Goal: Information Seeking & Learning: Learn about a topic

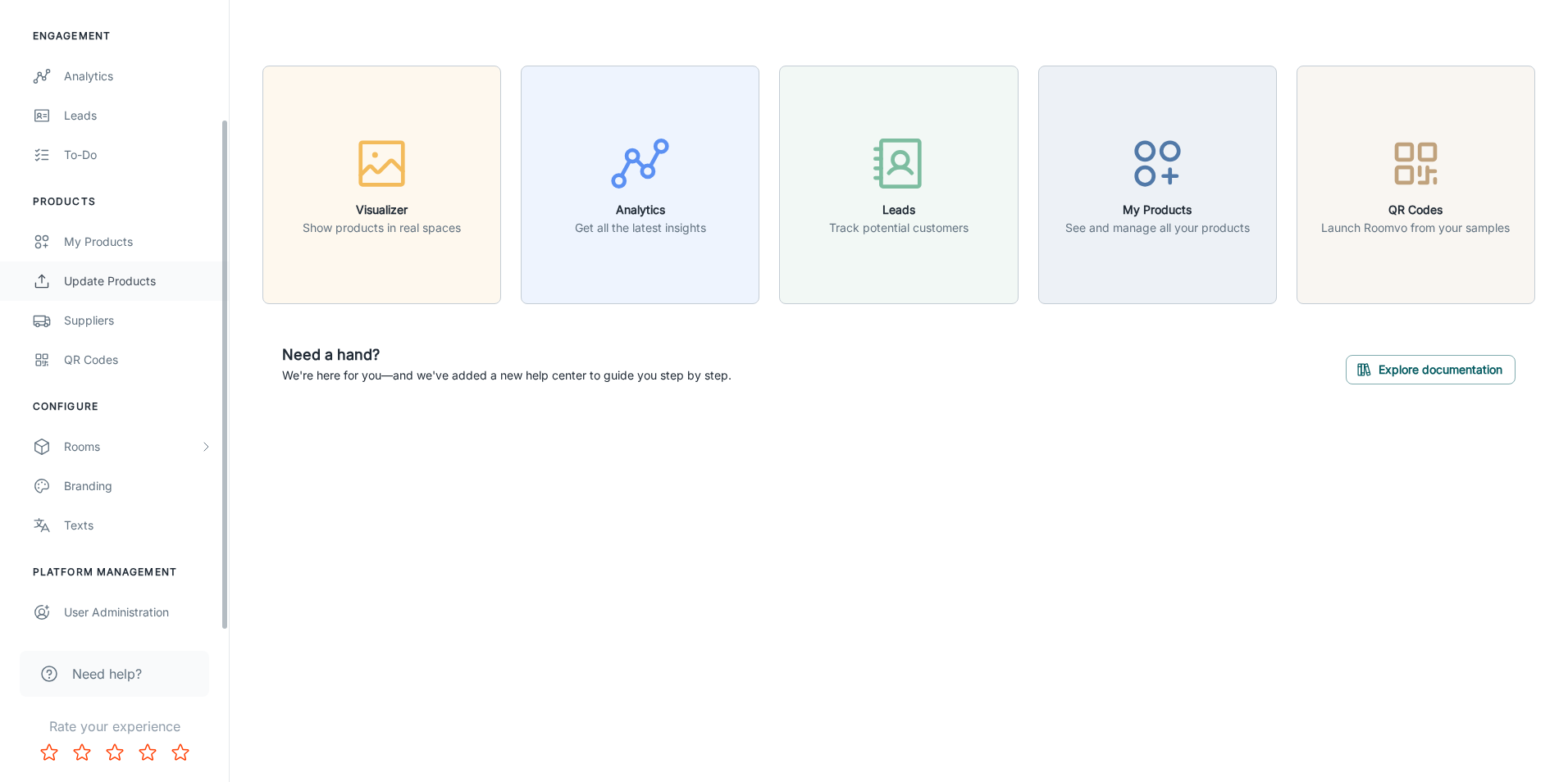
scroll to position [147, 0]
click at [90, 608] on div "User Administration" at bounding box center [138, 611] width 148 height 18
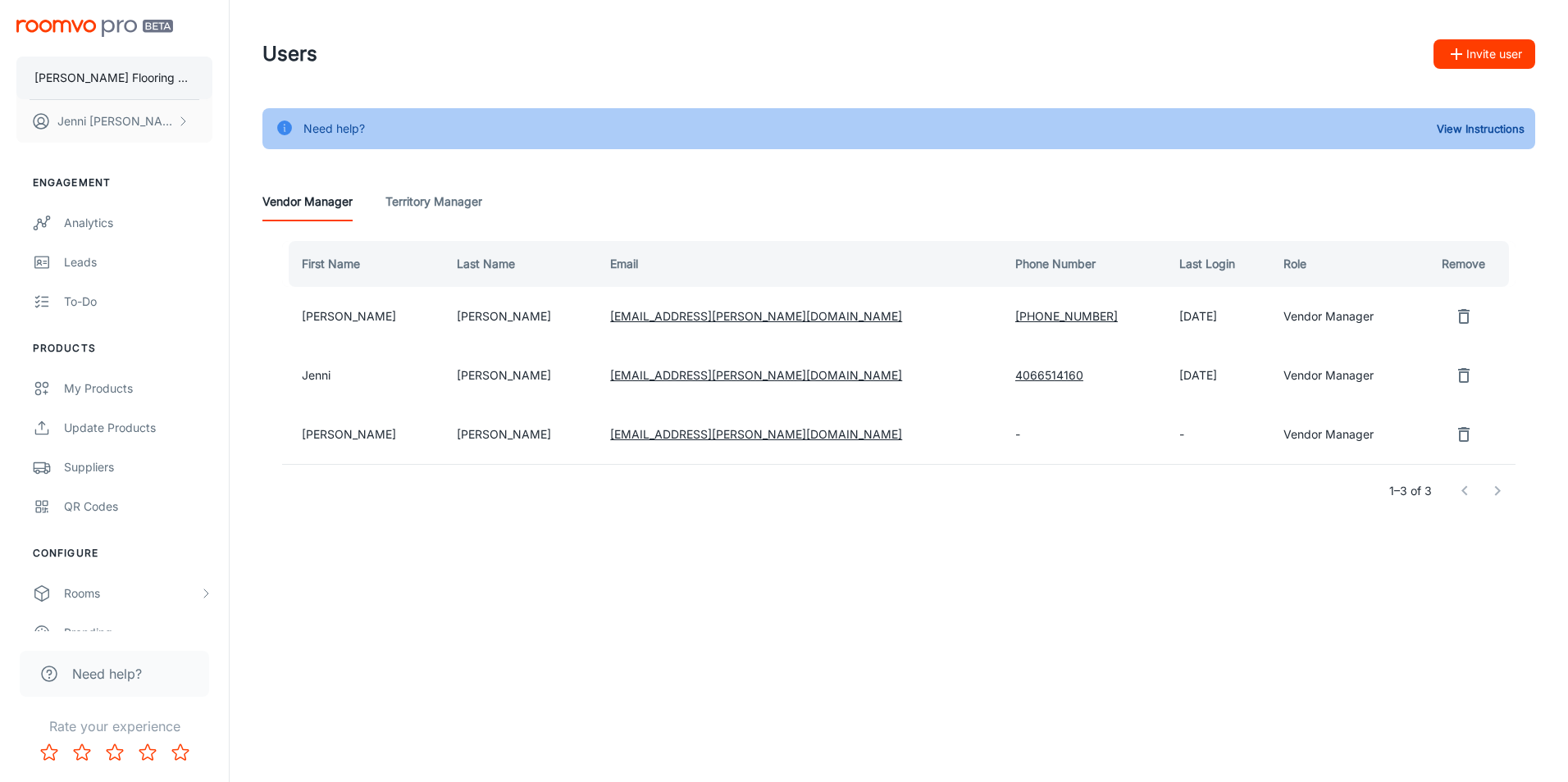
click at [119, 75] on p "[PERSON_NAME] Flooring Stores - [PERSON_NAME]" at bounding box center [115, 77] width 160 height 18
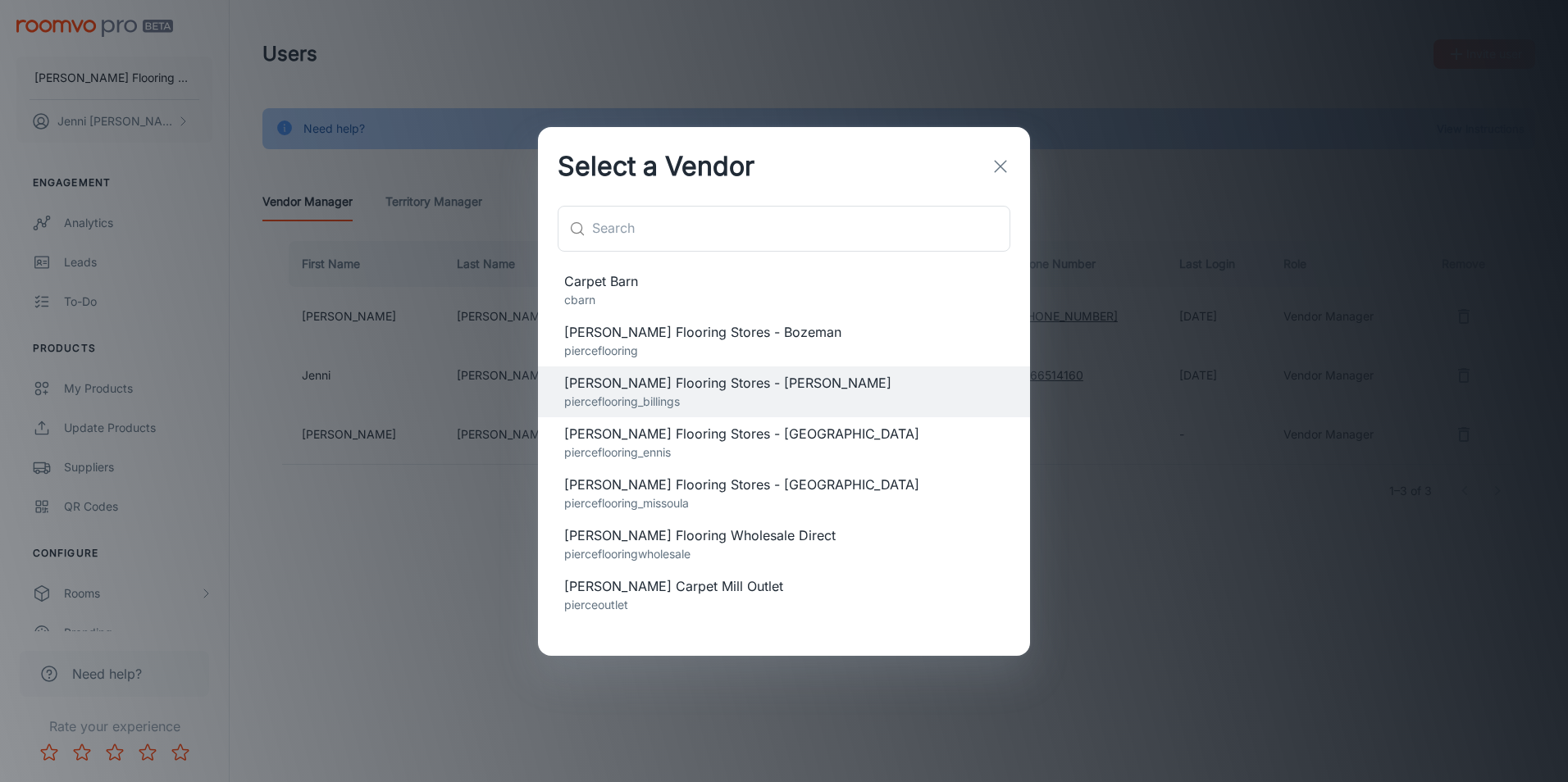
click at [586, 282] on span "Carpet Barn" at bounding box center [783, 281] width 439 height 20
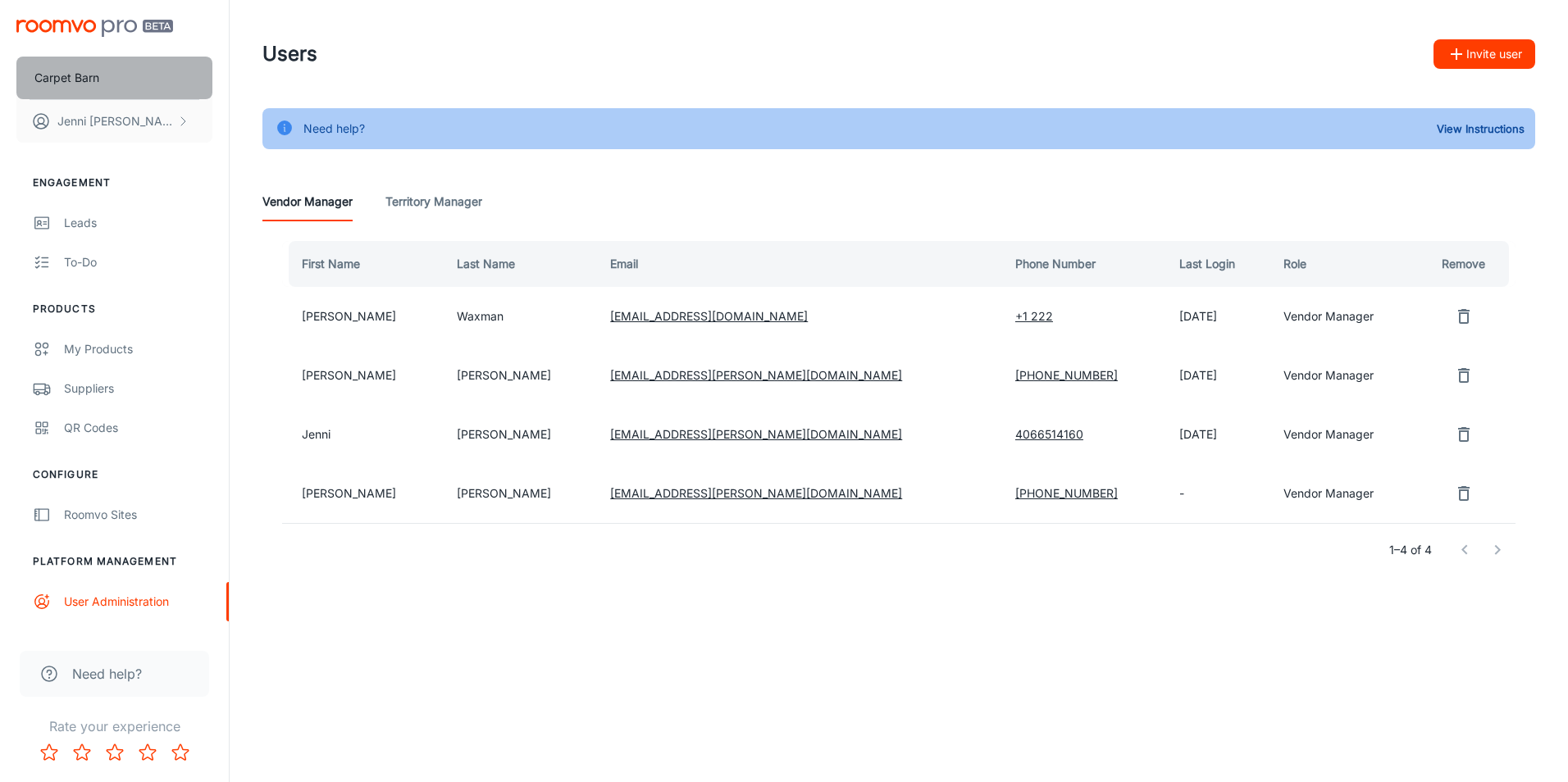
click at [126, 72] on button "Carpet Barn" at bounding box center [115, 78] width 196 height 43
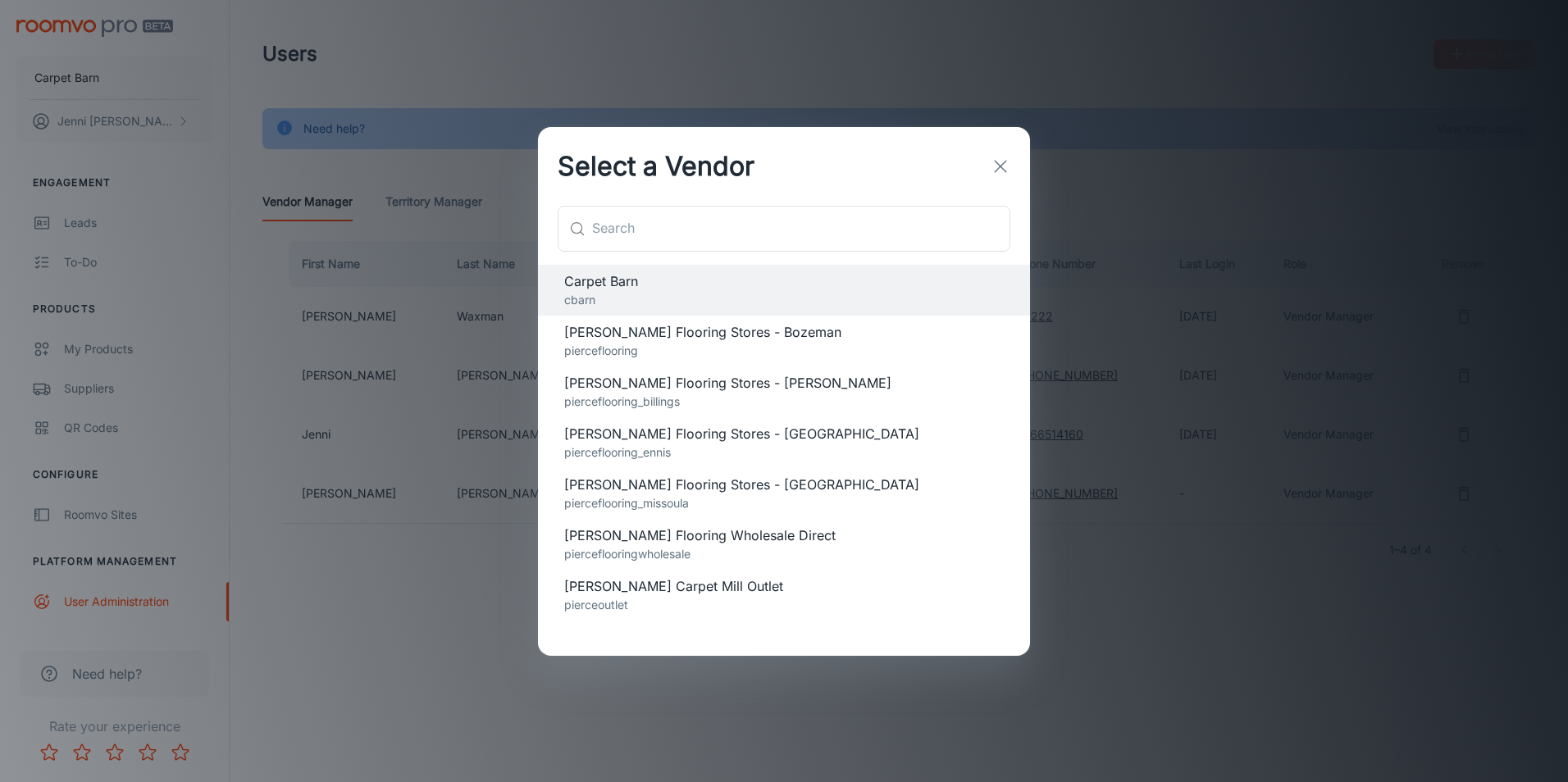
click at [671, 386] on span "[PERSON_NAME] Flooring Stores - [PERSON_NAME]" at bounding box center [783, 382] width 439 height 20
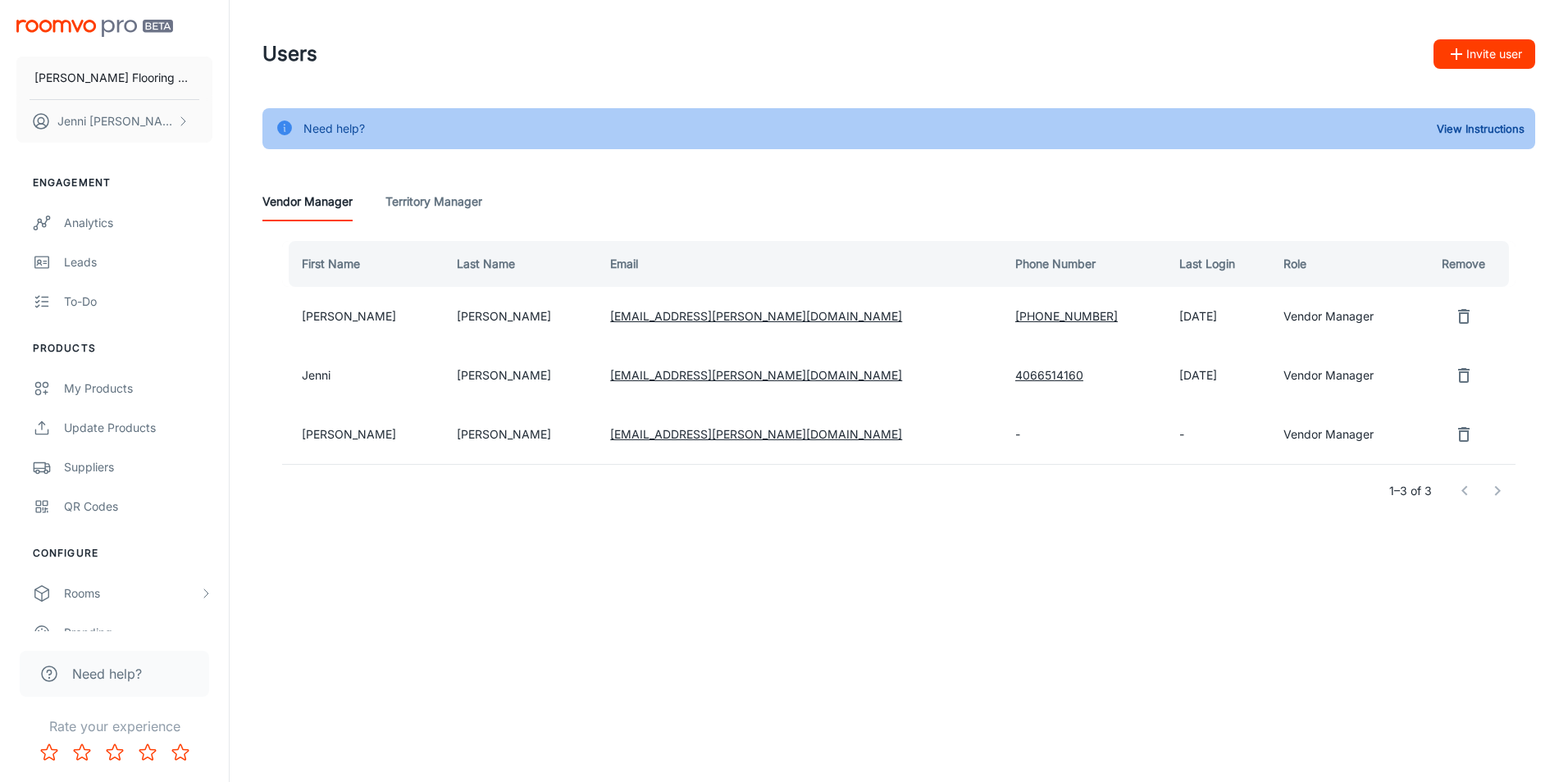
click at [1002, 434] on td "-" at bounding box center [1084, 433] width 164 height 59
click at [1002, 432] on td "-" at bounding box center [1084, 433] width 164 height 59
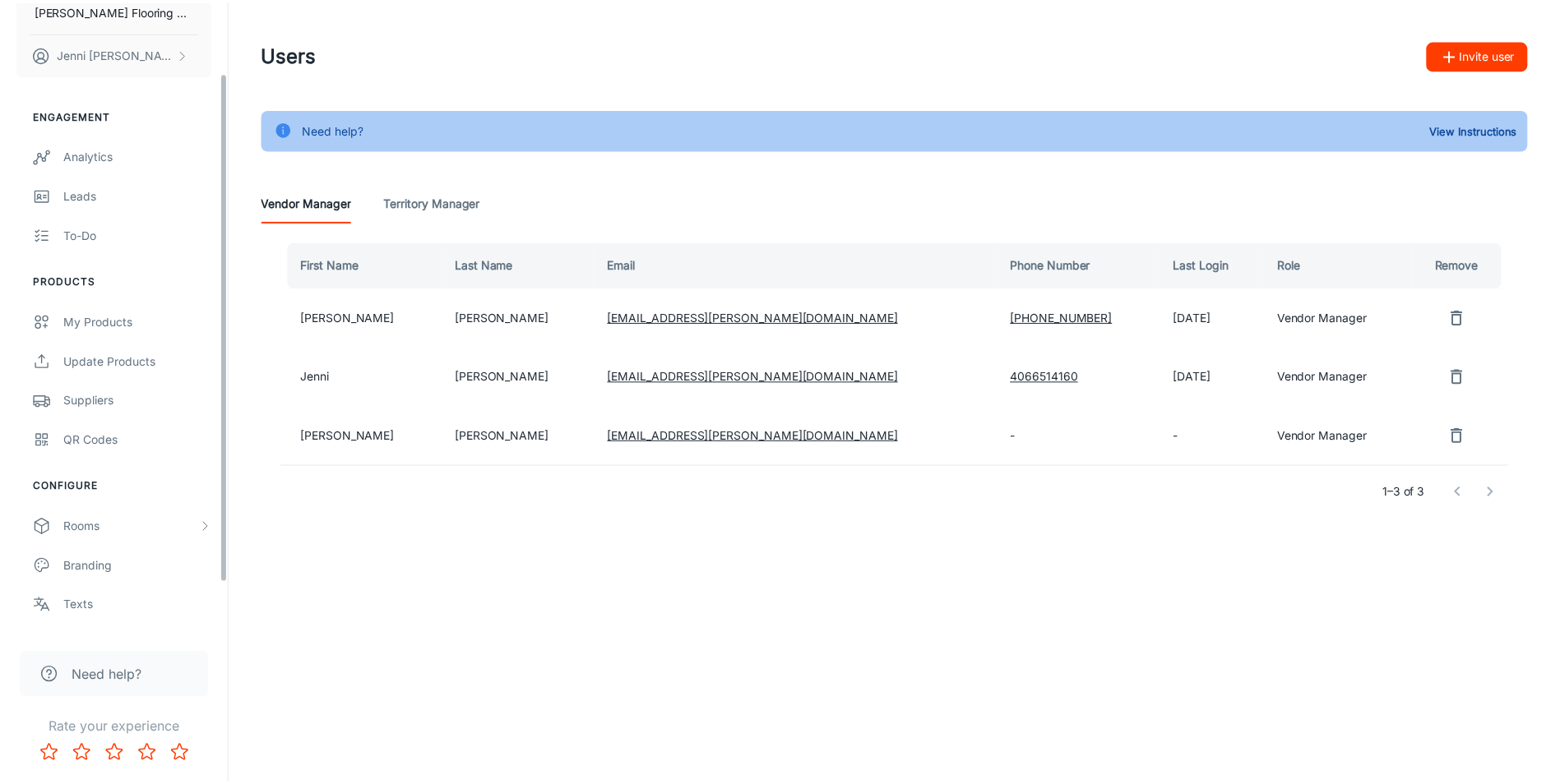
scroll to position [148, 0]
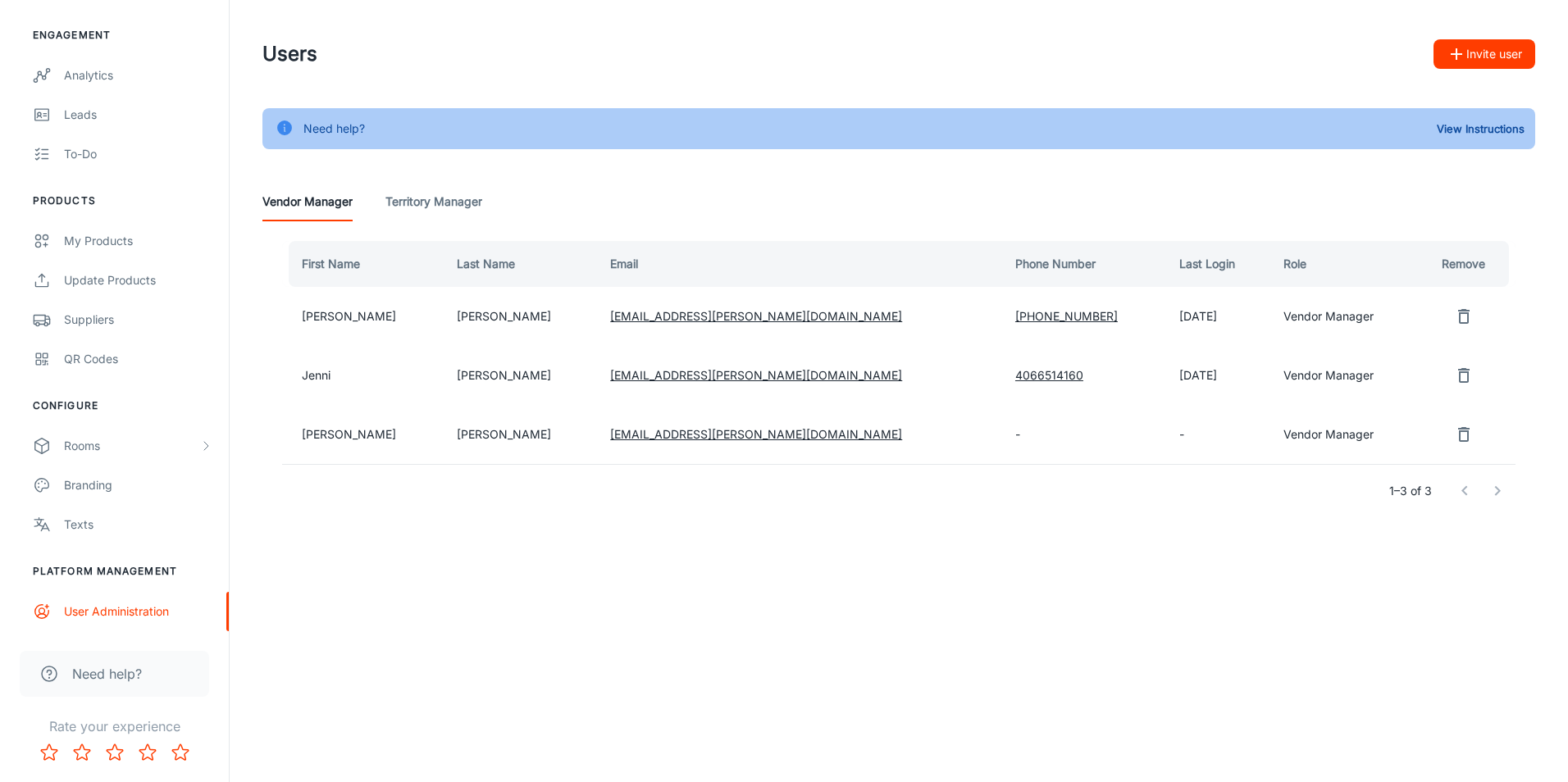
click at [310, 432] on td "[PERSON_NAME]" at bounding box center [363, 433] width 161 height 59
click at [619, 437] on link "[EMAIL_ADDRESS][PERSON_NAME][DOMAIN_NAME]" at bounding box center [755, 433] width 292 height 14
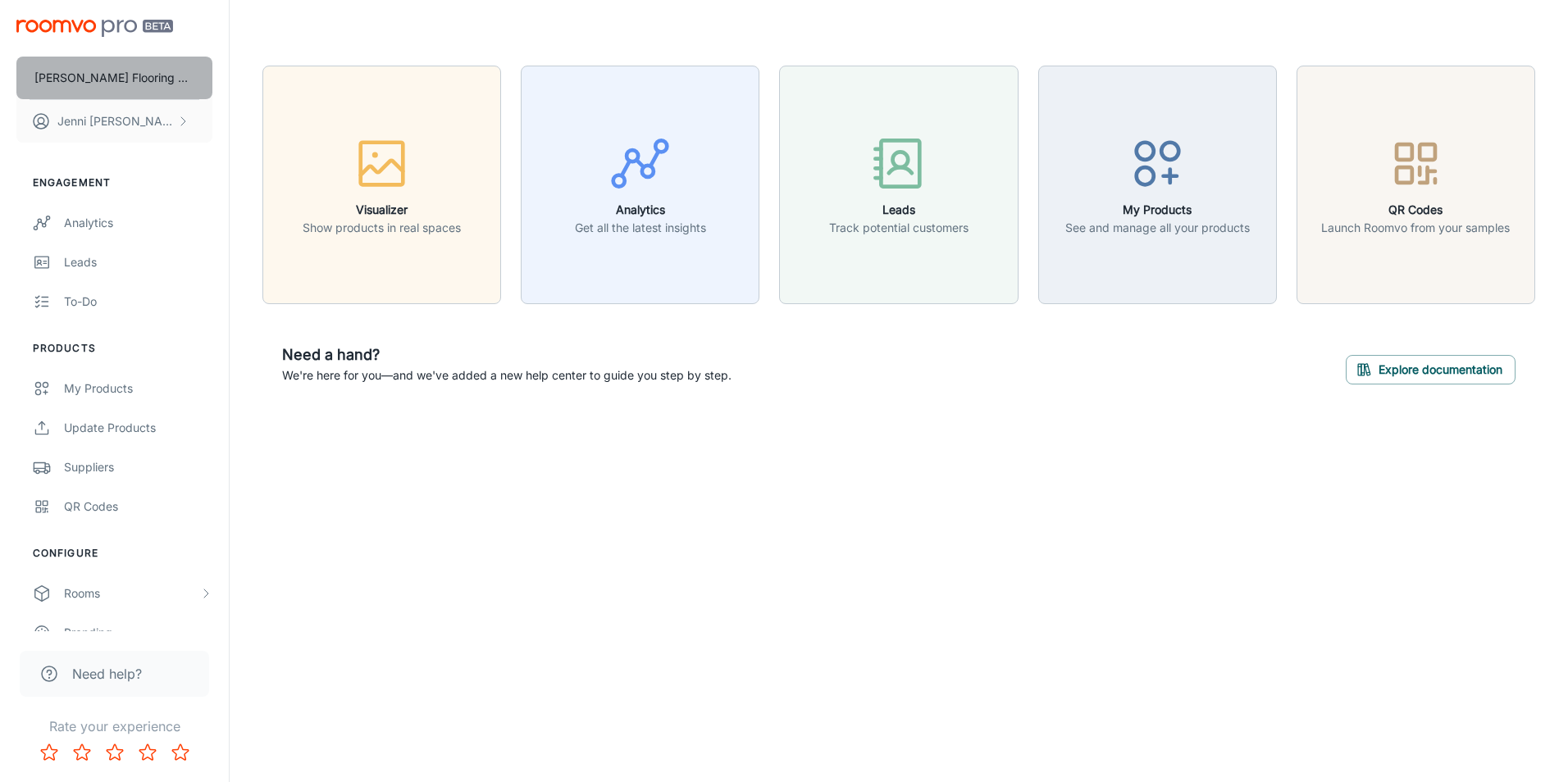
click at [153, 71] on p "[PERSON_NAME] Flooring Stores - [PERSON_NAME]" at bounding box center [115, 77] width 160 height 18
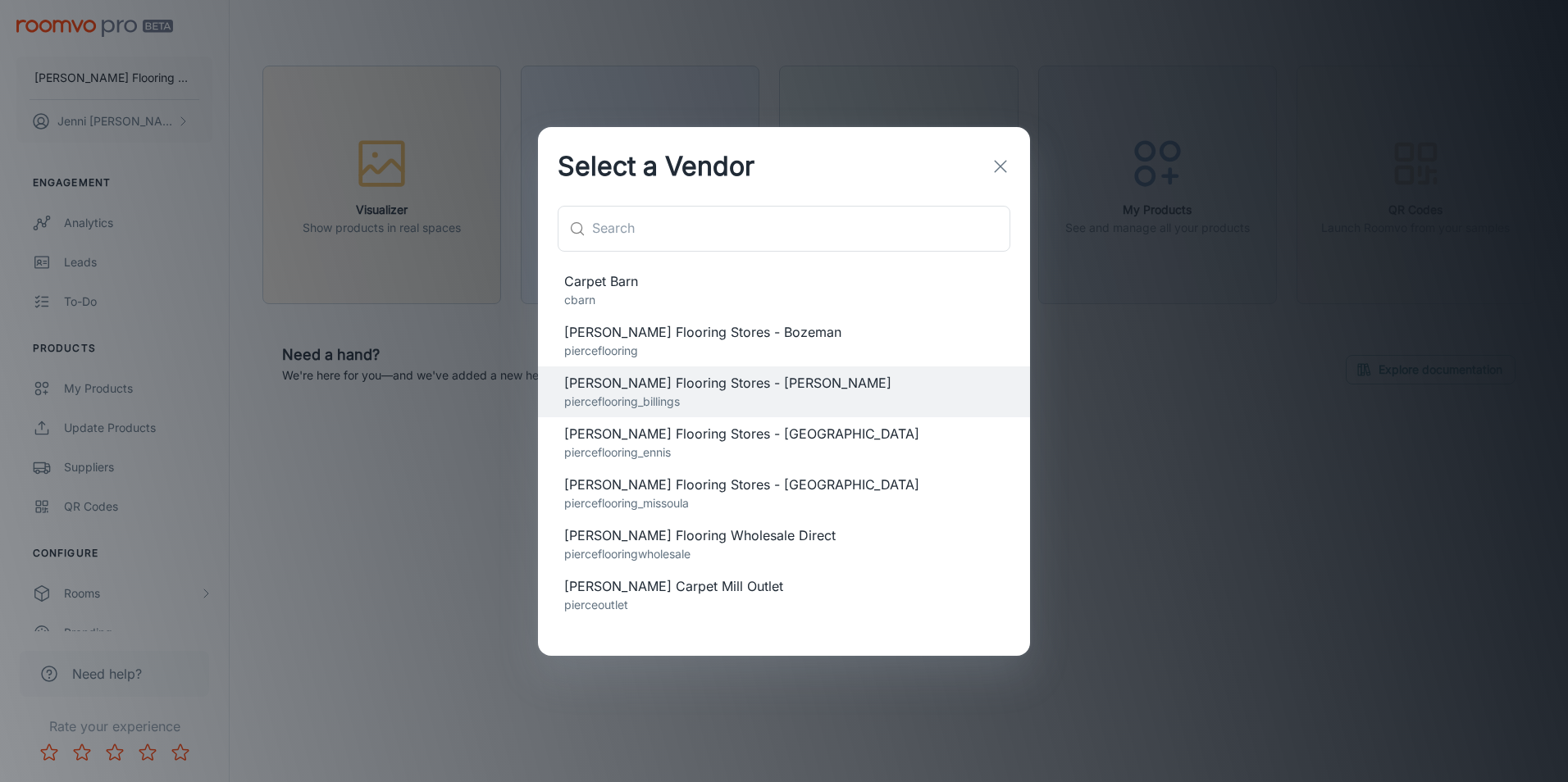
click at [648, 486] on span "[PERSON_NAME] Flooring Stores - [GEOGRAPHIC_DATA]" at bounding box center [783, 484] width 439 height 20
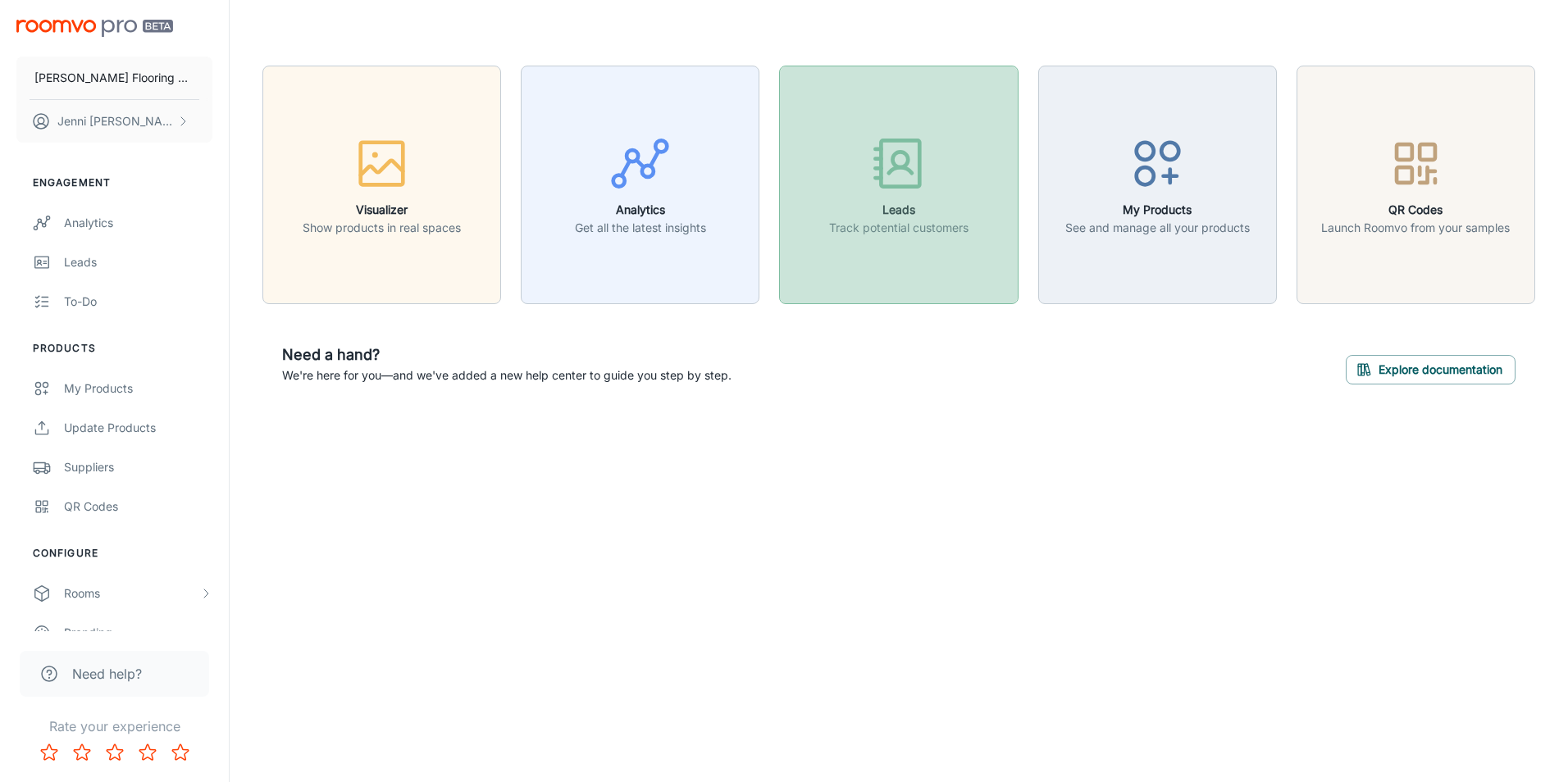
click at [887, 222] on p "Track potential customers" at bounding box center [899, 227] width 140 height 18
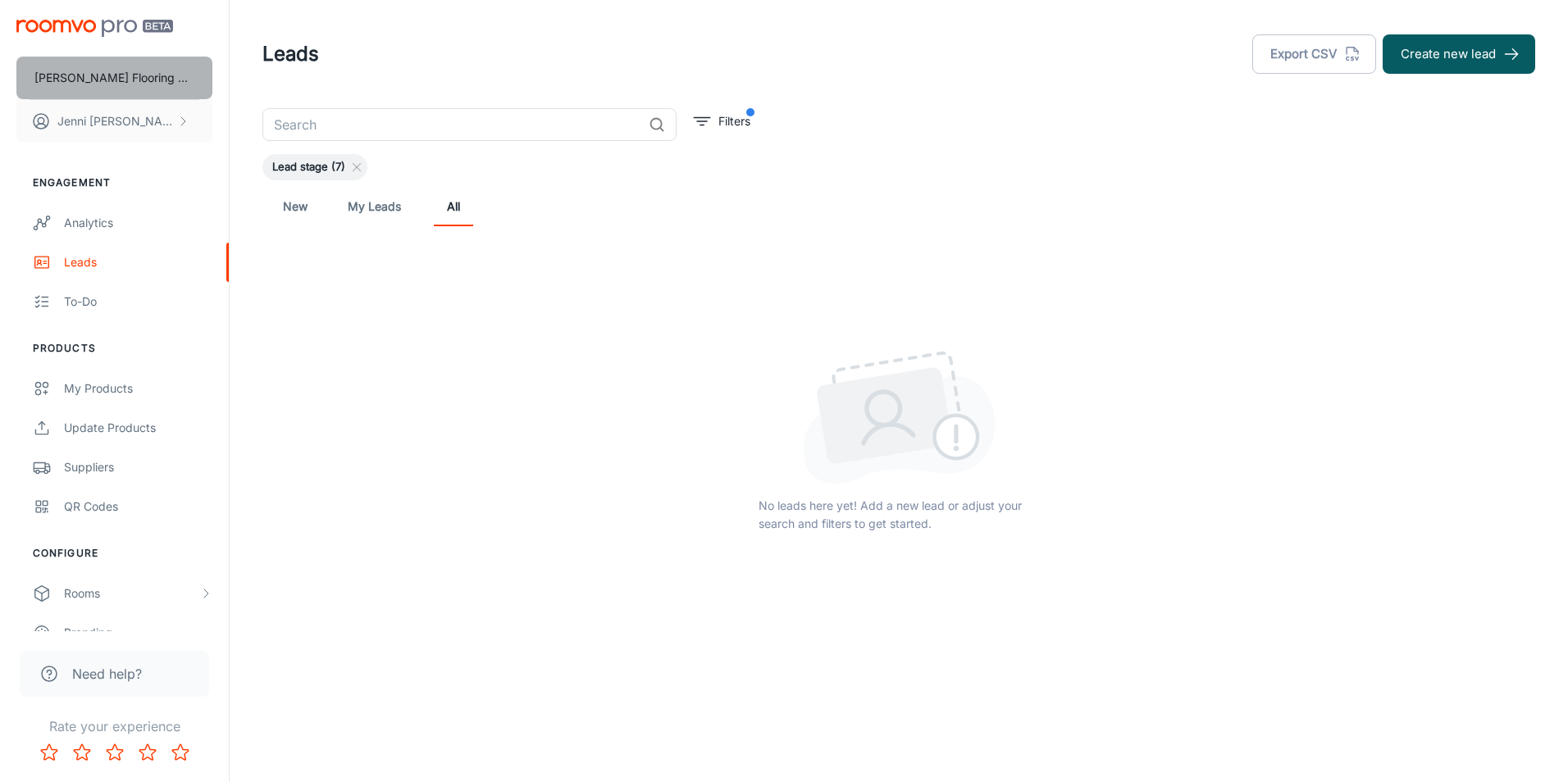
click at [160, 73] on p "[PERSON_NAME] Flooring Stores - [GEOGRAPHIC_DATA]" at bounding box center [115, 77] width 160 height 18
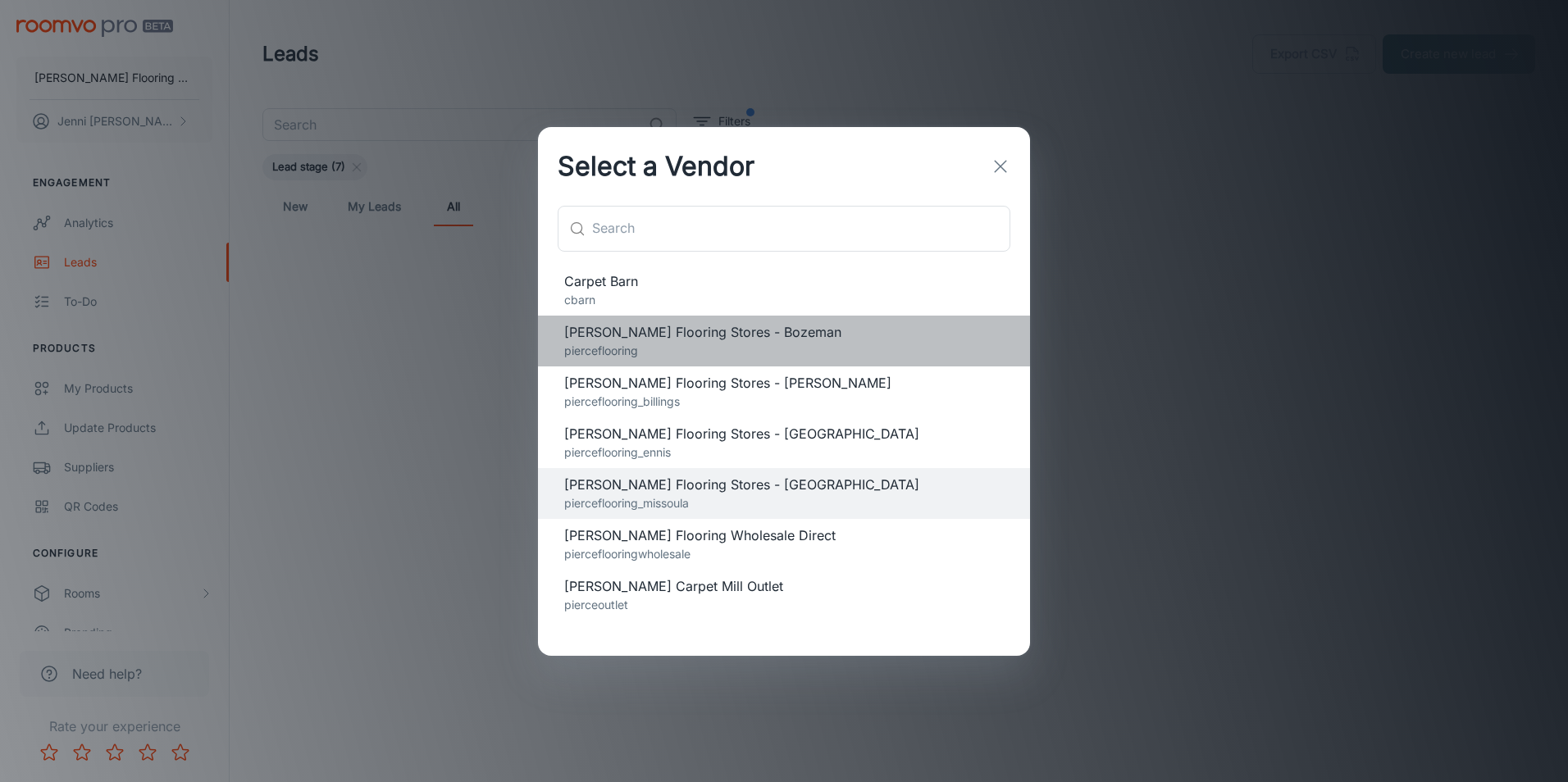
click at [615, 330] on span "[PERSON_NAME] Flooring Stores - Bozeman" at bounding box center [783, 332] width 439 height 20
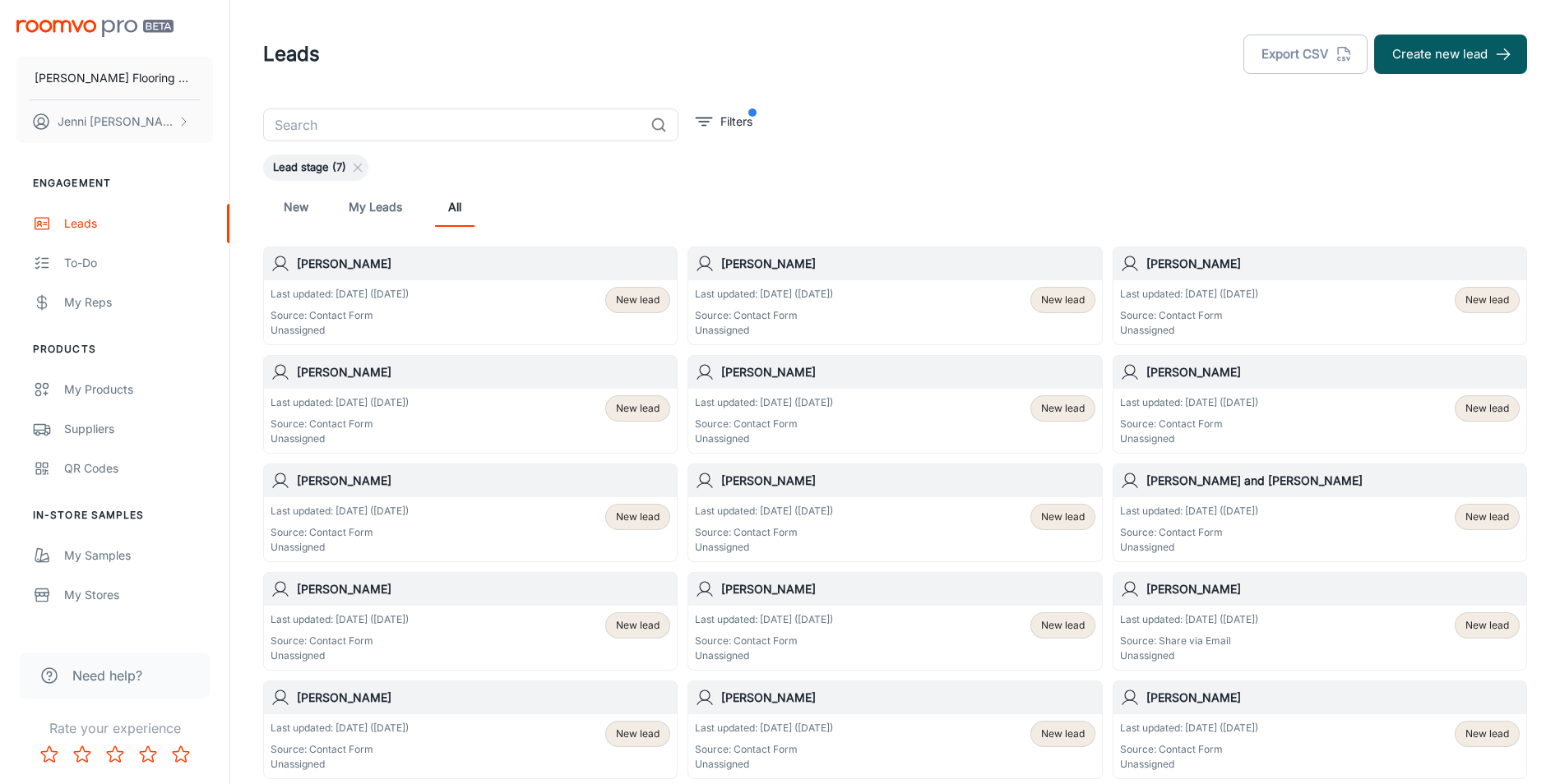
click at [408, 313] on p "Source: Contact Form" at bounding box center [339, 316] width 138 height 15
click at [173, 73] on p "[PERSON_NAME] Flooring Stores - Bozeman" at bounding box center [115, 78] width 161 height 18
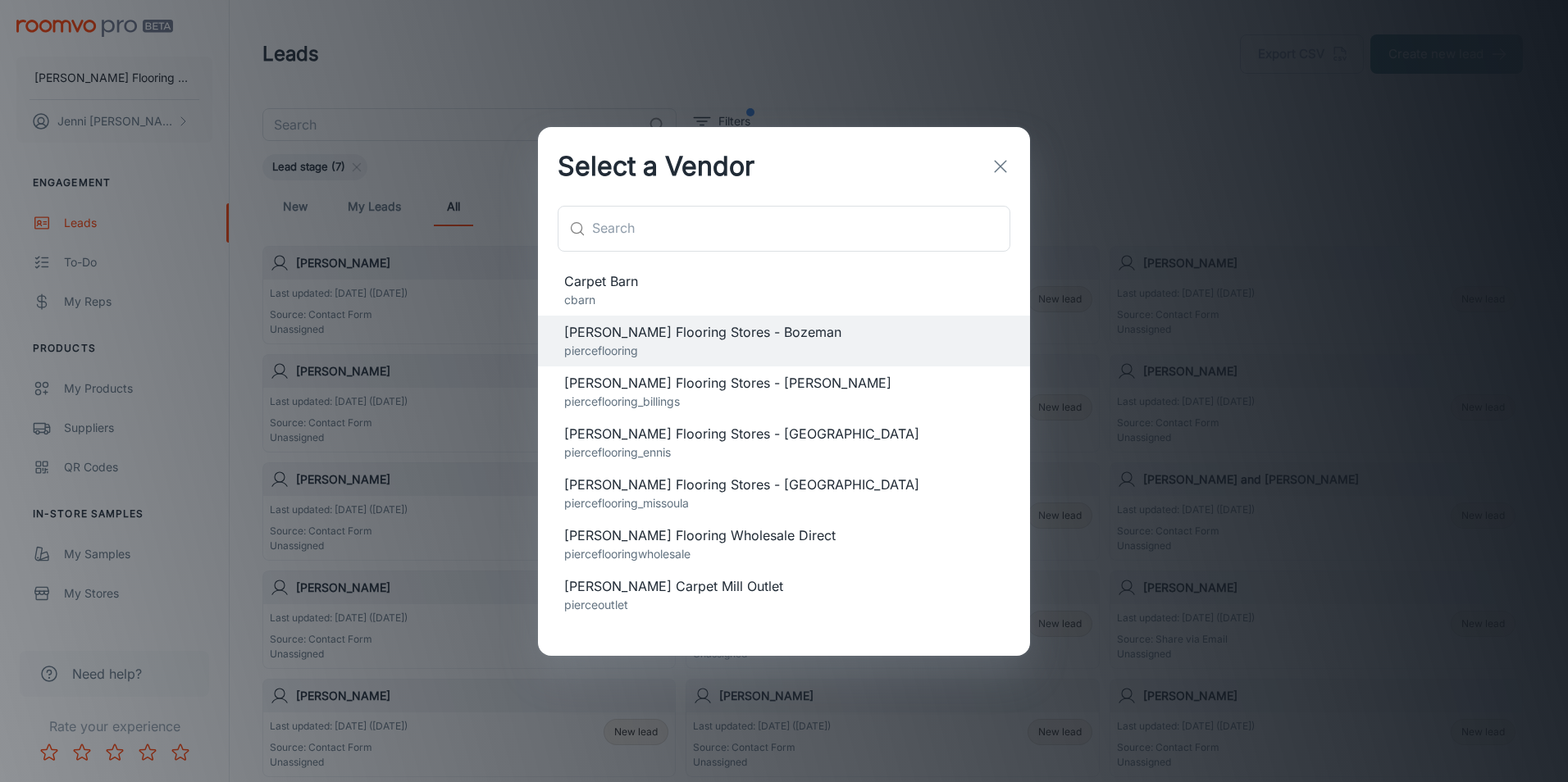
click at [598, 593] on span "[PERSON_NAME] Carpet Mill Outlet" at bounding box center [783, 585] width 439 height 20
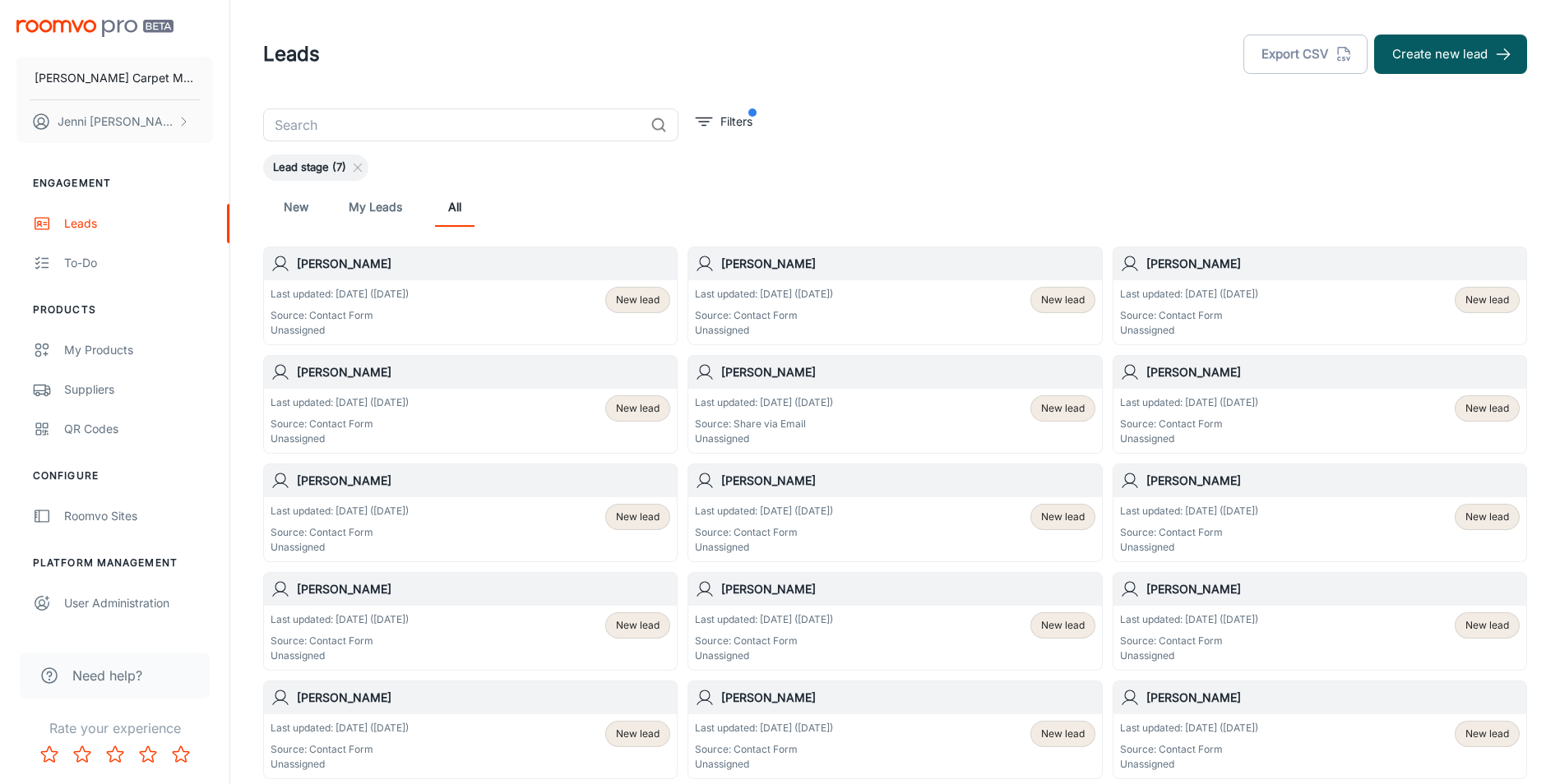
click at [512, 304] on div "Last updated: [DATE] ([DATE]) Source: Contact Form Unassigned New lead" at bounding box center [469, 312] width 399 height 51
click at [700, 119] on line "filter" at bounding box center [704, 119] width 17 height 0
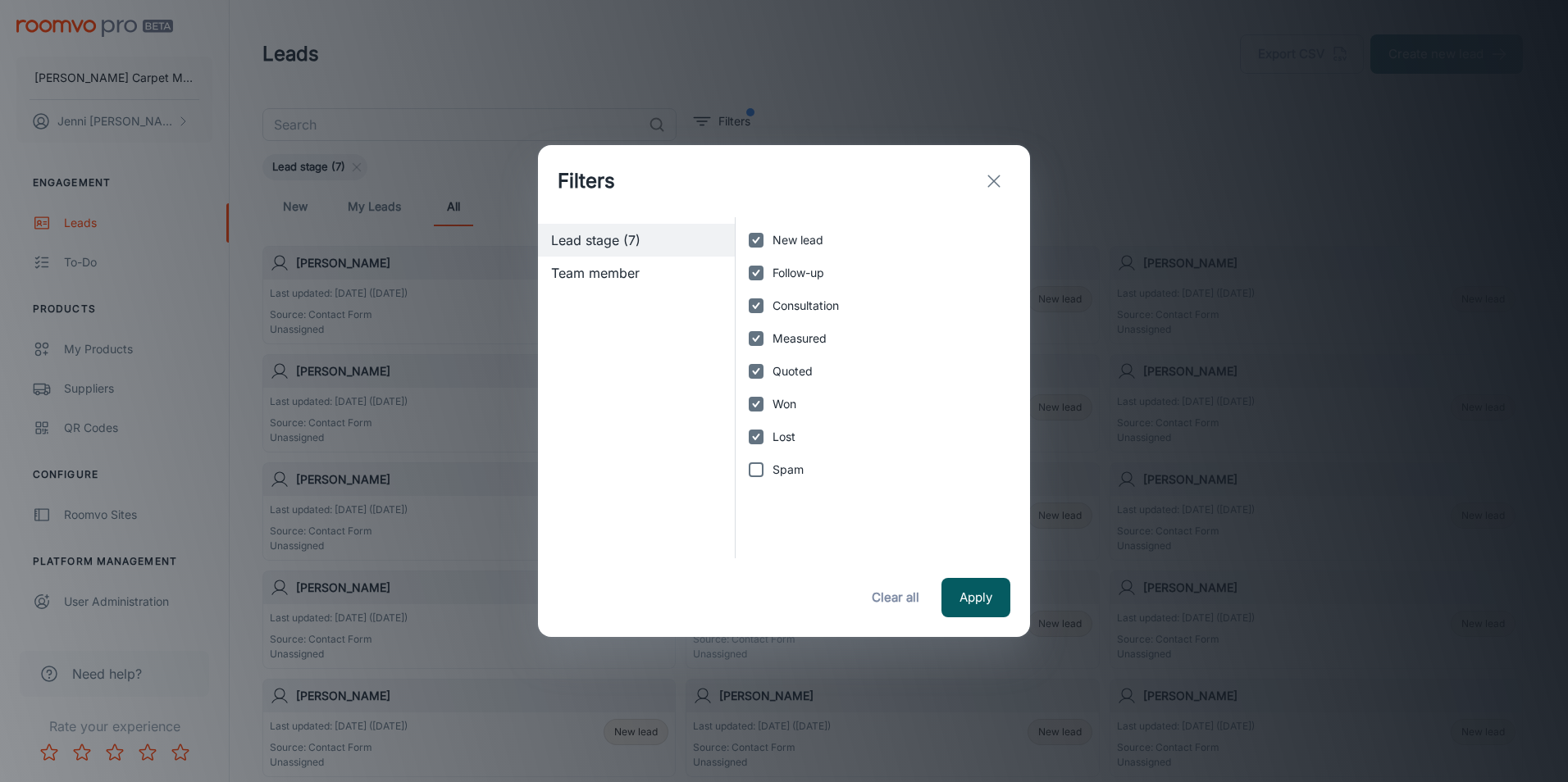
click at [993, 183] on line "exit" at bounding box center [994, 181] width 11 height 11
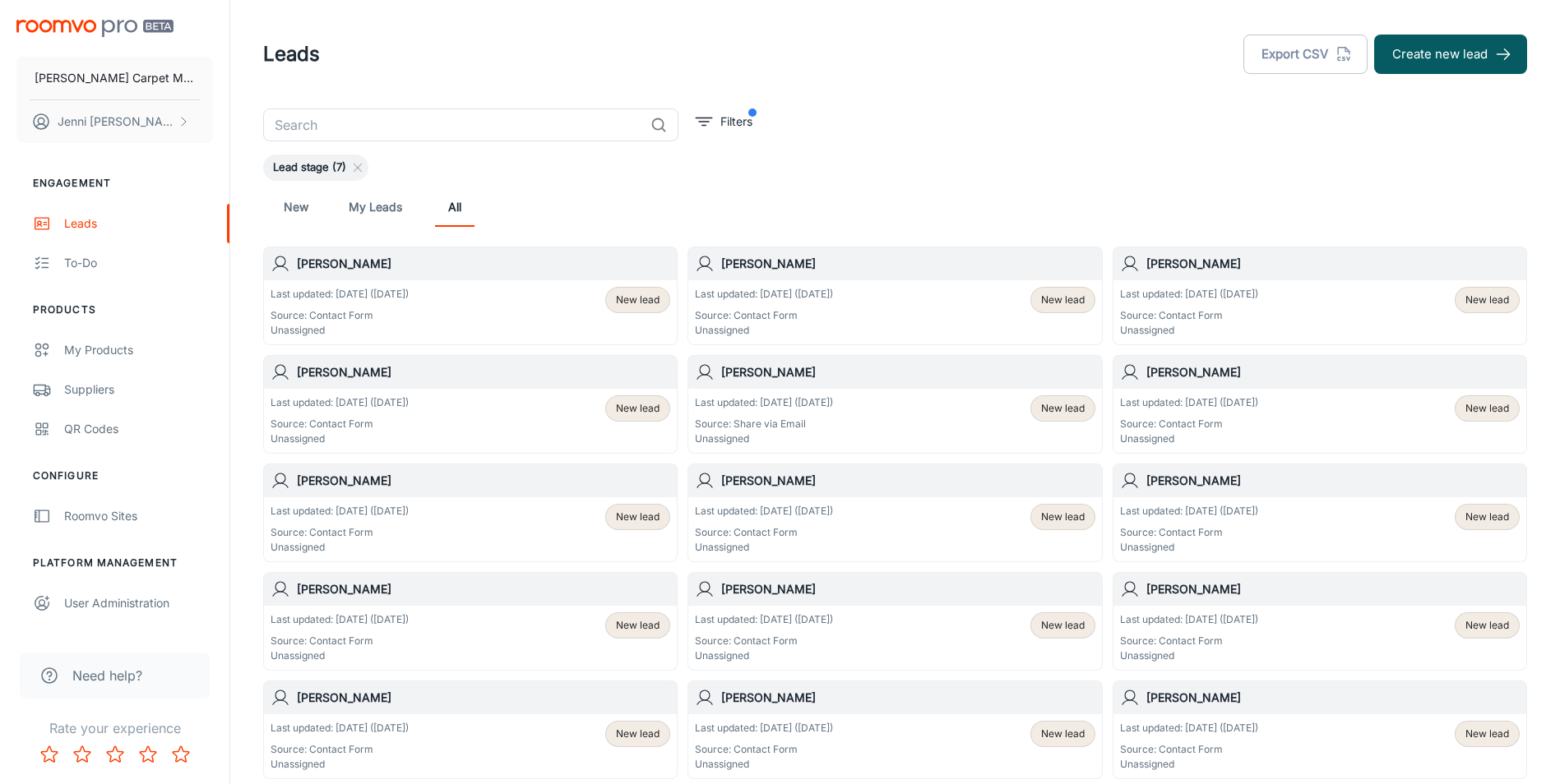
click at [437, 408] on div "Last updated: [DATE] ([DATE]) Source: Contact Form Unassigned New lead" at bounding box center [469, 421] width 399 height 51
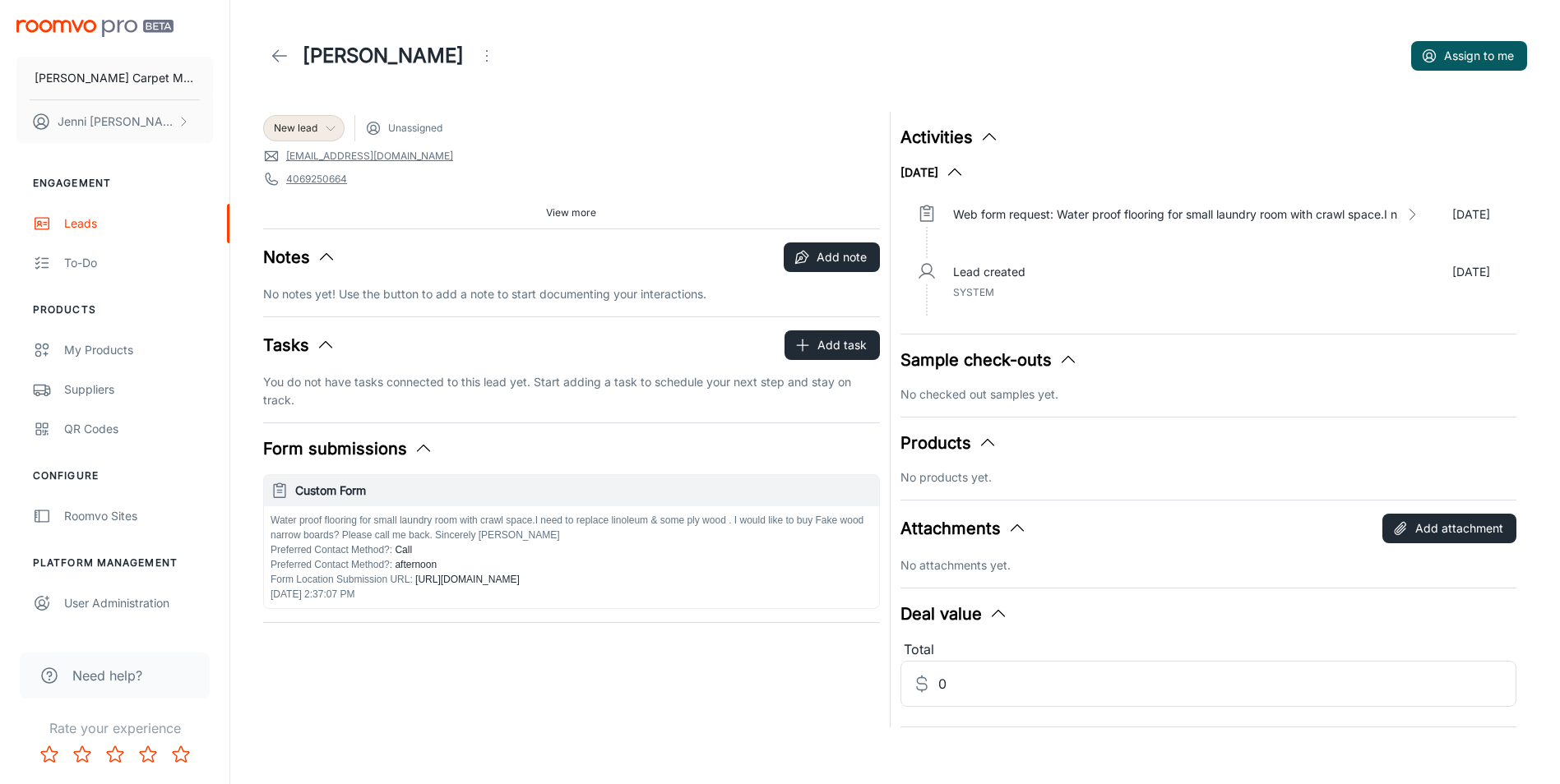
click at [326, 126] on polyline at bounding box center [330, 128] width 8 height 4
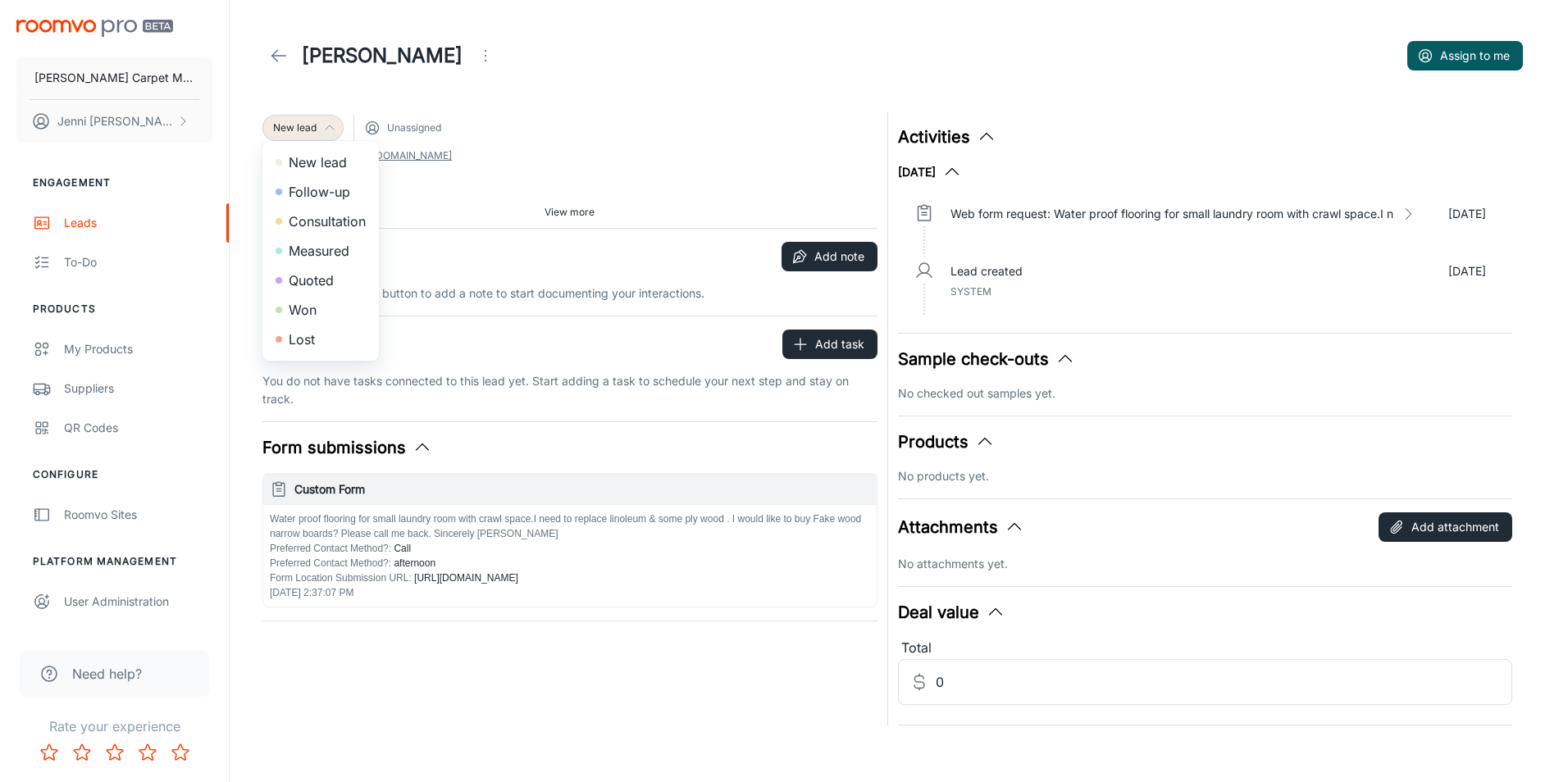
click at [325, 126] on div at bounding box center [784, 391] width 1568 height 782
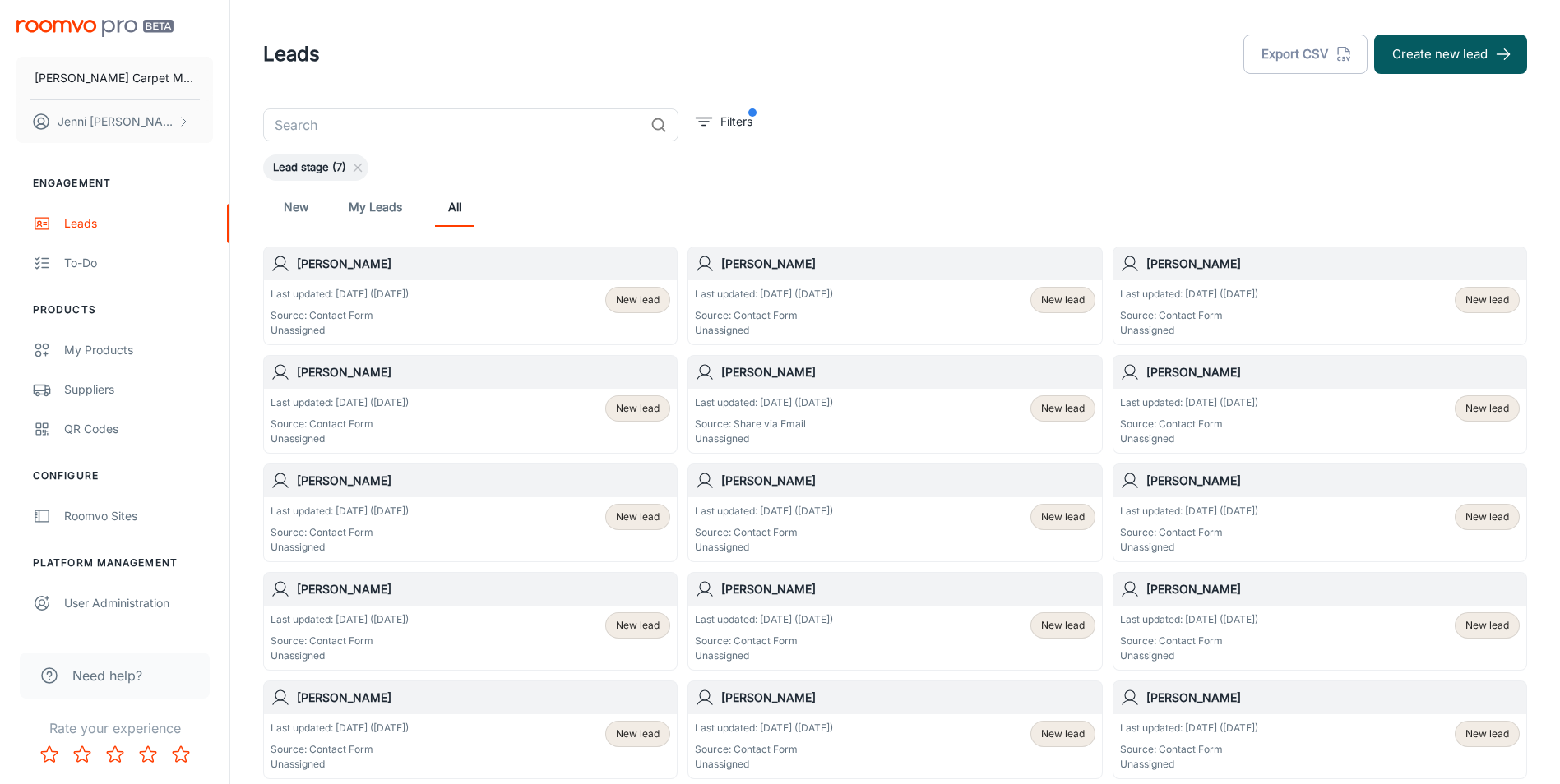
click at [813, 413] on div "Last updated: [DATE] ([DATE]) Source: Share via Email Unassigned" at bounding box center [764, 421] width 138 height 51
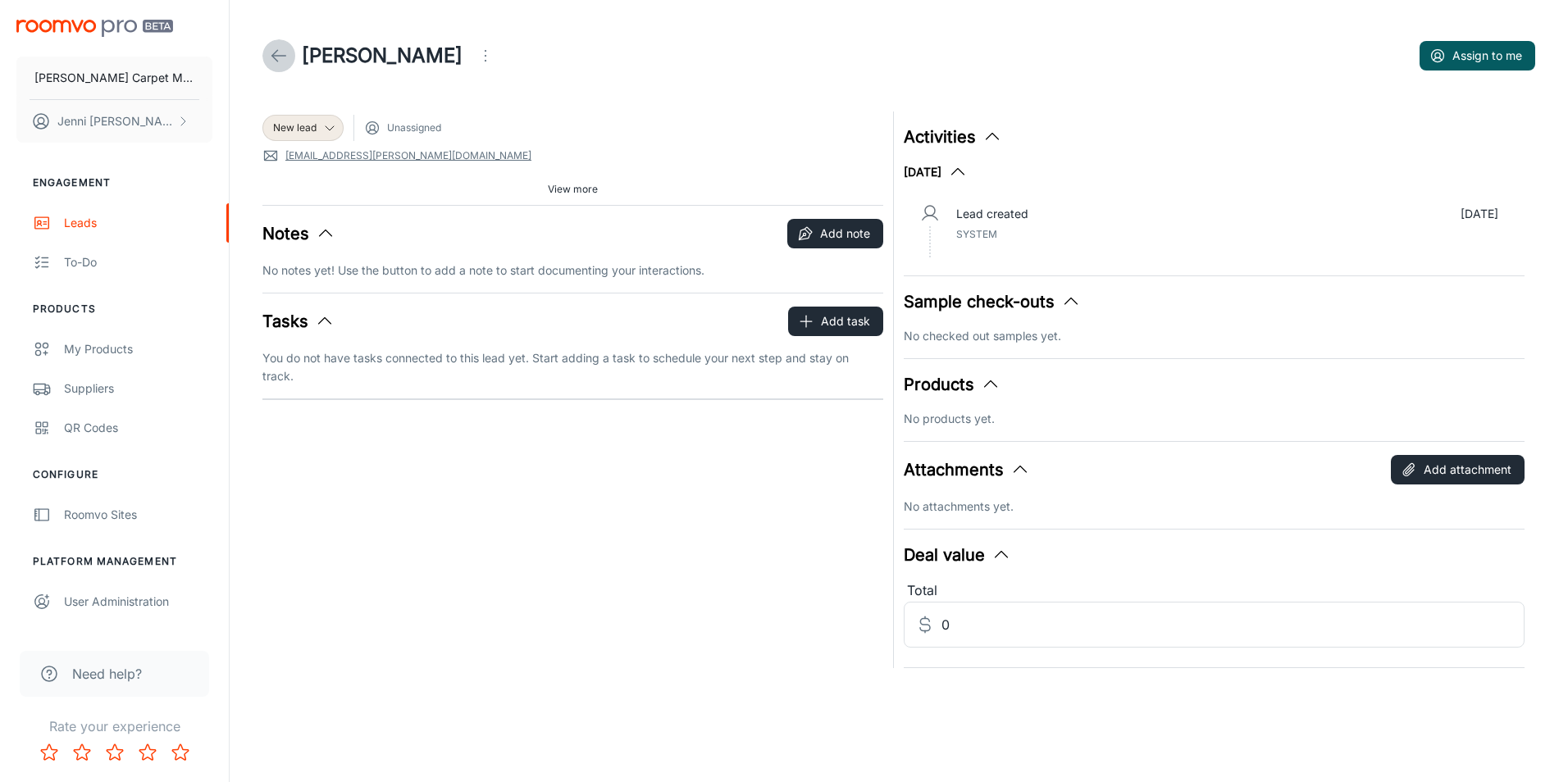
click at [273, 48] on icon at bounding box center [278, 55] width 20 height 20
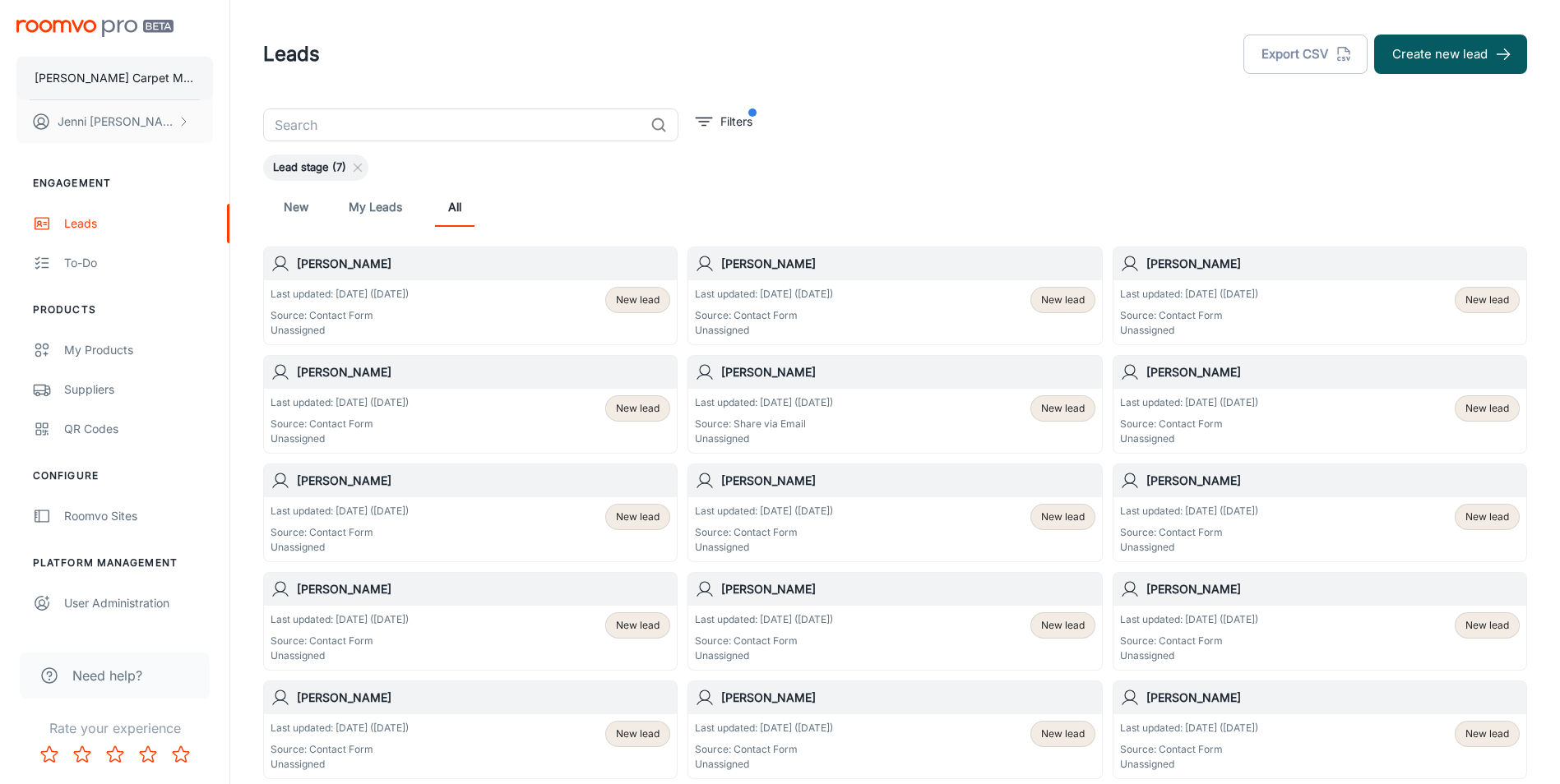
click at [109, 71] on p "[PERSON_NAME] Carpet Mill Outlet" at bounding box center [115, 78] width 161 height 18
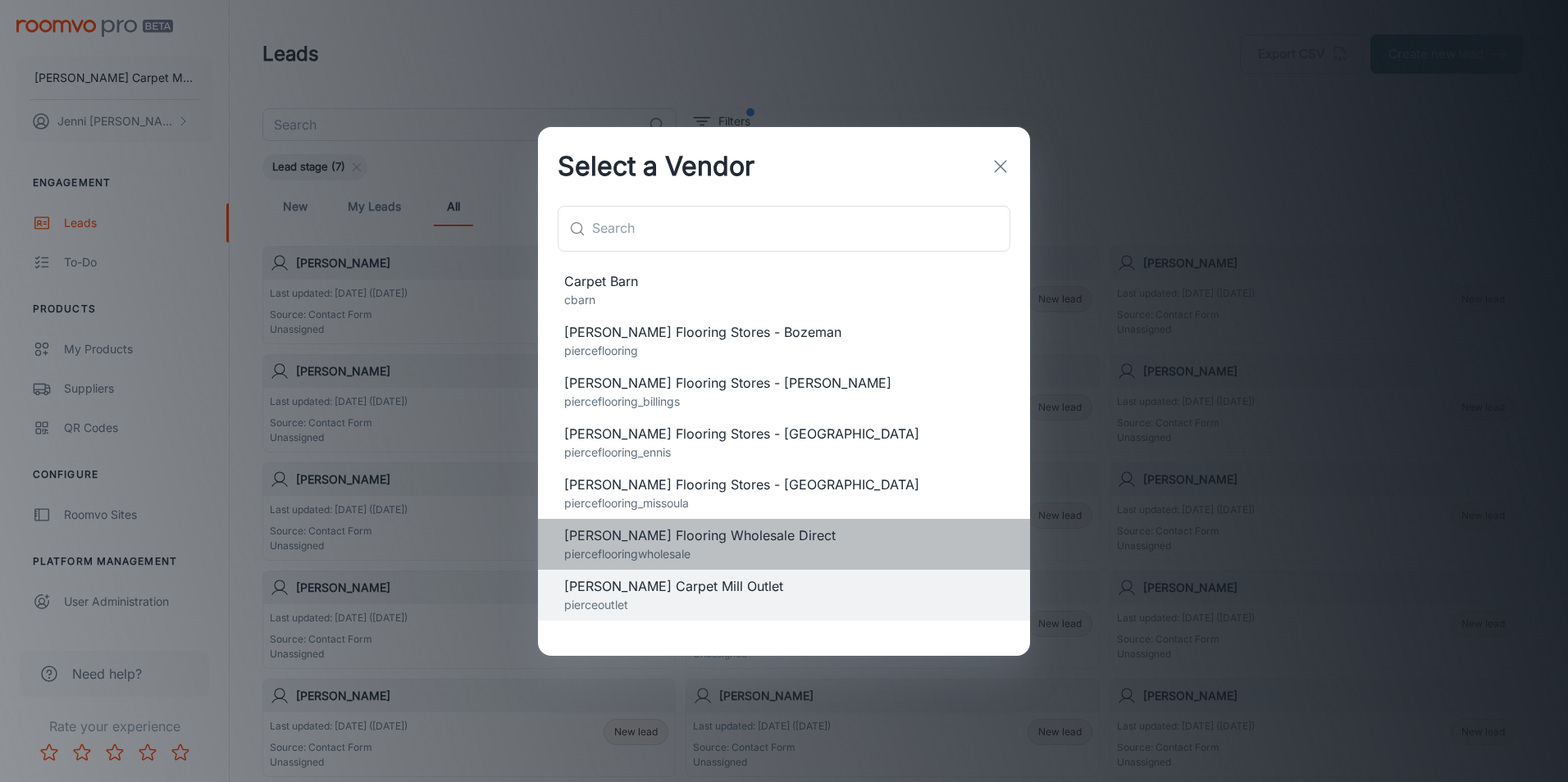
click at [659, 551] on p "pierceflooringwholesale" at bounding box center [783, 554] width 439 height 18
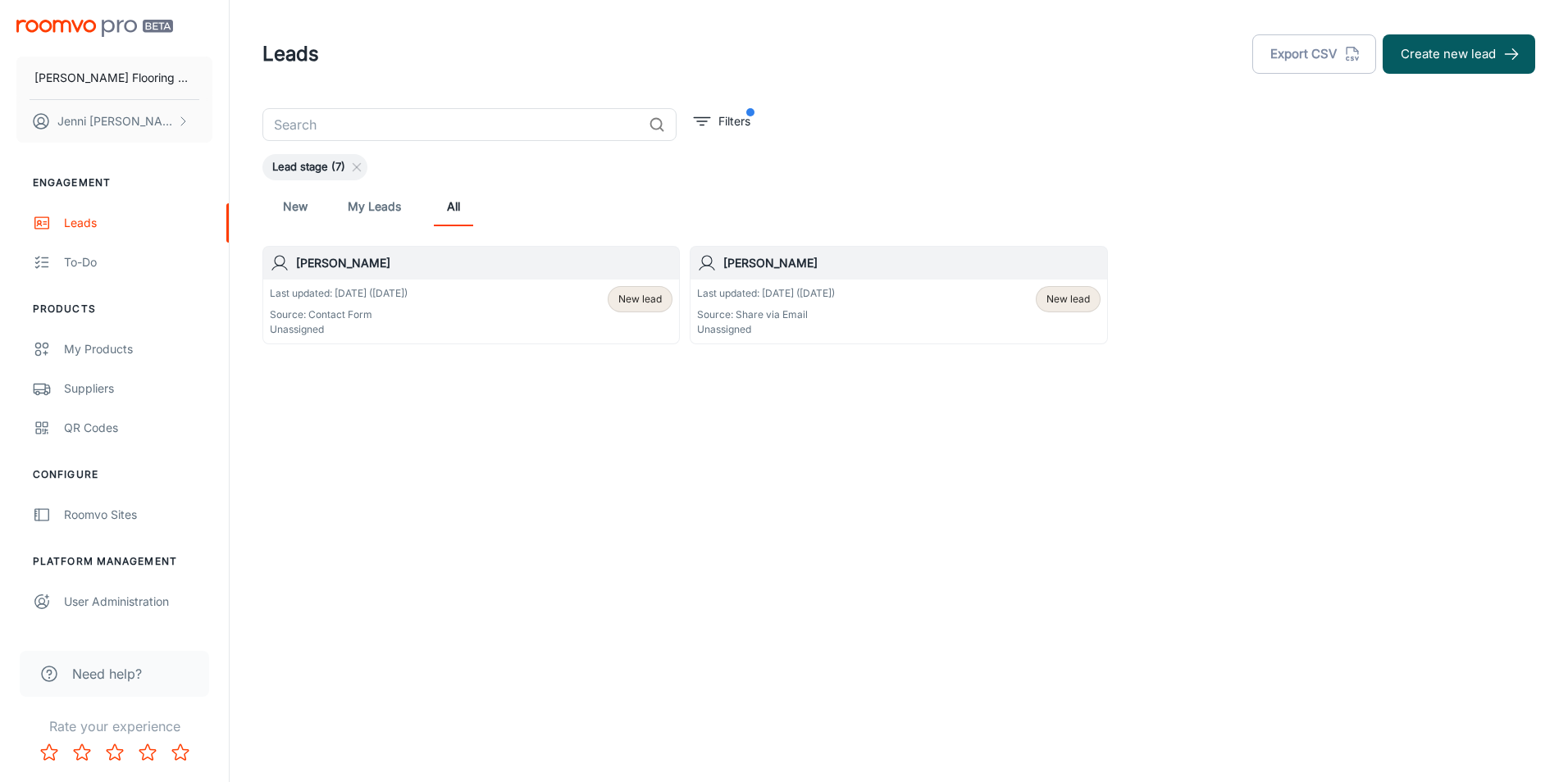
click at [433, 304] on div "Last updated: [DATE] ([DATE]) Source: Contact Form Unassigned New lead" at bounding box center [471, 311] width 403 height 51
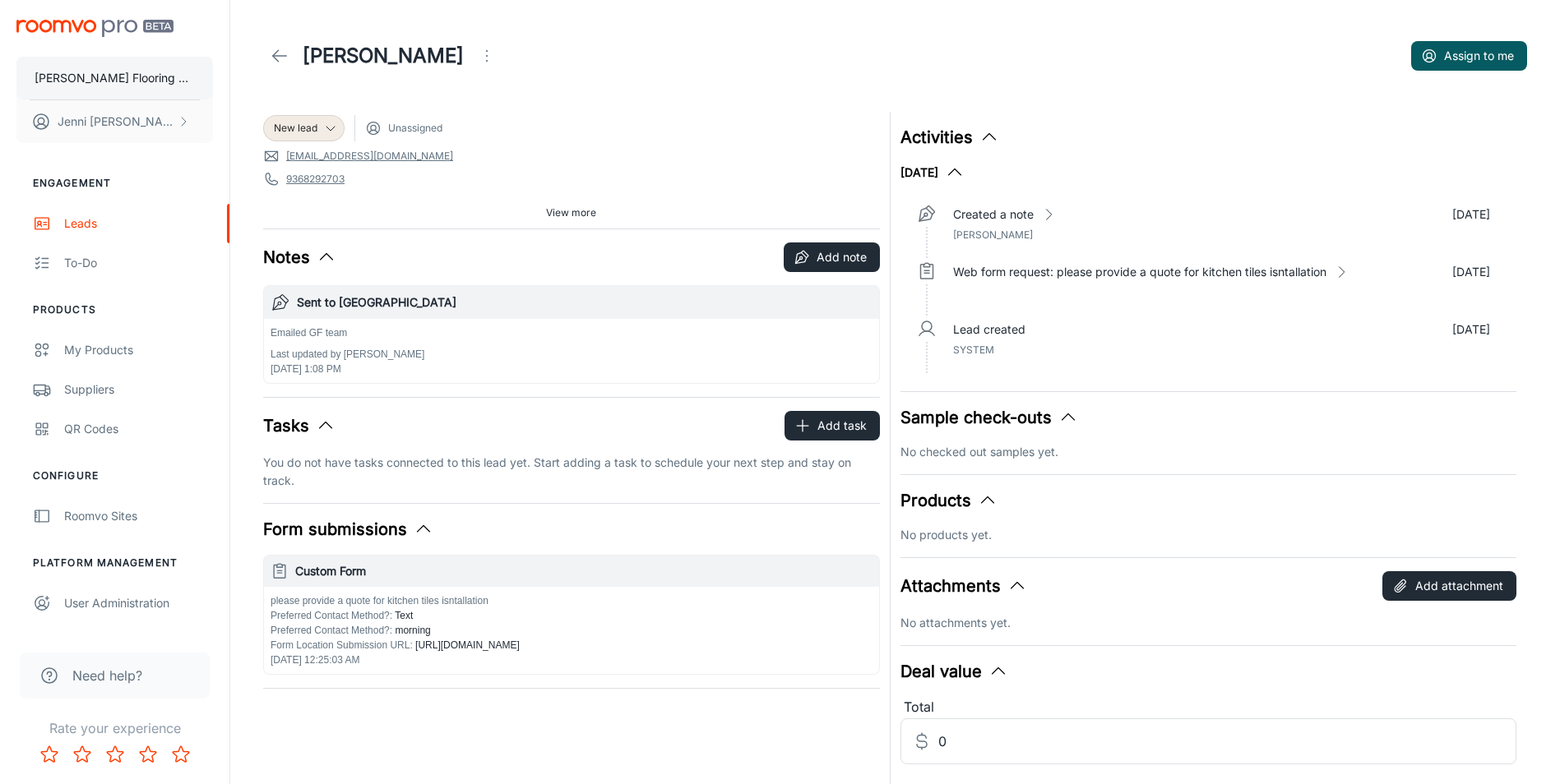
click at [107, 74] on p "[PERSON_NAME] Flooring Wholesale Direct" at bounding box center [115, 78] width 161 height 18
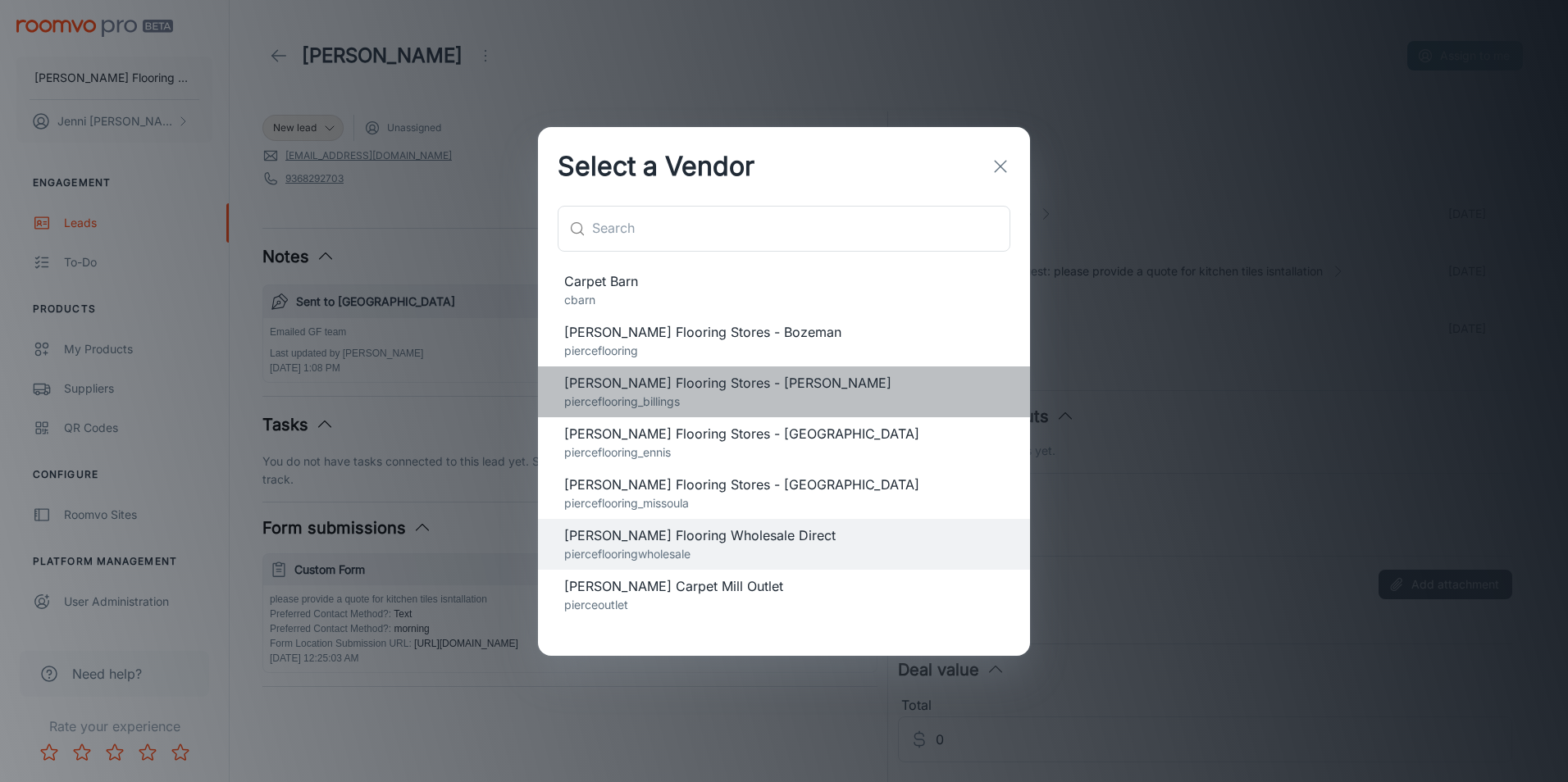
click at [676, 385] on span "[PERSON_NAME] Flooring Stores - [PERSON_NAME]" at bounding box center [783, 382] width 439 height 20
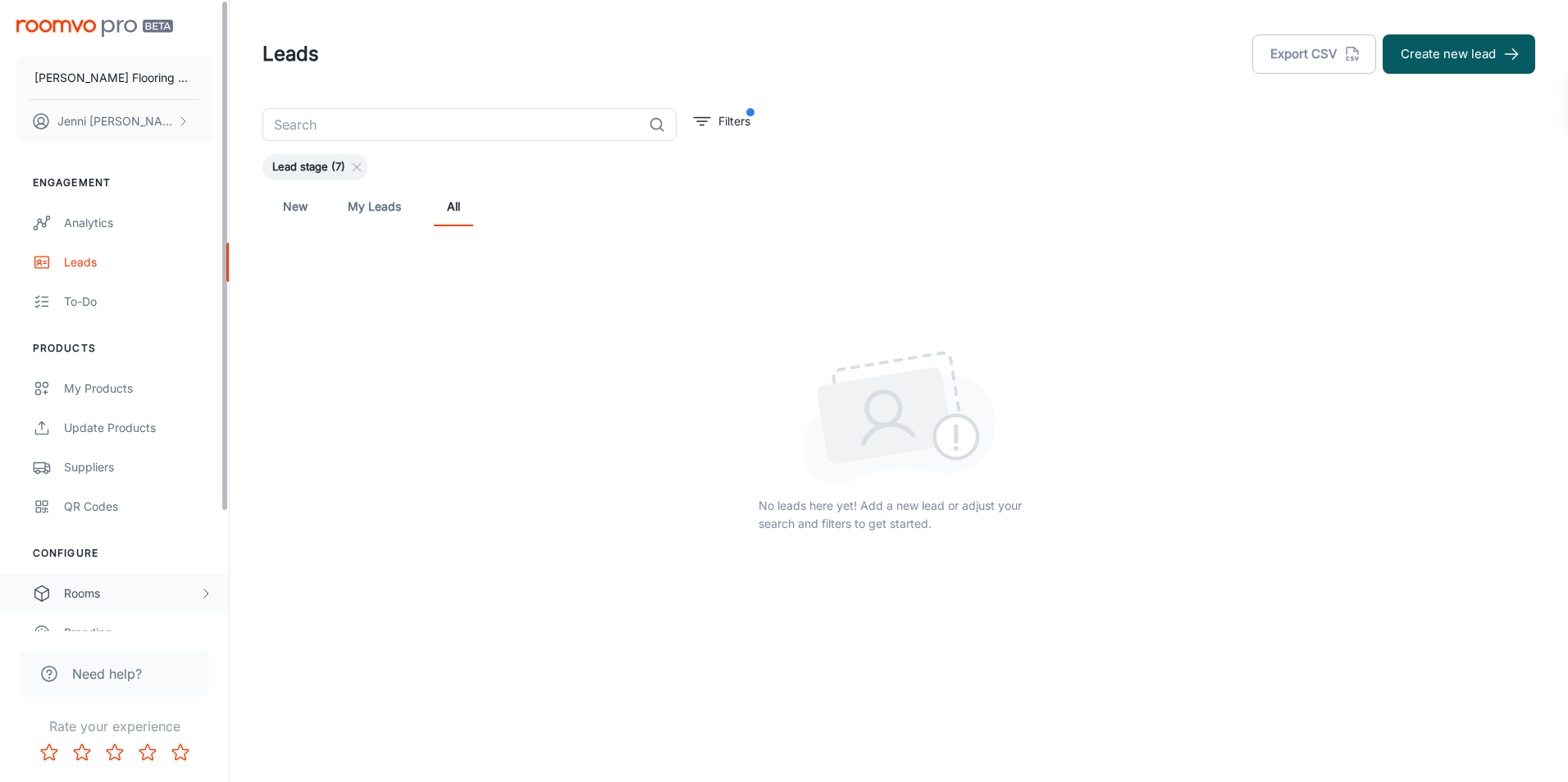
scroll to position [147, 0]
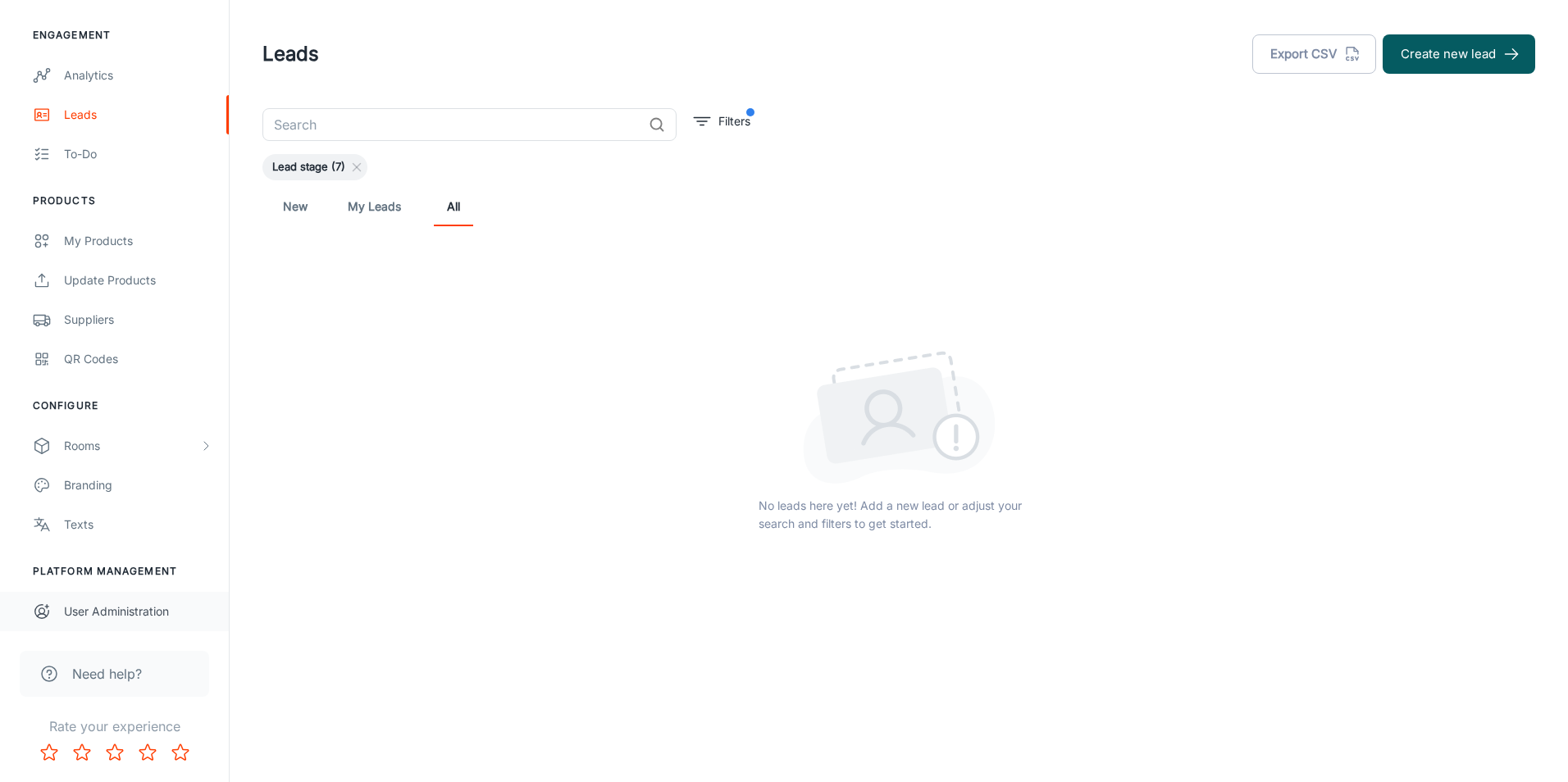
click at [121, 611] on div "User Administration" at bounding box center [138, 611] width 148 height 18
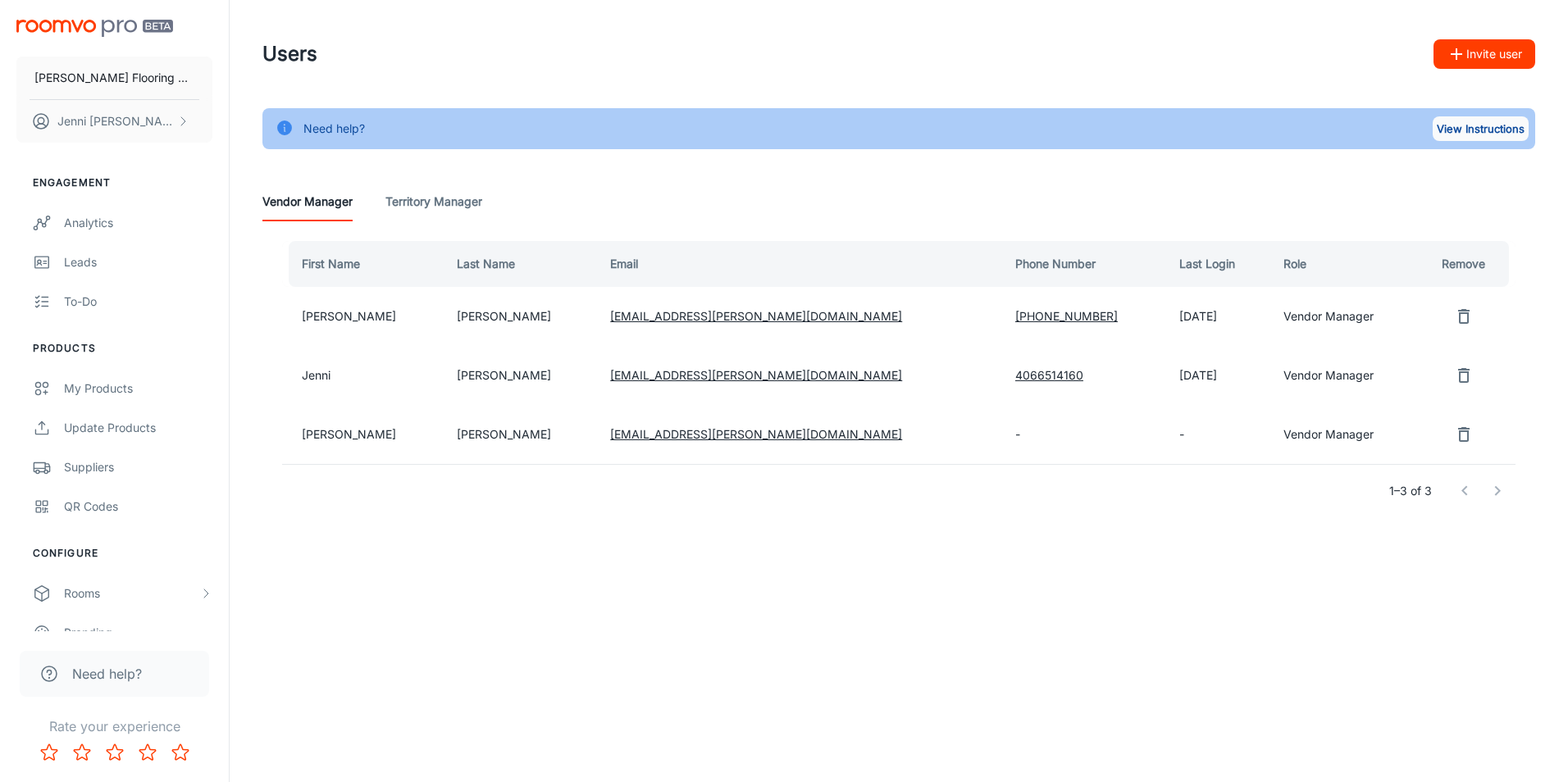
click at [1479, 126] on button "View Instructions" at bounding box center [1480, 129] width 96 height 24
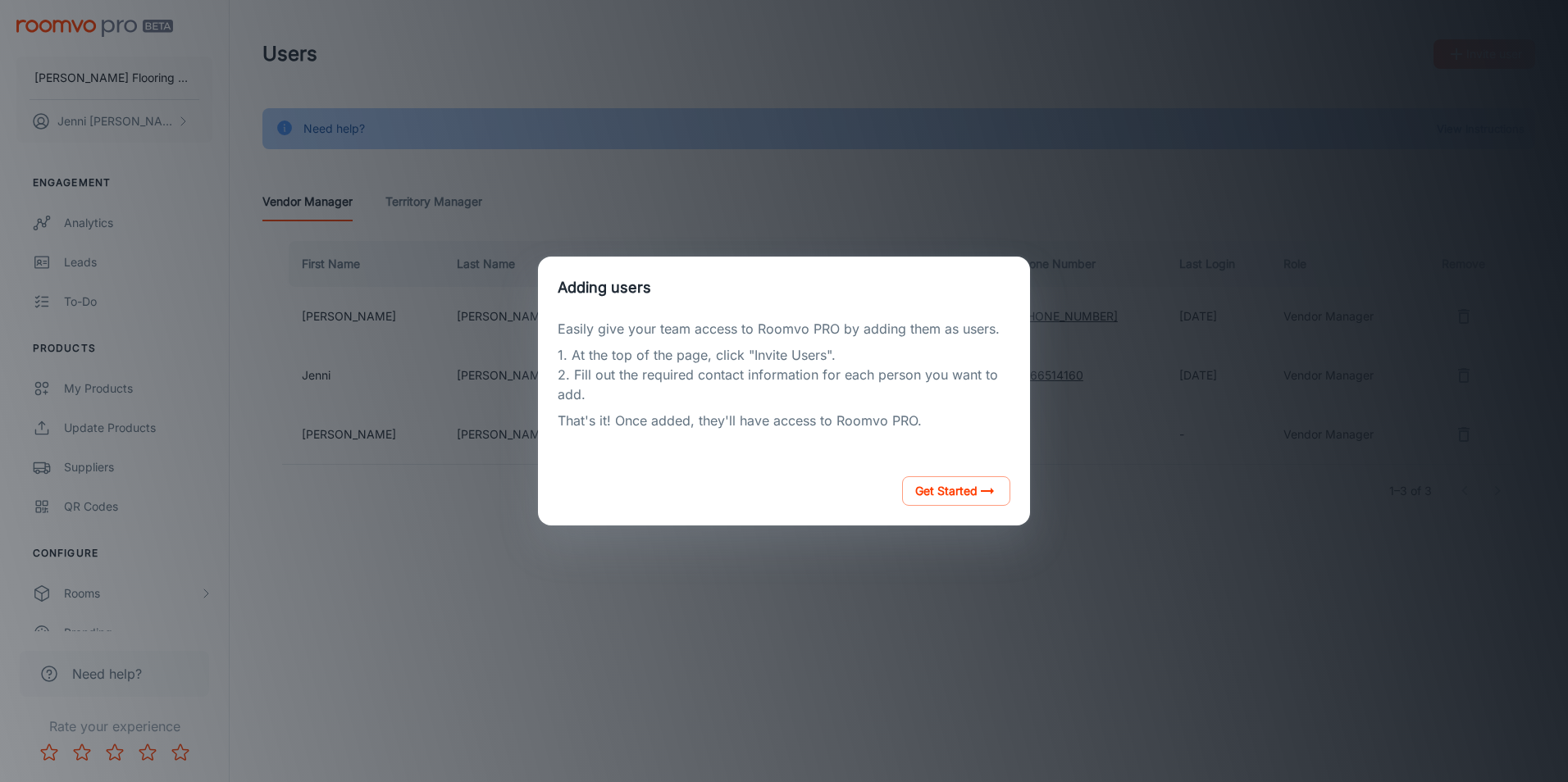
click at [902, 584] on div "Adding users Easily give your team access to Roomvo PRO by adding them as users…" at bounding box center [783, 391] width 1528 height 743
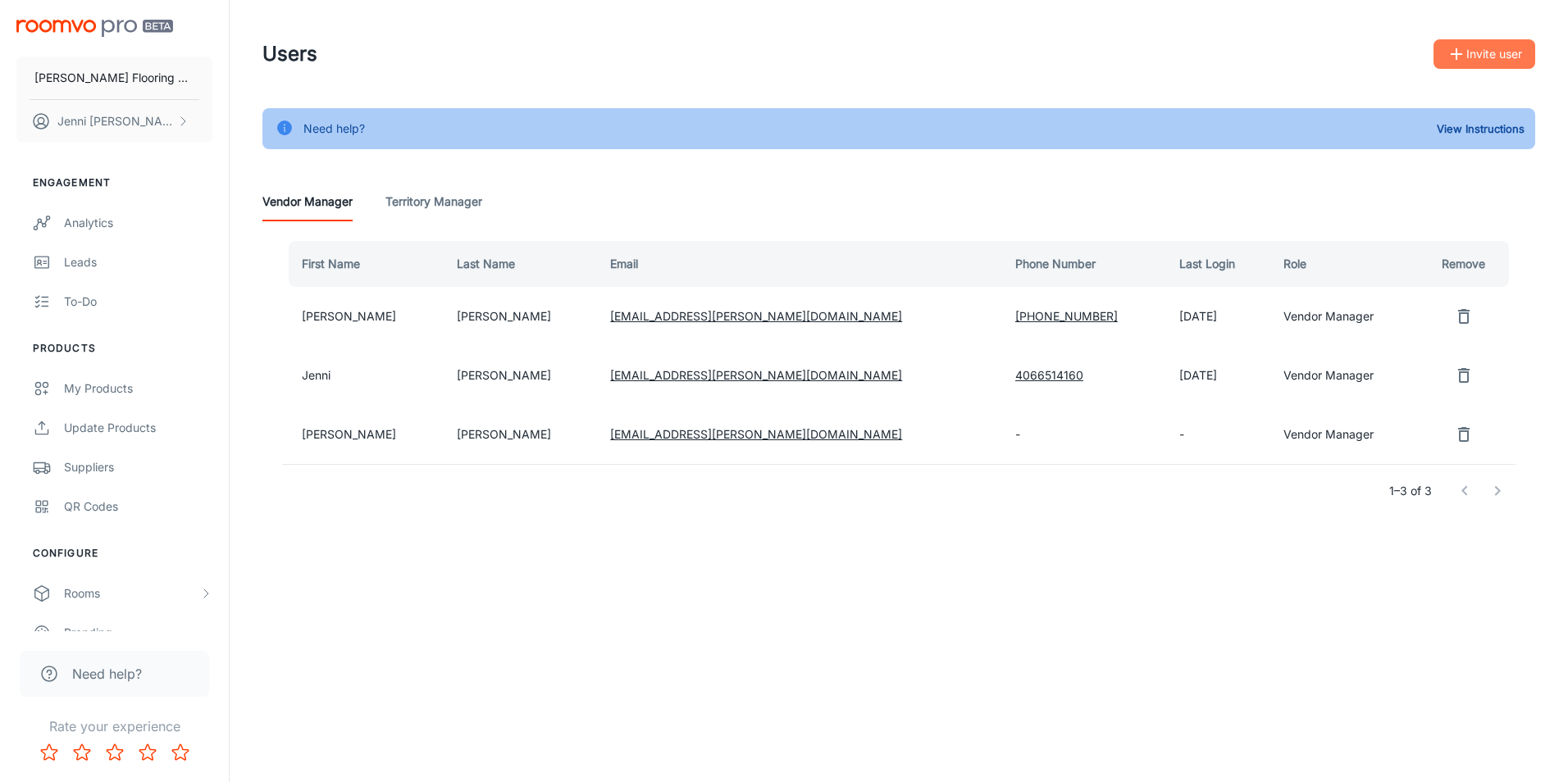
click at [1480, 55] on button "Invite user" at bounding box center [1483, 54] width 102 height 30
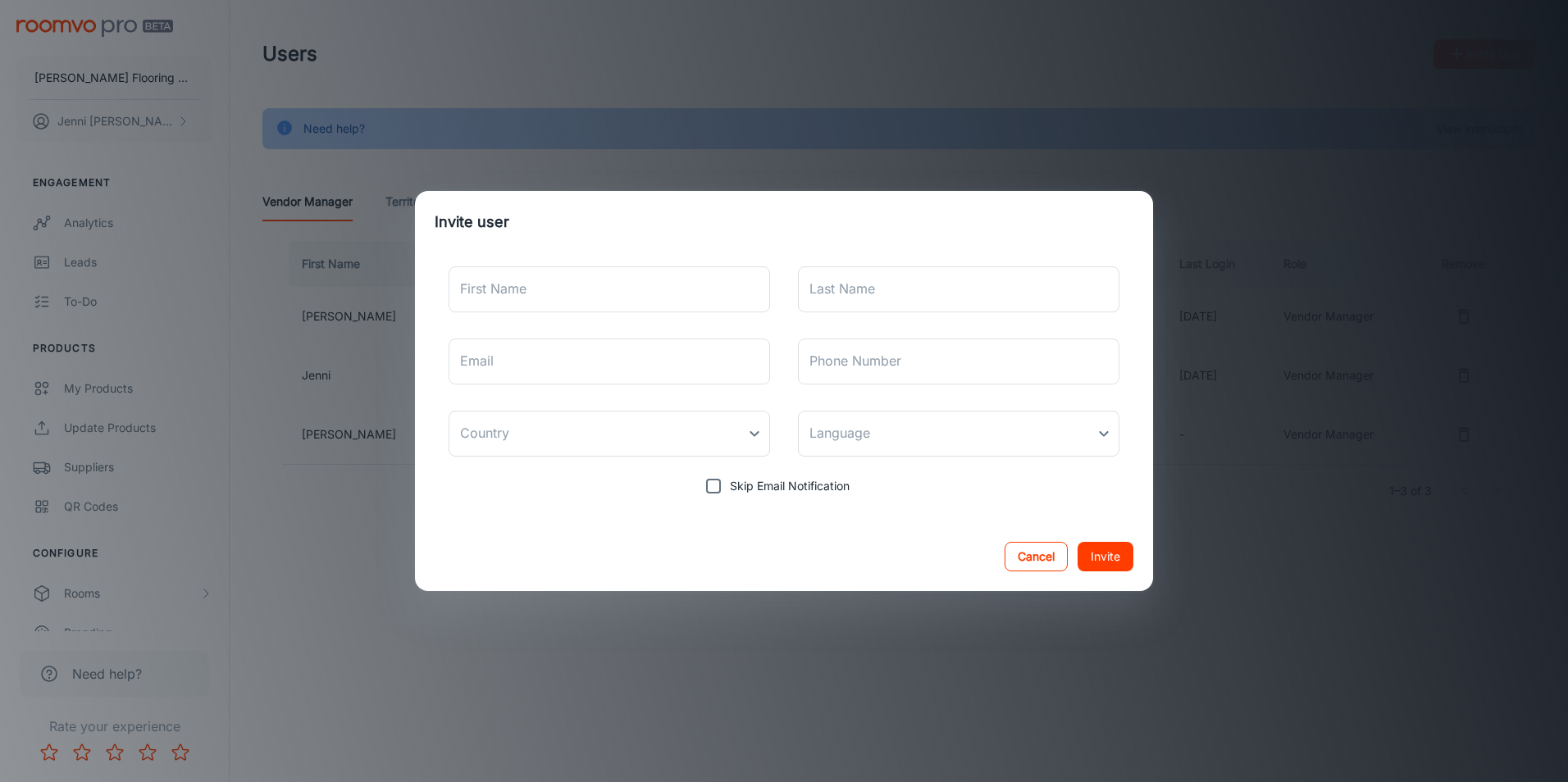
click at [1024, 556] on button "Cancel" at bounding box center [1036, 556] width 63 height 30
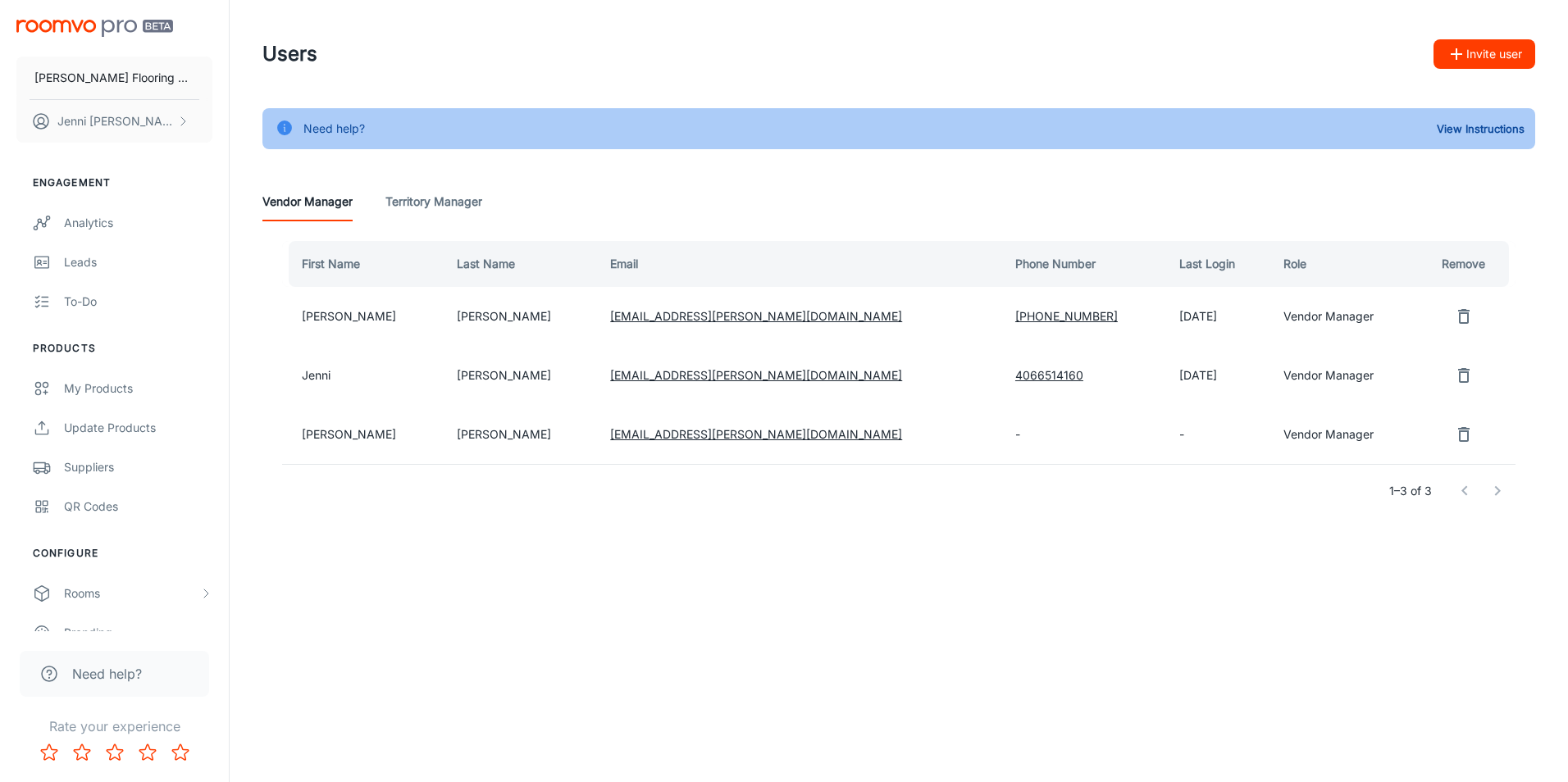
click at [728, 515] on div "1–3 of 3" at bounding box center [899, 491] width 1233 height 52
click at [623, 37] on div "Users Invite user" at bounding box center [898, 54] width 1272 height 43
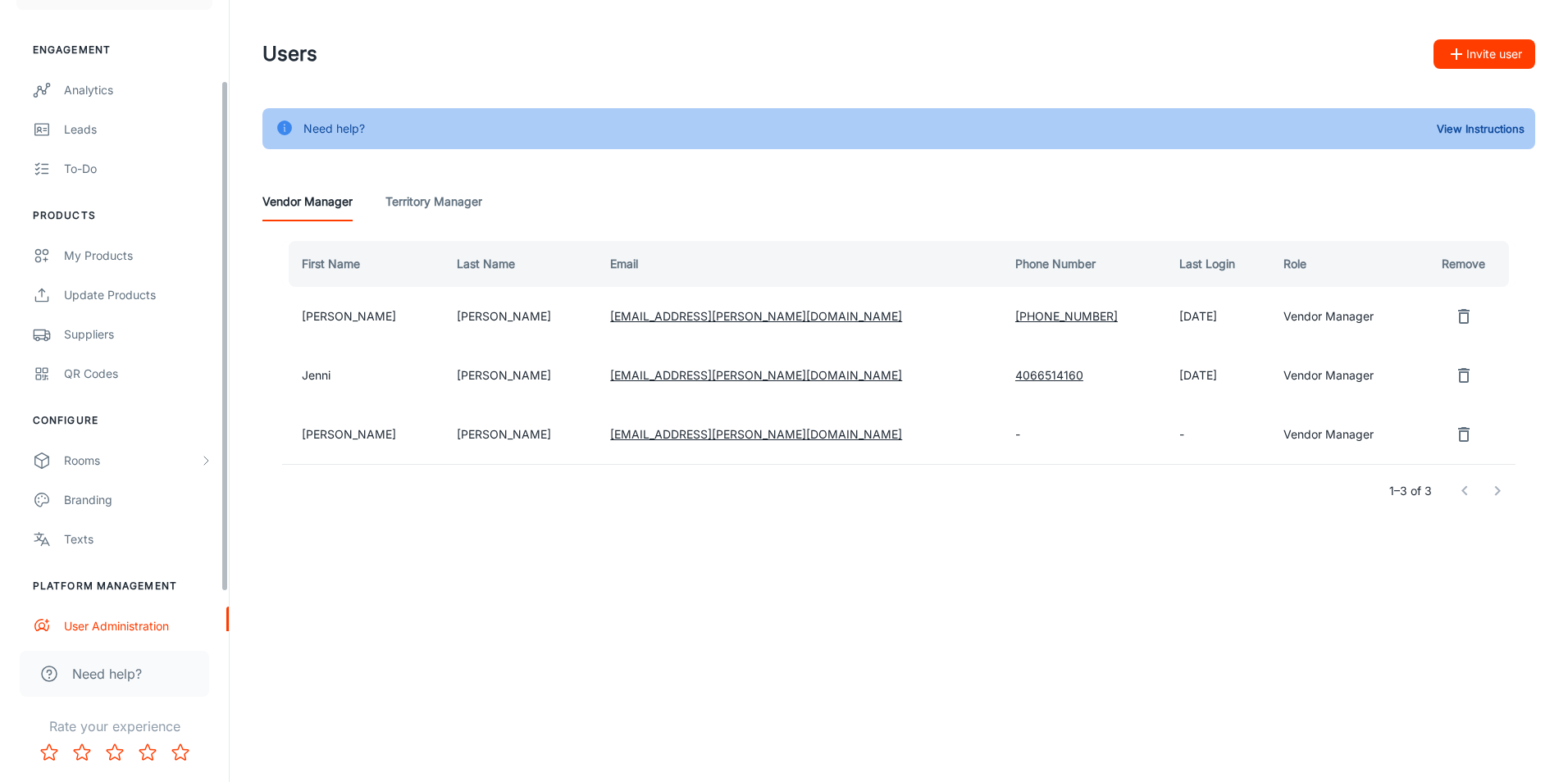
scroll to position [147, 0]
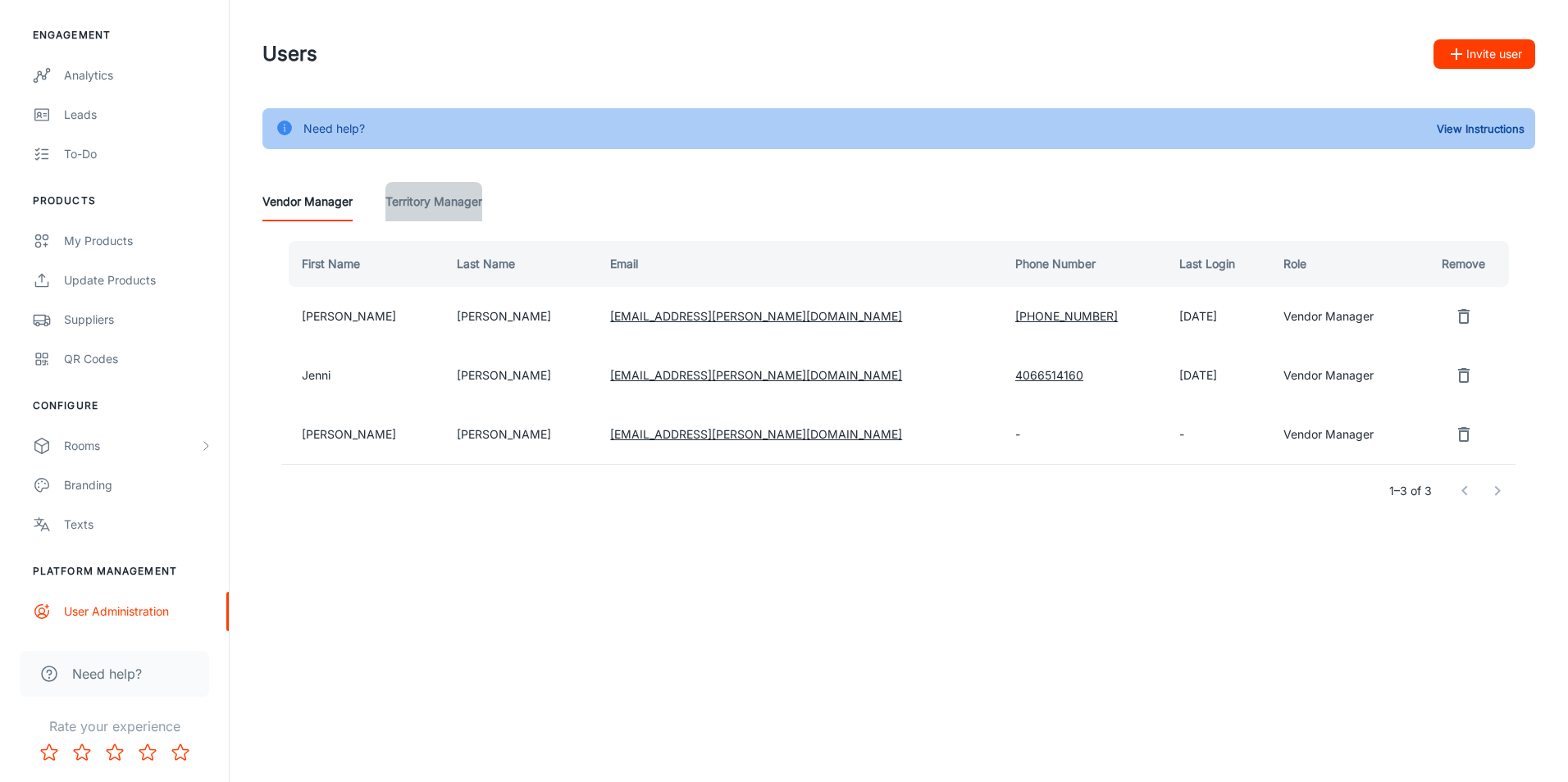
click at [412, 197] on Manager "Territory Manager" at bounding box center [433, 201] width 97 height 39
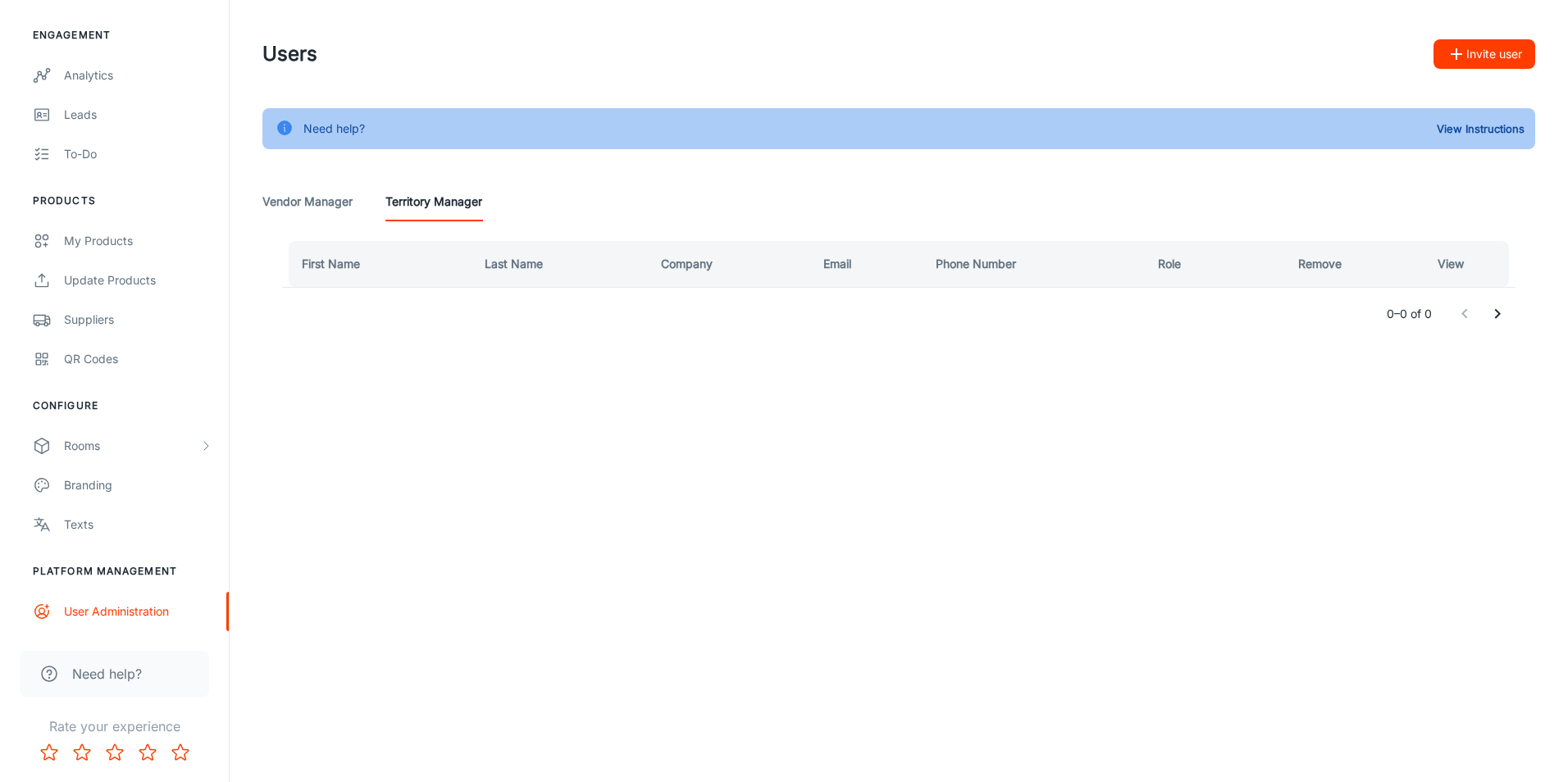
click at [309, 199] on Manager "Vendor Manager" at bounding box center [307, 201] width 90 height 39
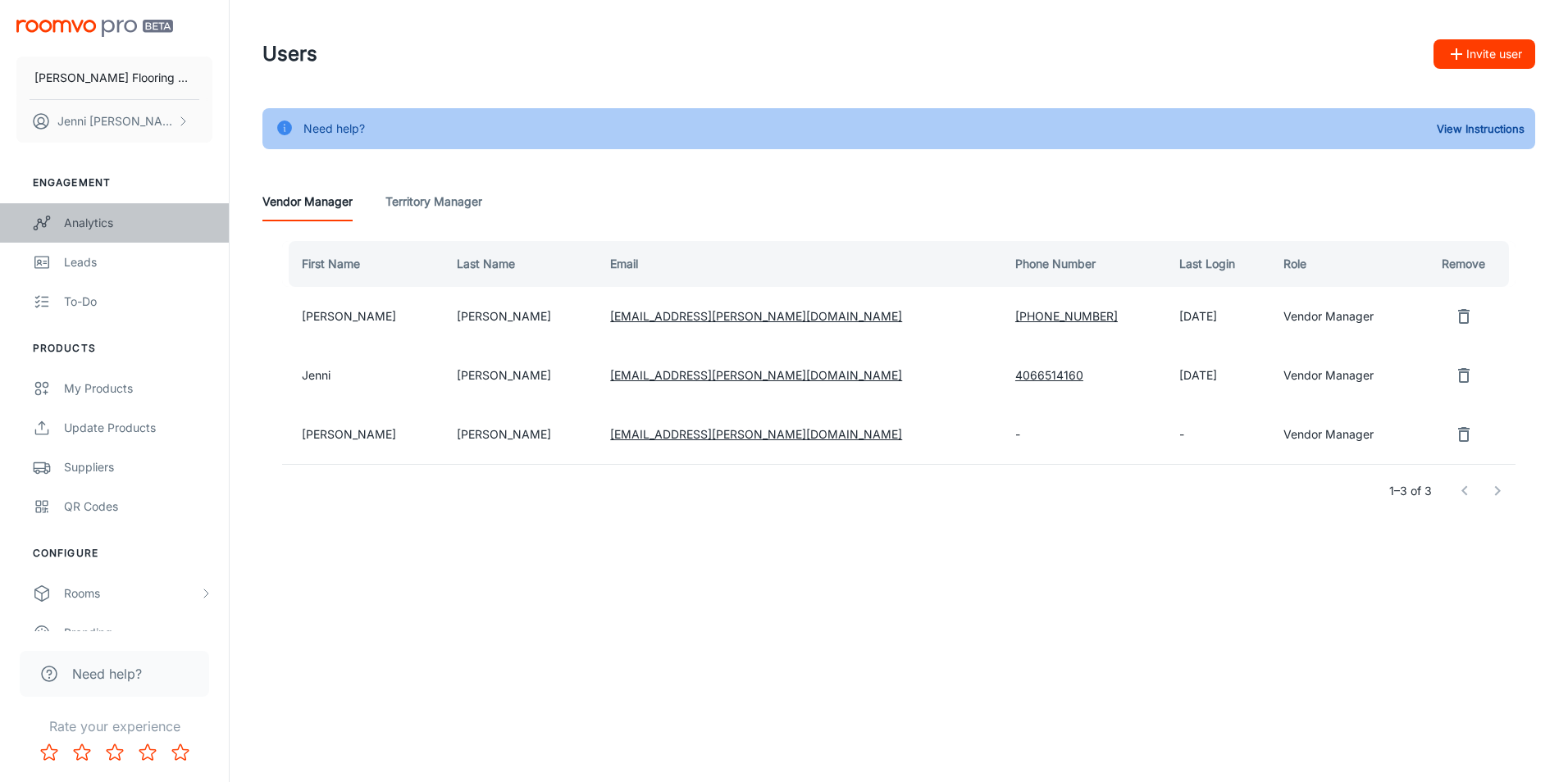
click at [76, 218] on div "Analytics" at bounding box center [138, 223] width 148 height 18
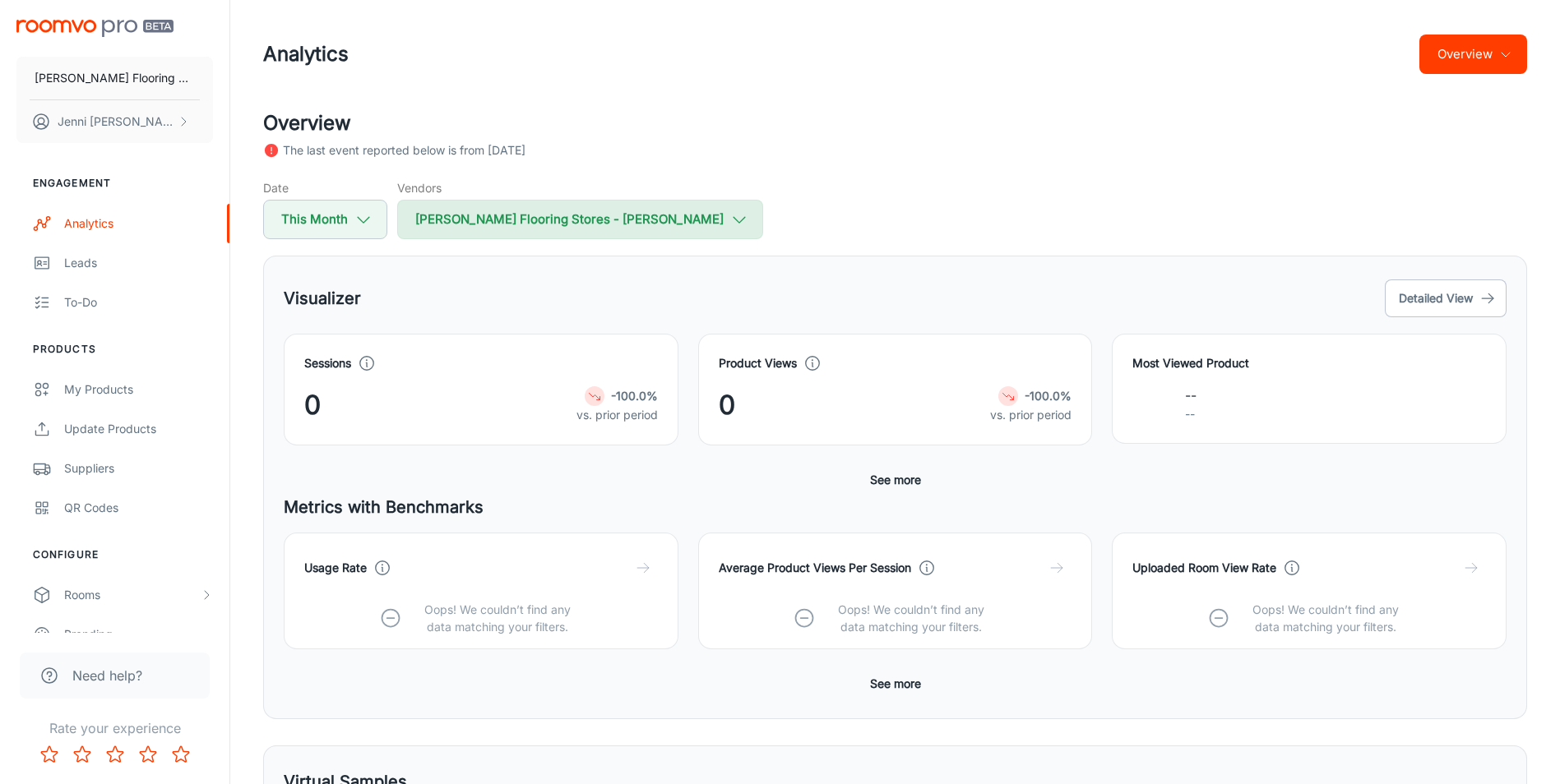
click at [730, 215] on icon "button" at bounding box center [738, 219] width 18 height 18
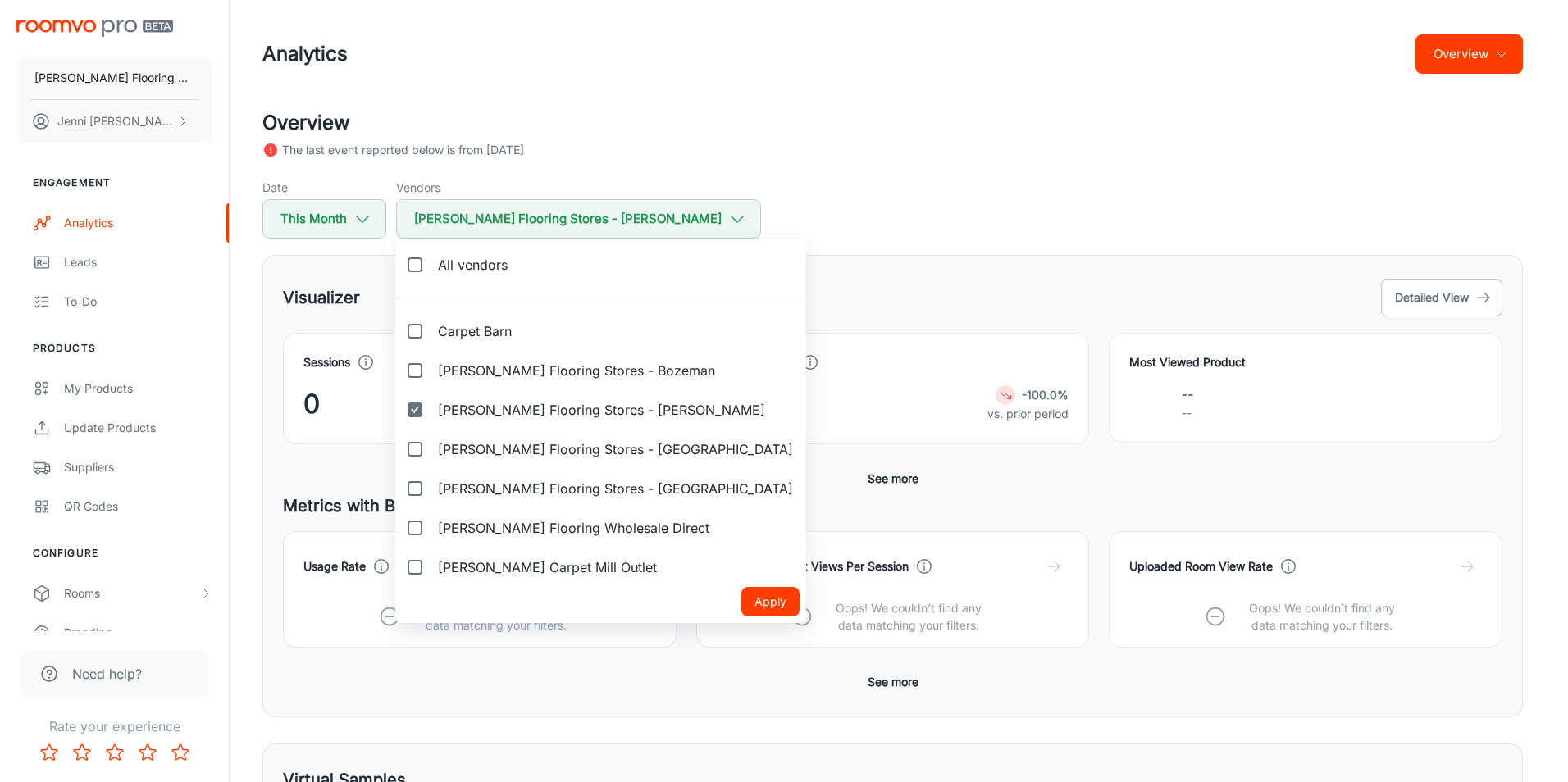
click at [413, 366] on input "[PERSON_NAME] Flooring Stores - Bozeman" at bounding box center [414, 370] width 33 height 33
checkbox input "true"
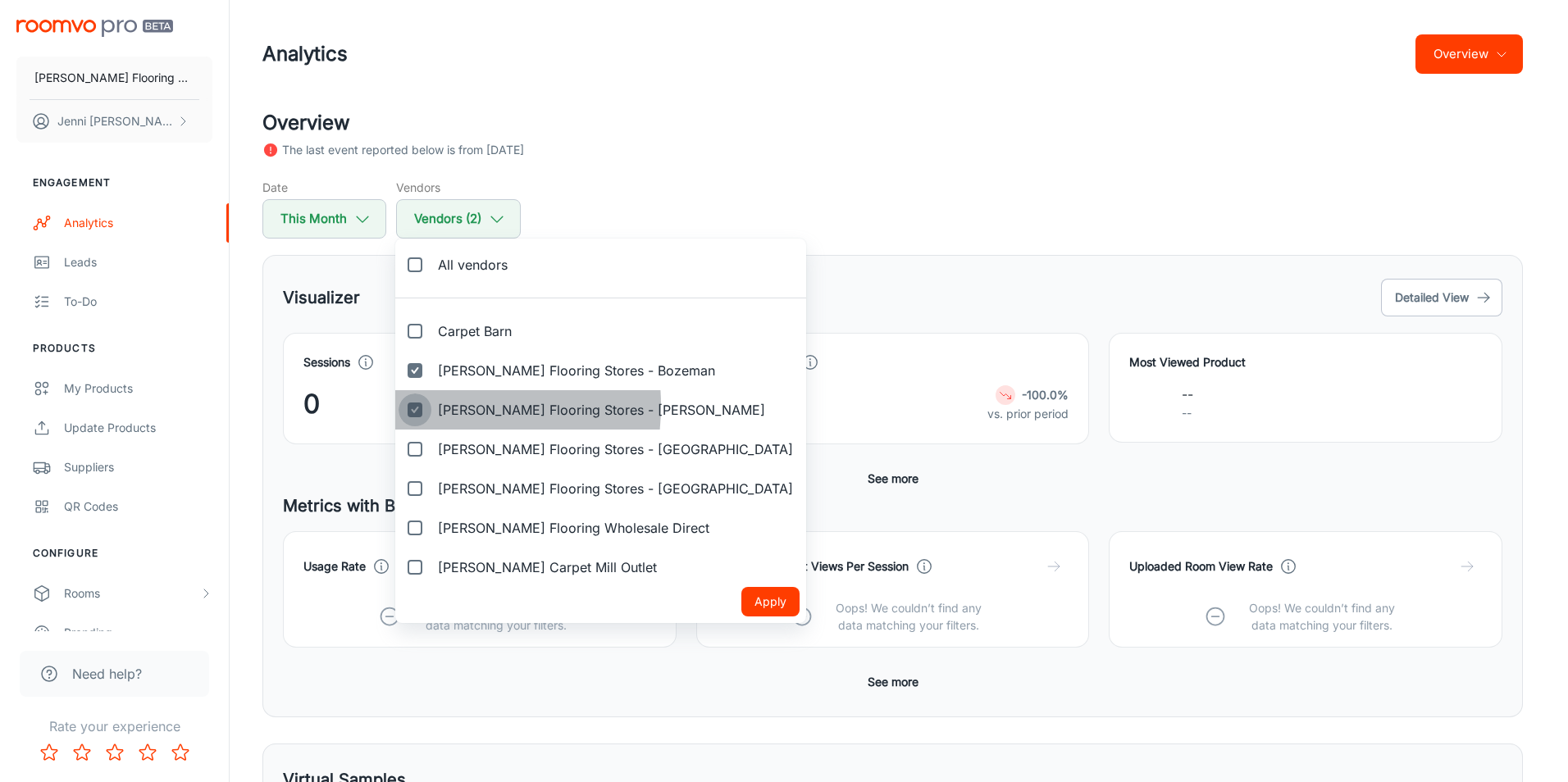
click at [413, 405] on input "[PERSON_NAME] Flooring Stores - [PERSON_NAME]" at bounding box center [414, 409] width 33 height 33
checkbox input "false"
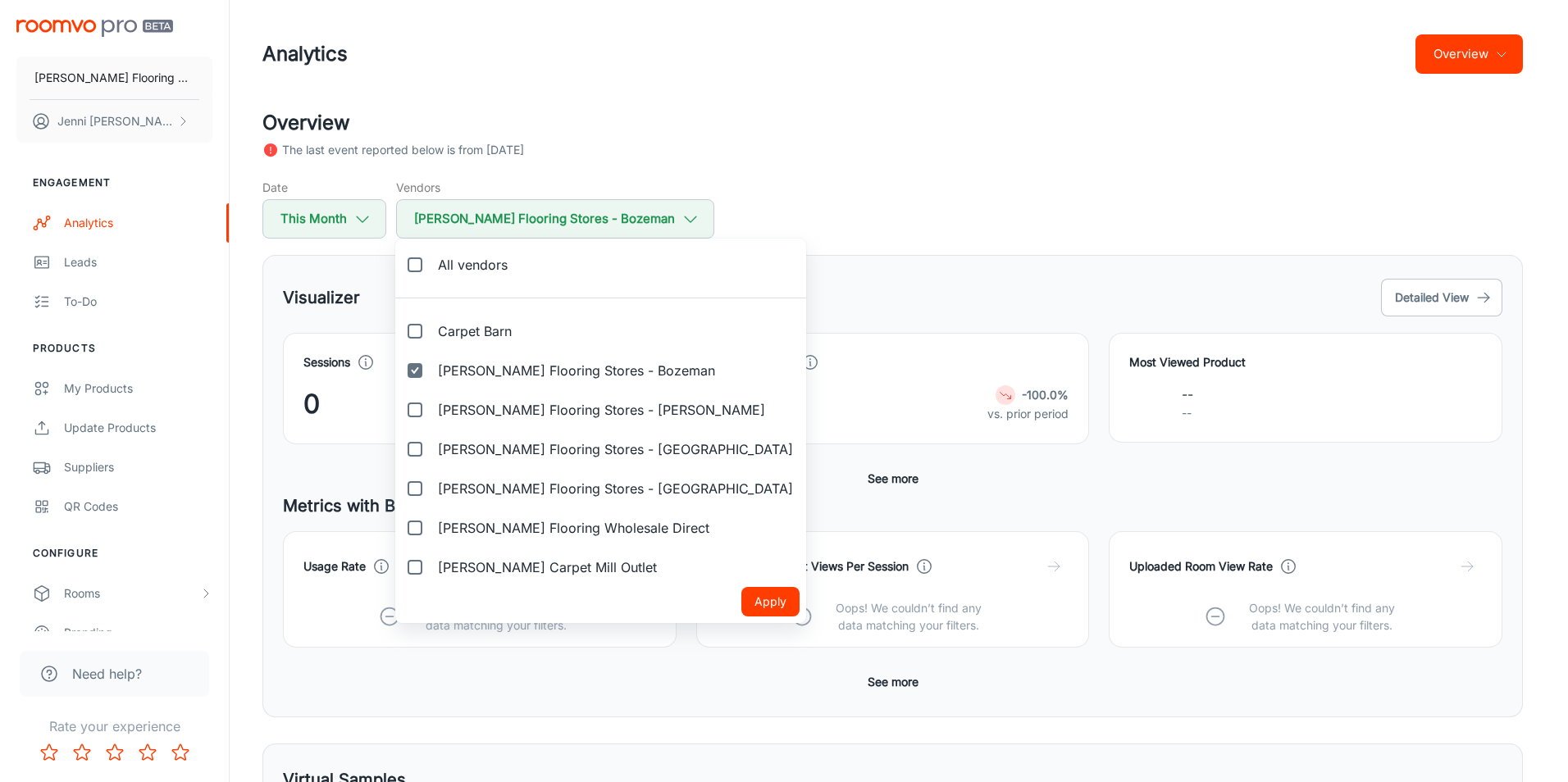
click at [741, 609] on button "Apply" at bounding box center [770, 602] width 58 height 30
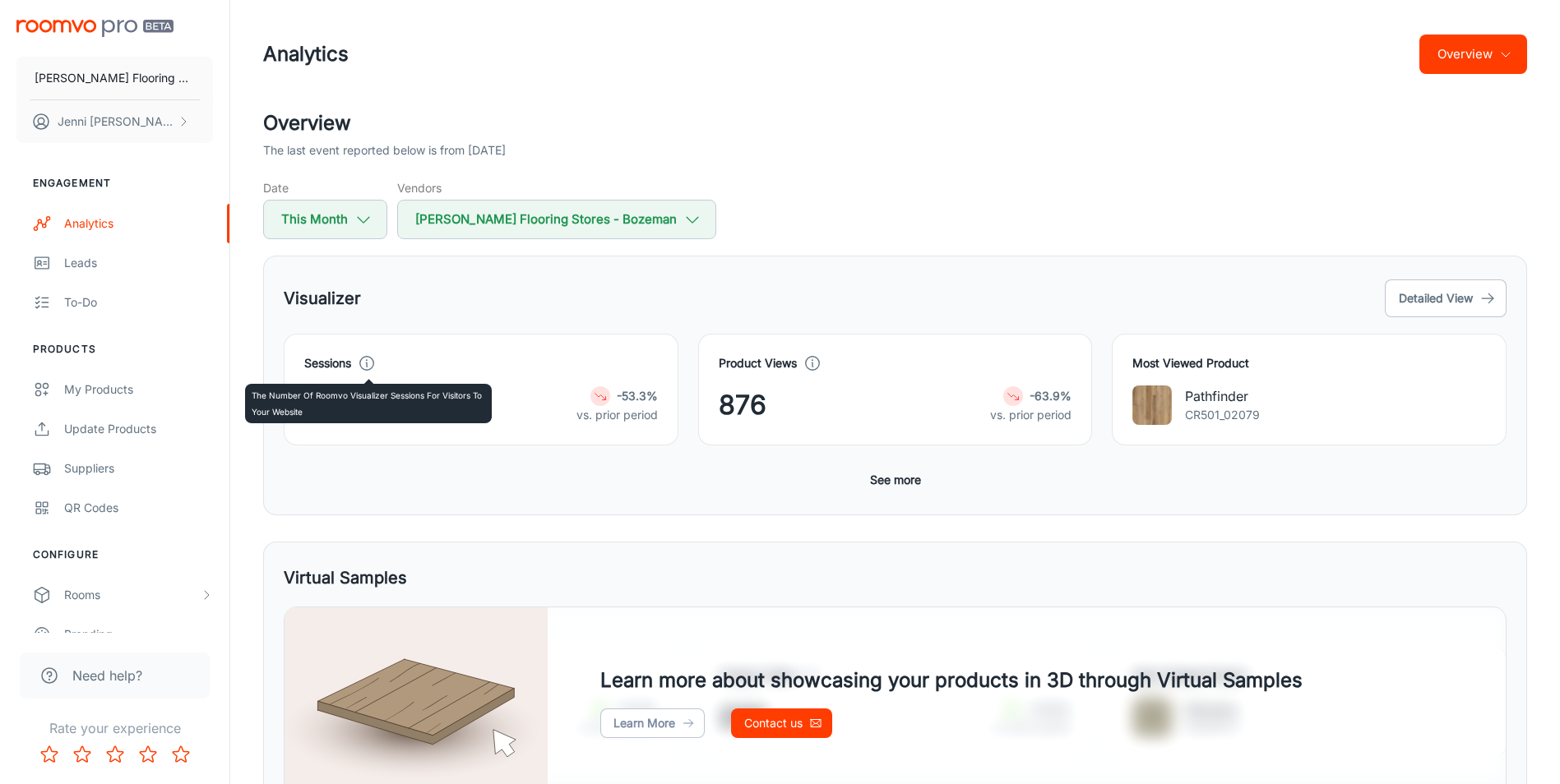
click at [366, 364] on polyline at bounding box center [365, 364] width 1 height 4
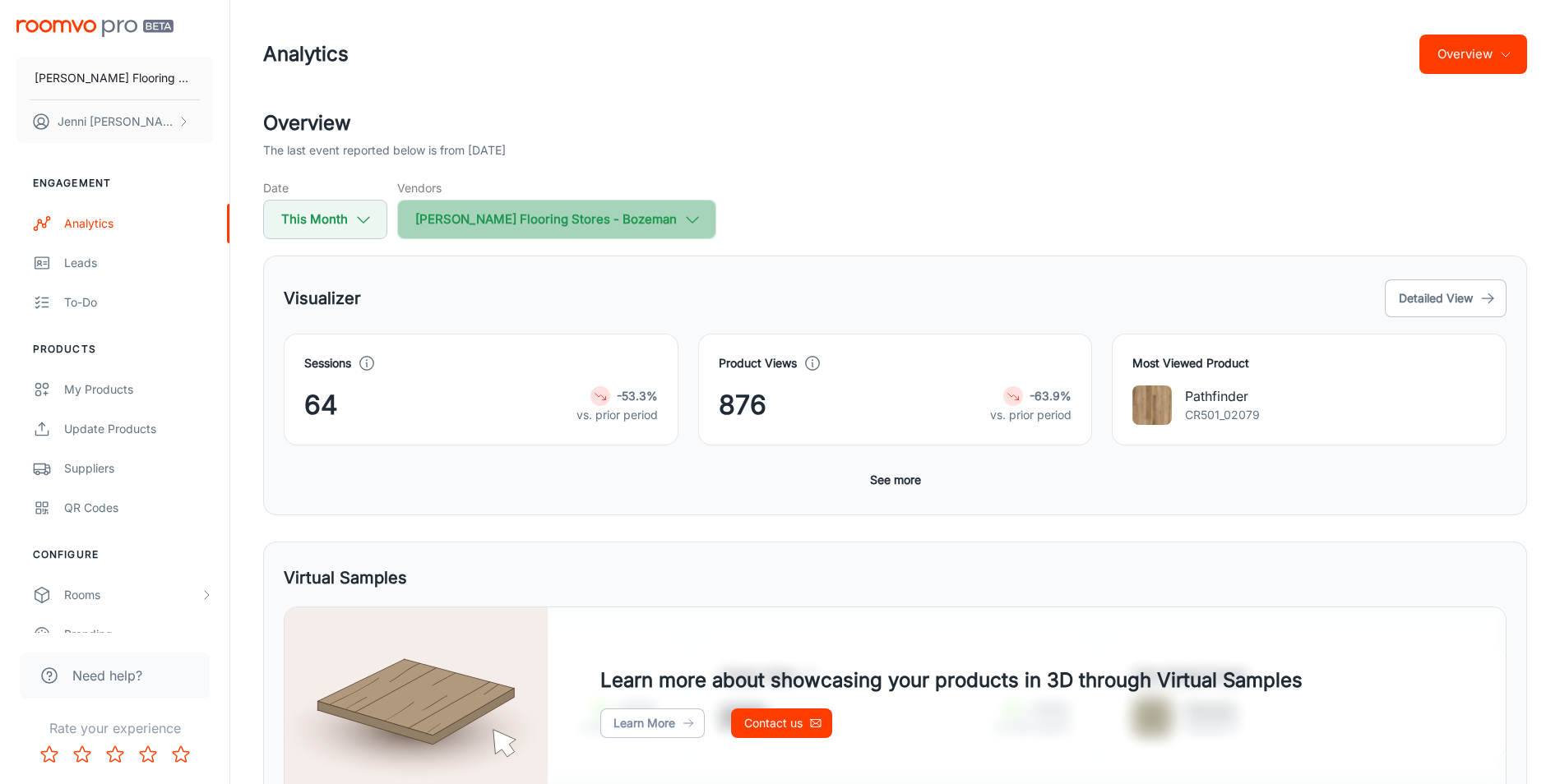
click at [683, 218] on icon "button" at bounding box center [692, 219] width 18 height 18
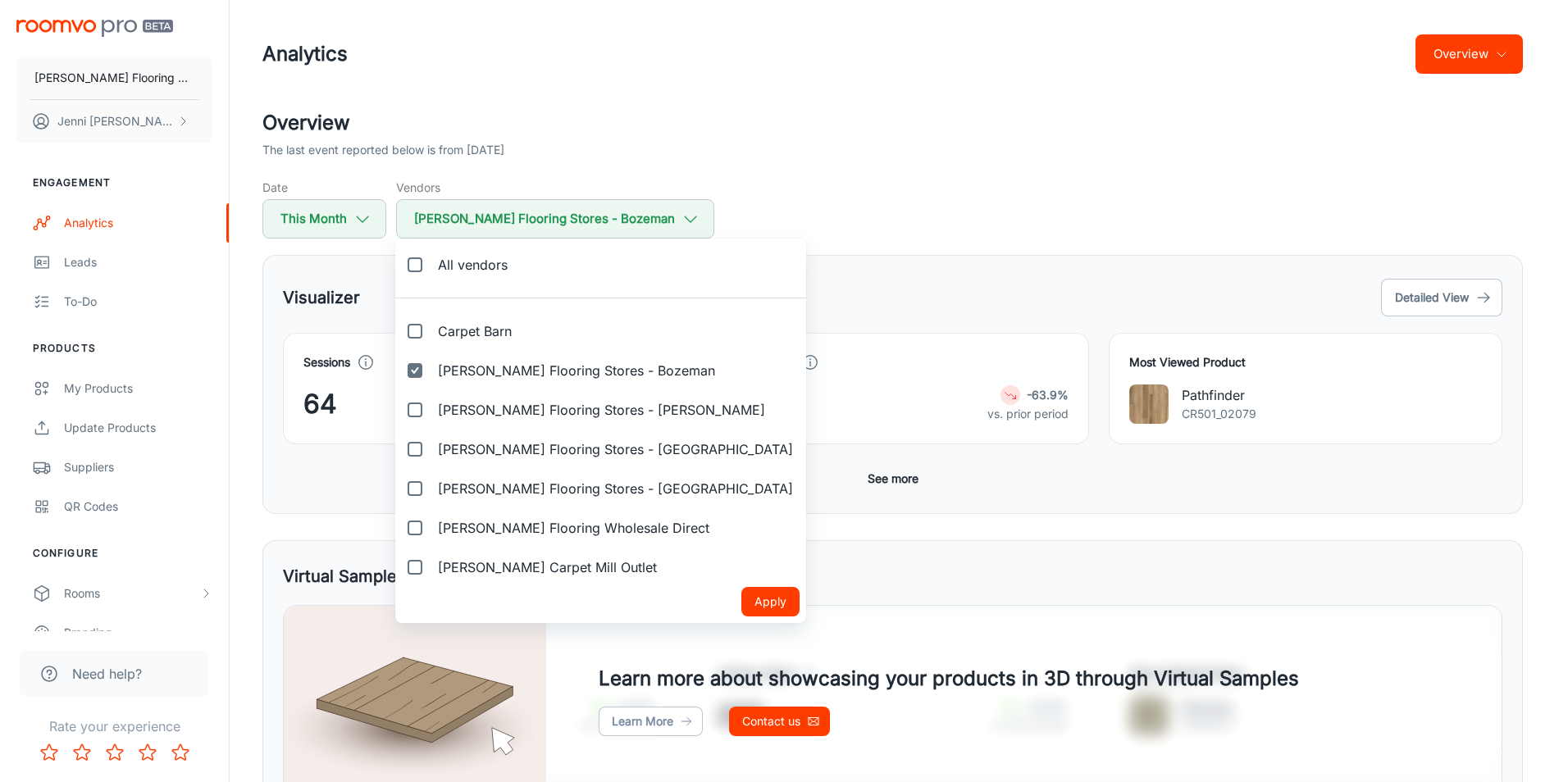
click at [417, 366] on input "[PERSON_NAME] Flooring Stores - Bozeman" at bounding box center [414, 370] width 33 height 33
checkbox input "false"
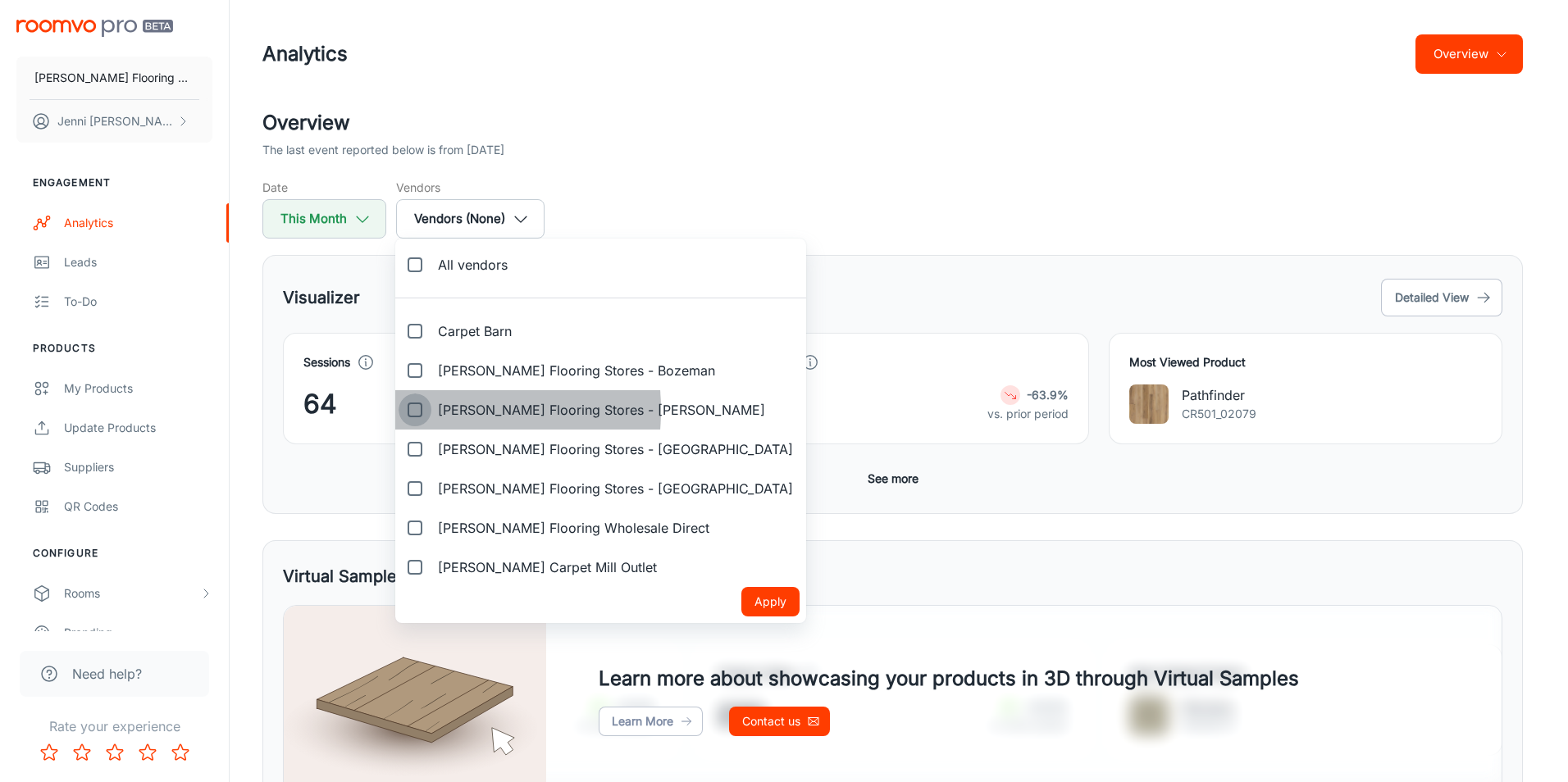
click at [413, 410] on input "[PERSON_NAME] Flooring Stores - [PERSON_NAME]" at bounding box center [414, 409] width 33 height 33
checkbox input "true"
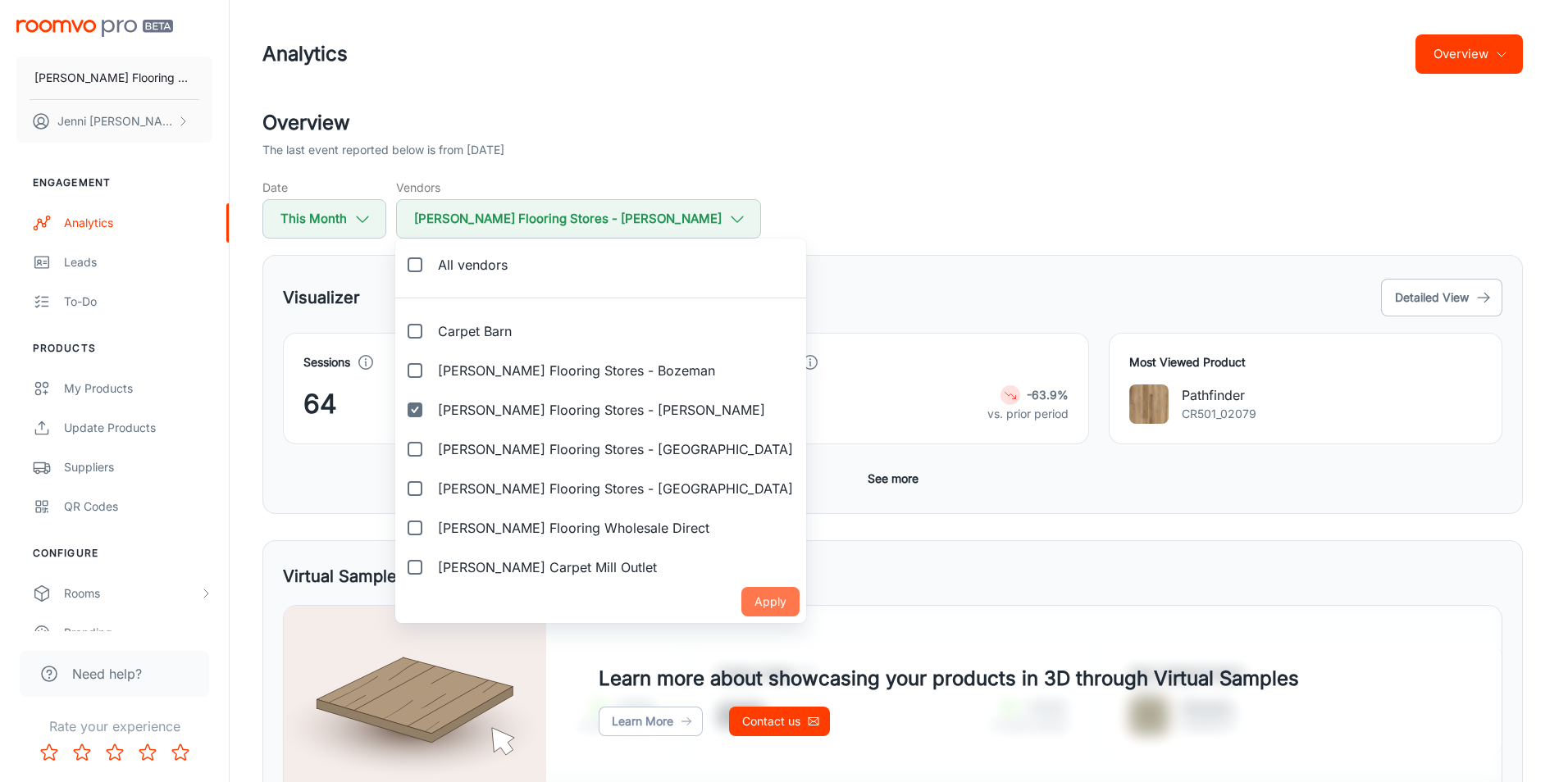
click at [741, 606] on button "Apply" at bounding box center [770, 602] width 58 height 30
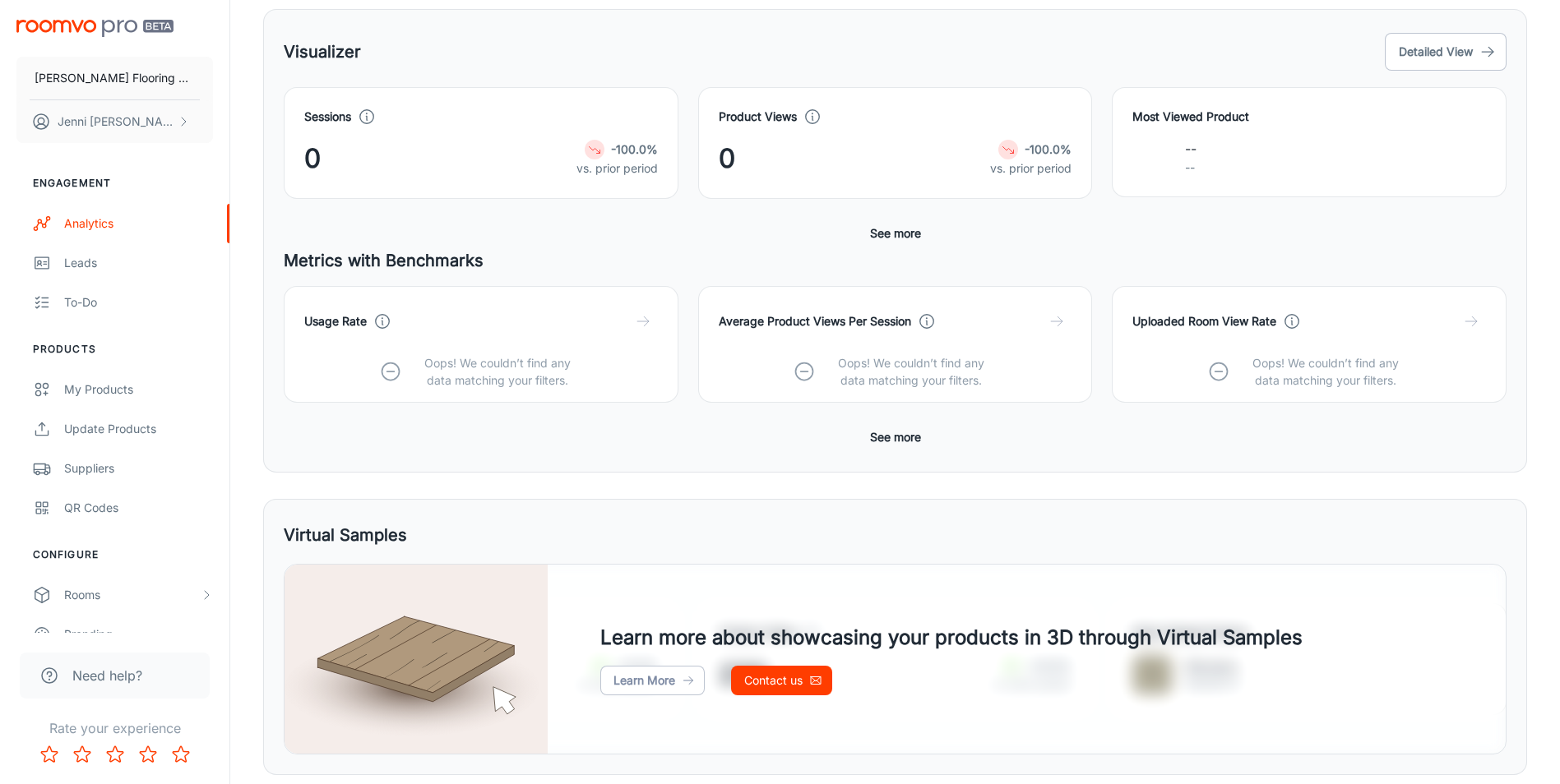
scroll to position [164, 0]
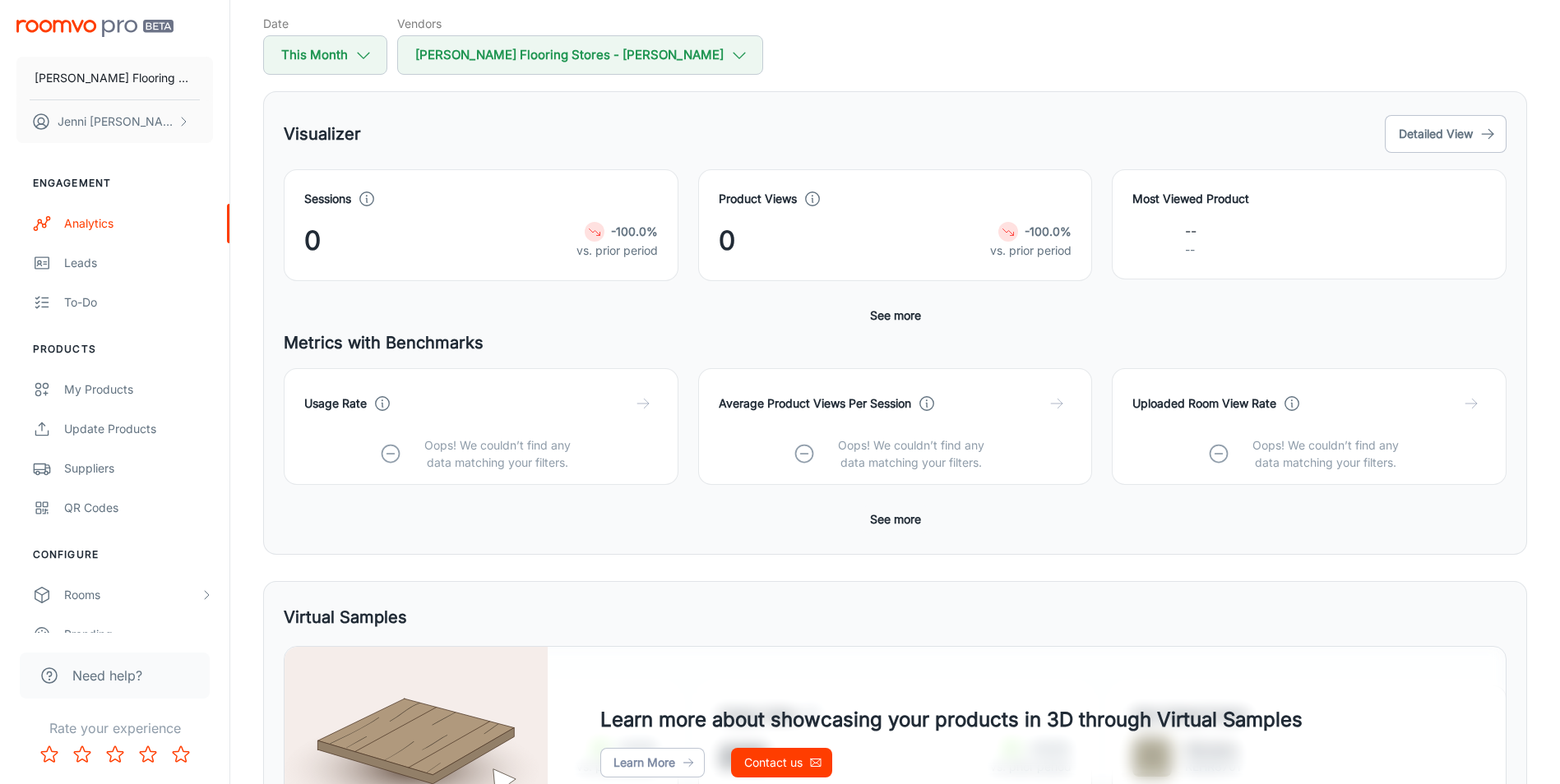
click at [900, 512] on button "See more" at bounding box center [895, 520] width 64 height 30
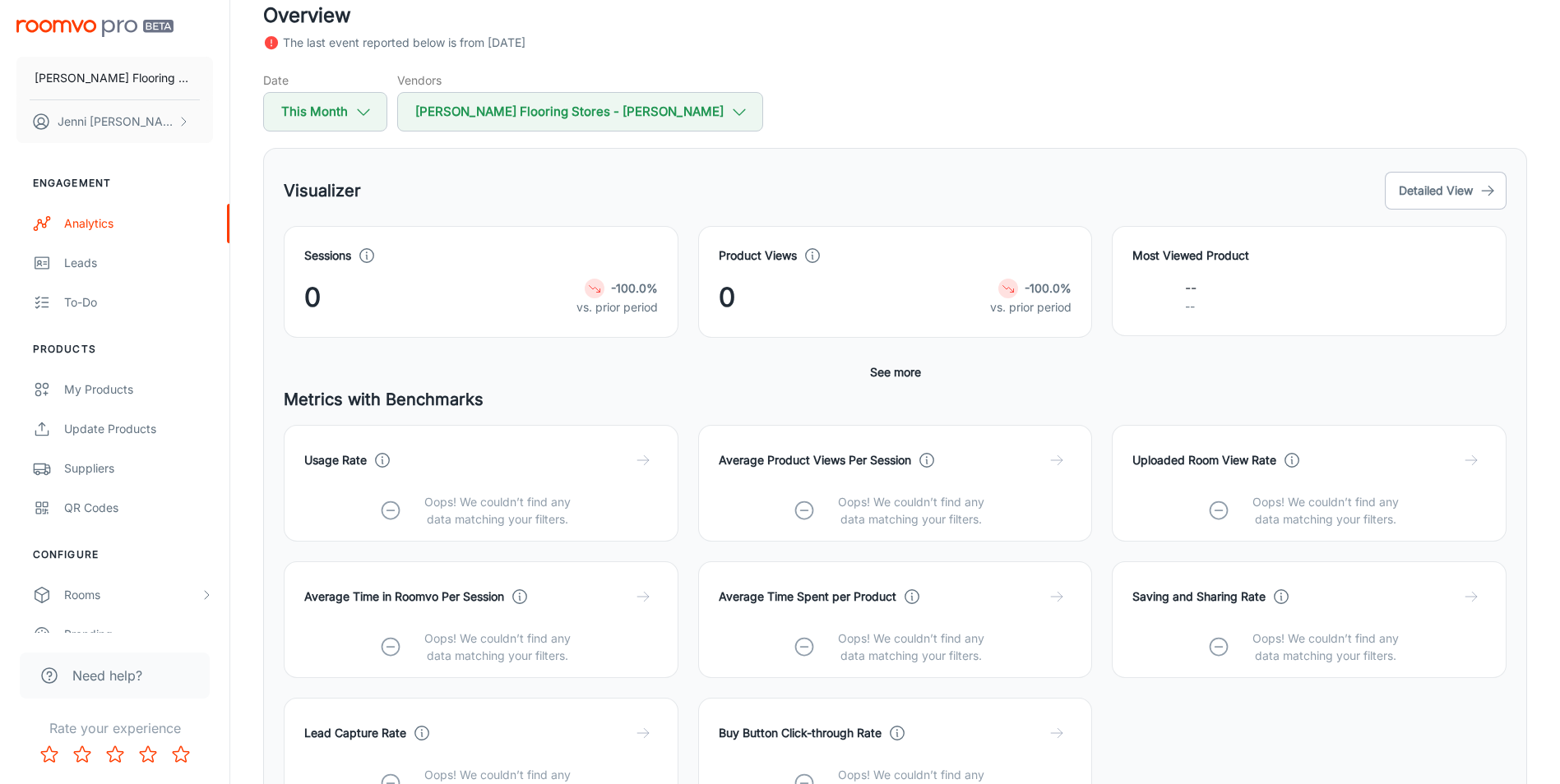
scroll to position [0, 0]
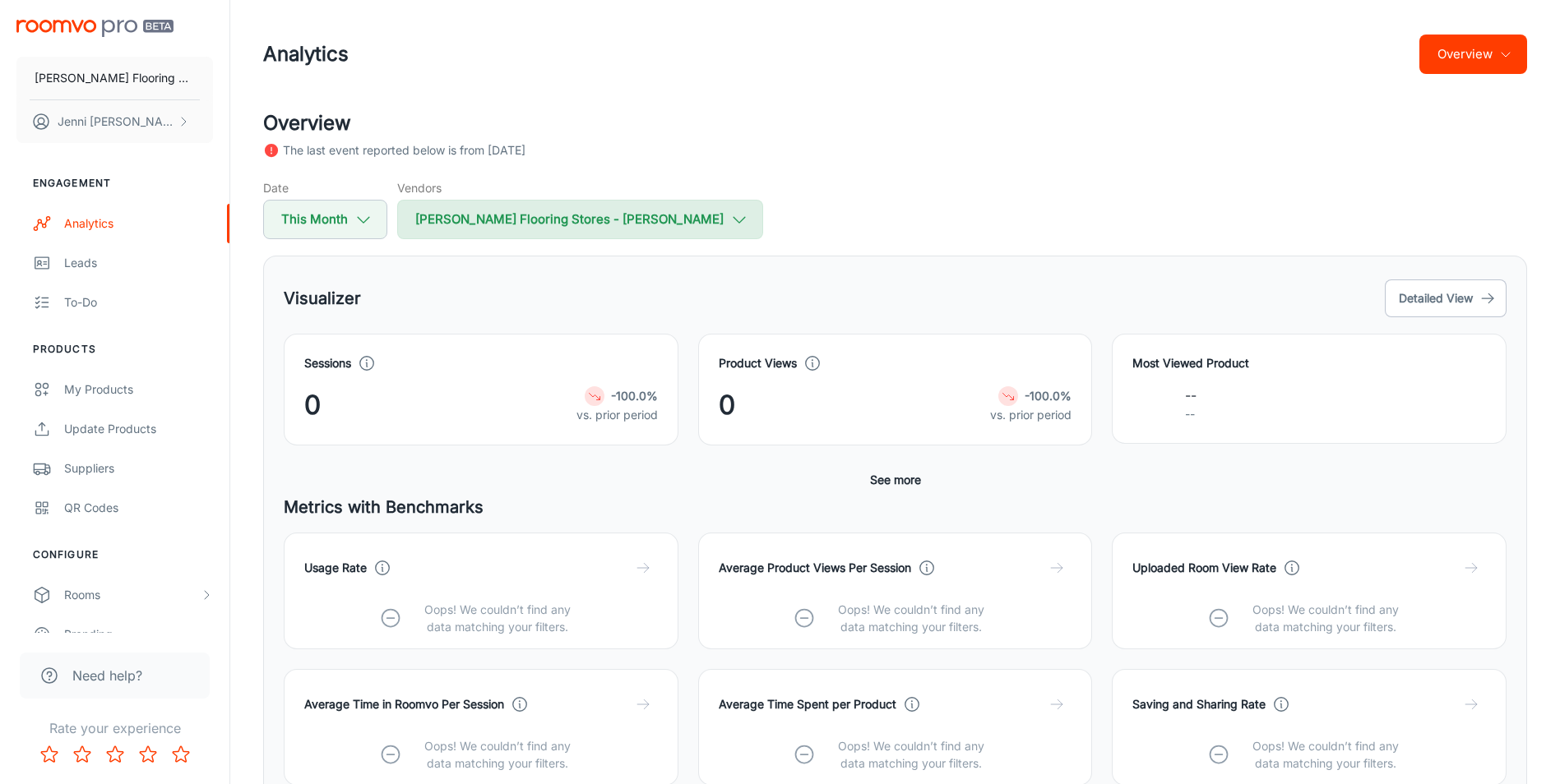
click at [730, 219] on icon "button" at bounding box center [738, 219] width 18 height 18
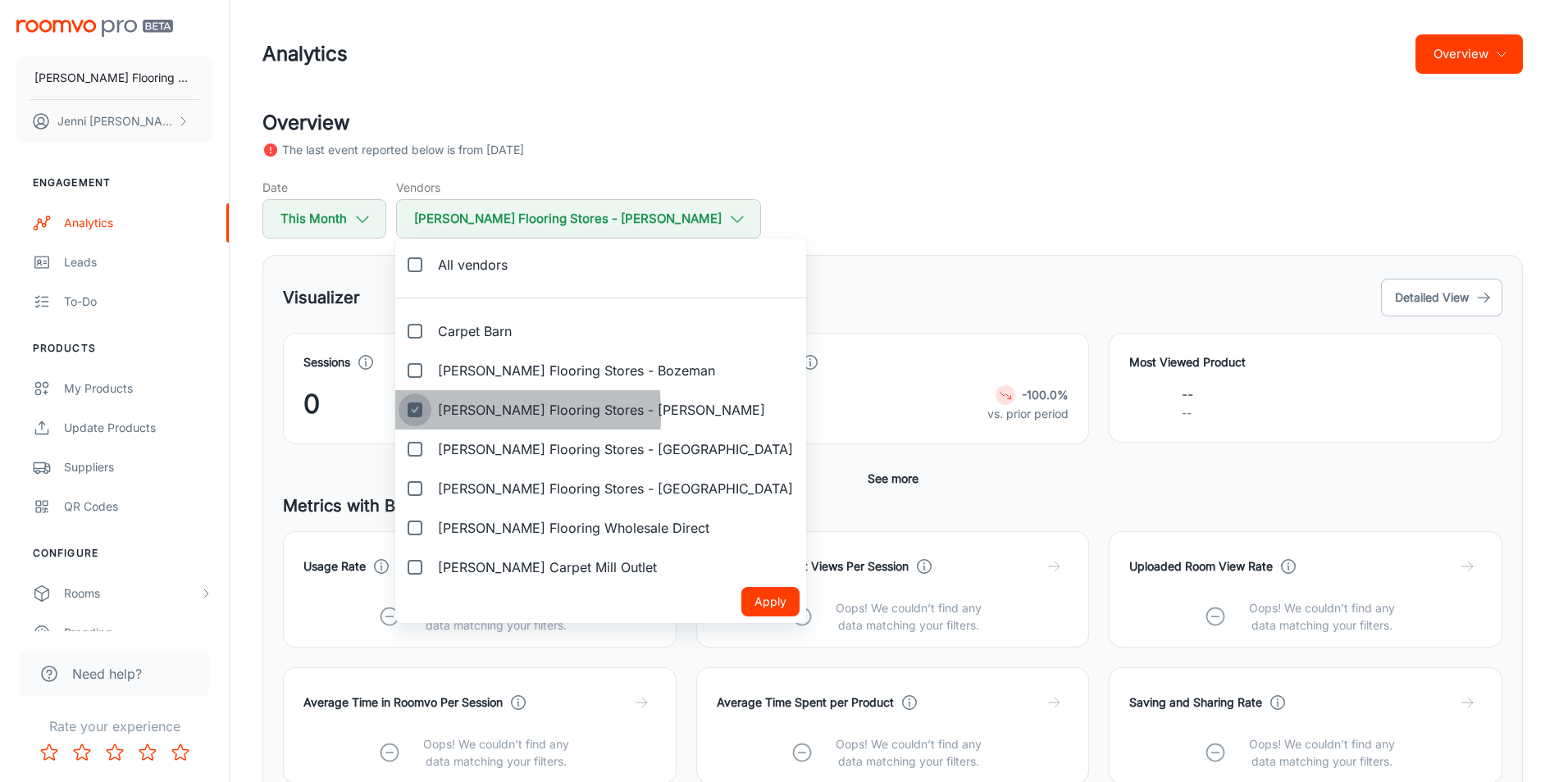
click at [411, 414] on input "[PERSON_NAME] Flooring Stores - [PERSON_NAME]" at bounding box center [414, 409] width 33 height 33
checkbox input "false"
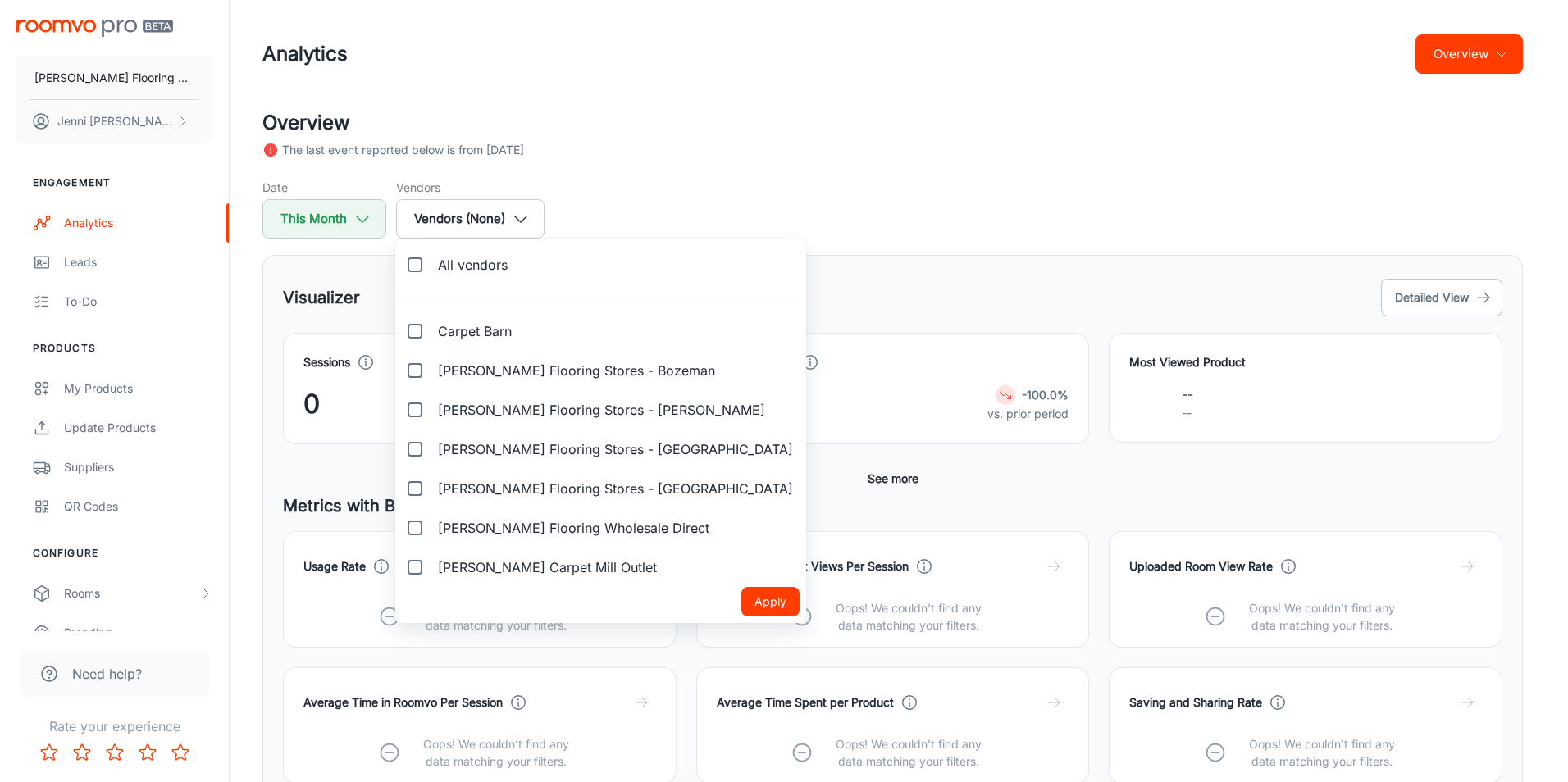
click at [414, 327] on input "Carpet Barn" at bounding box center [414, 331] width 33 height 33
checkbox input "true"
click at [741, 596] on button "Apply" at bounding box center [770, 602] width 58 height 30
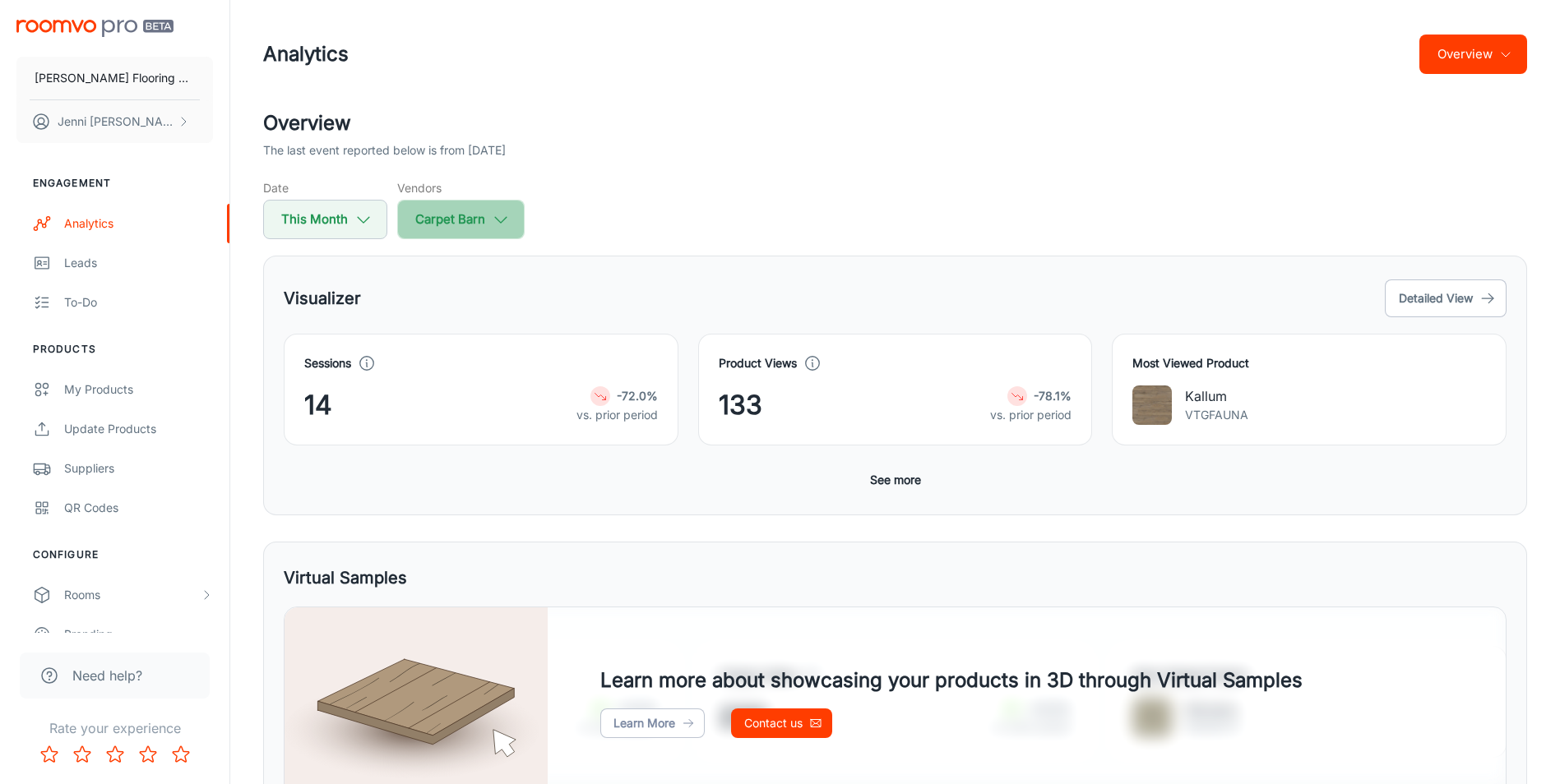
click at [497, 216] on icon "button" at bounding box center [500, 219] width 18 height 18
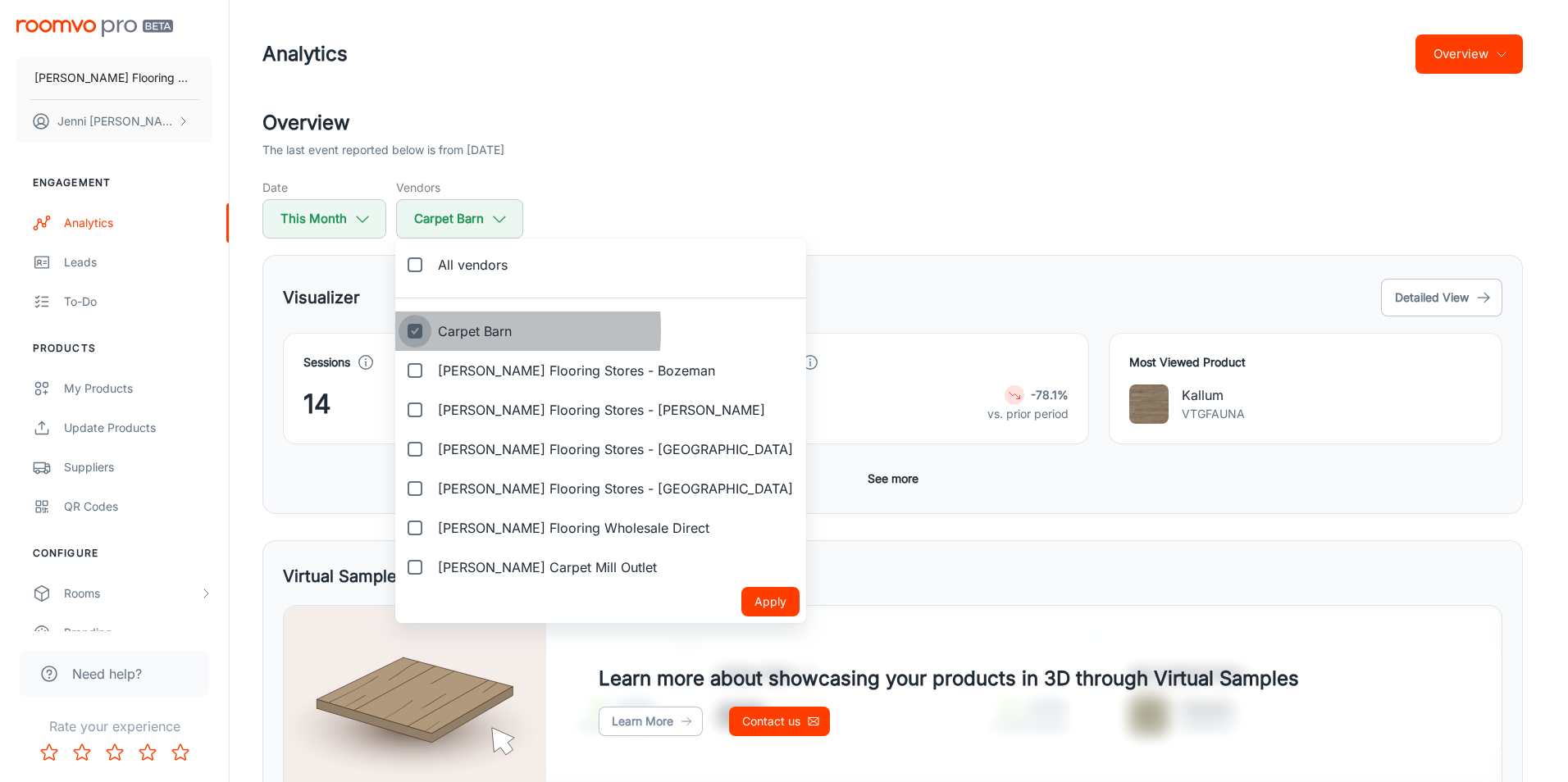
click at [413, 330] on input "Carpet Barn" at bounding box center [414, 331] width 33 height 33
checkbox input "false"
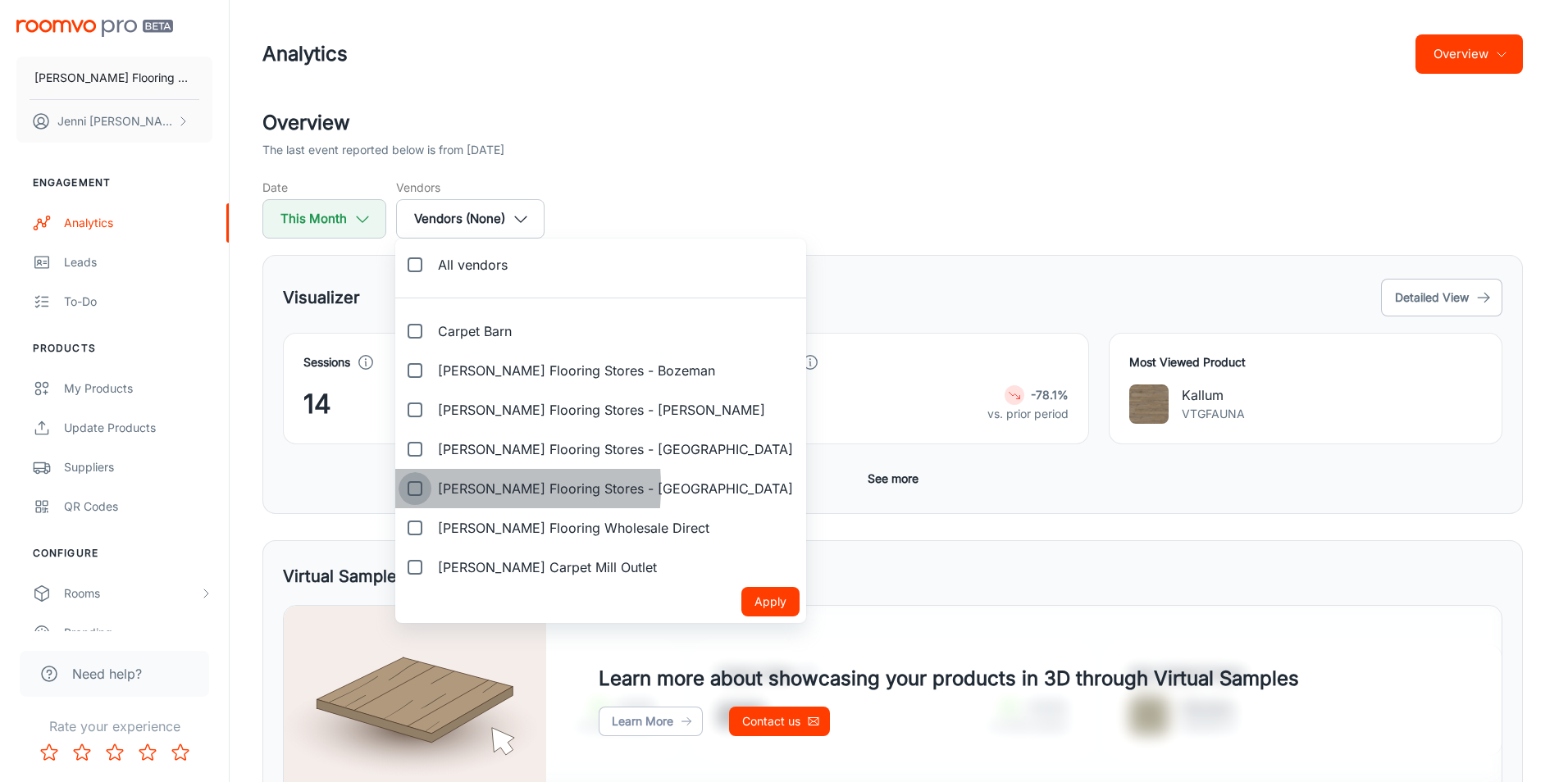
click at [417, 487] on input "[PERSON_NAME] Flooring Stores - [GEOGRAPHIC_DATA]" at bounding box center [414, 488] width 33 height 33
checkbox input "true"
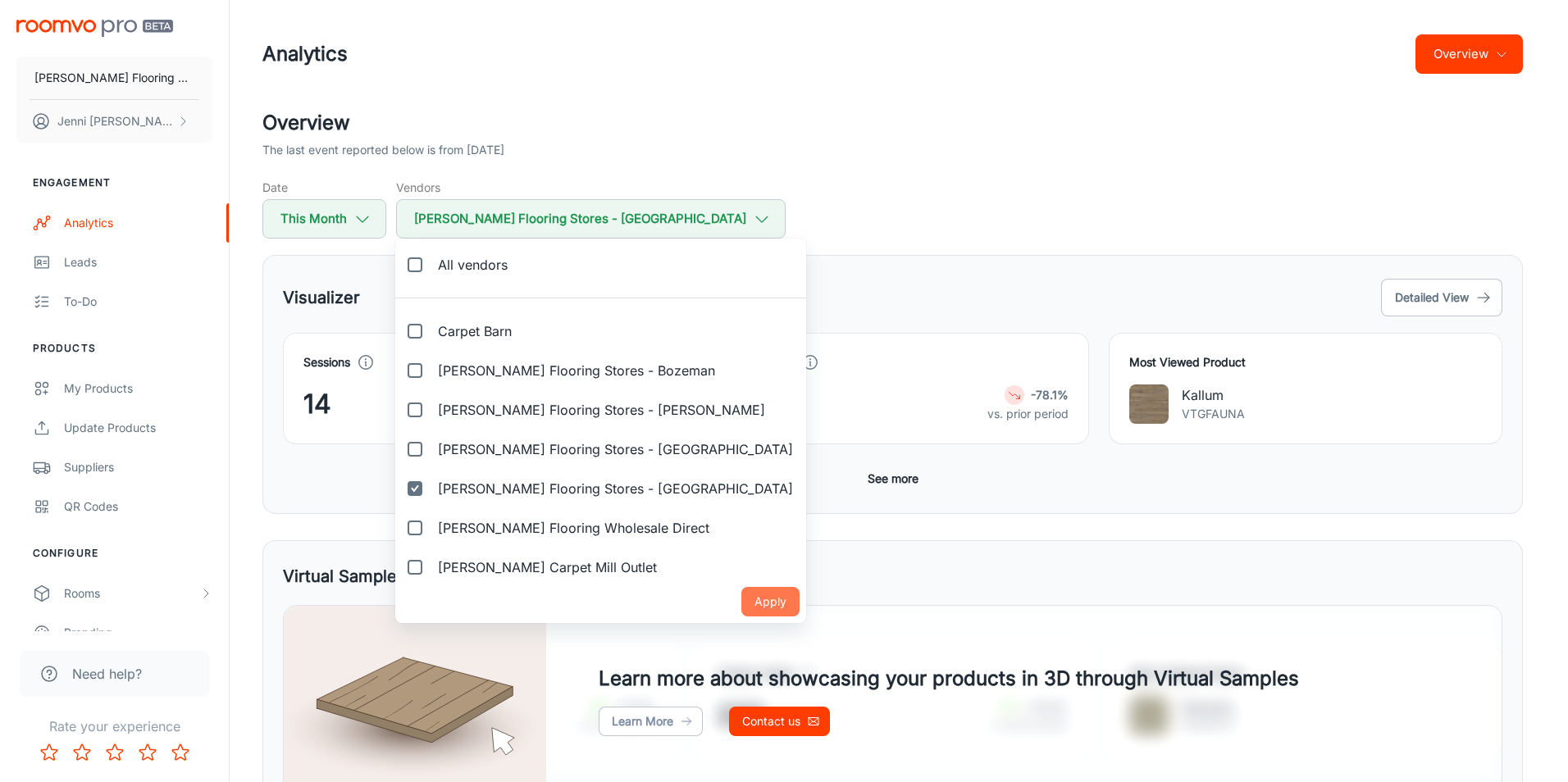
click at [741, 599] on button "Apply" at bounding box center [770, 602] width 58 height 30
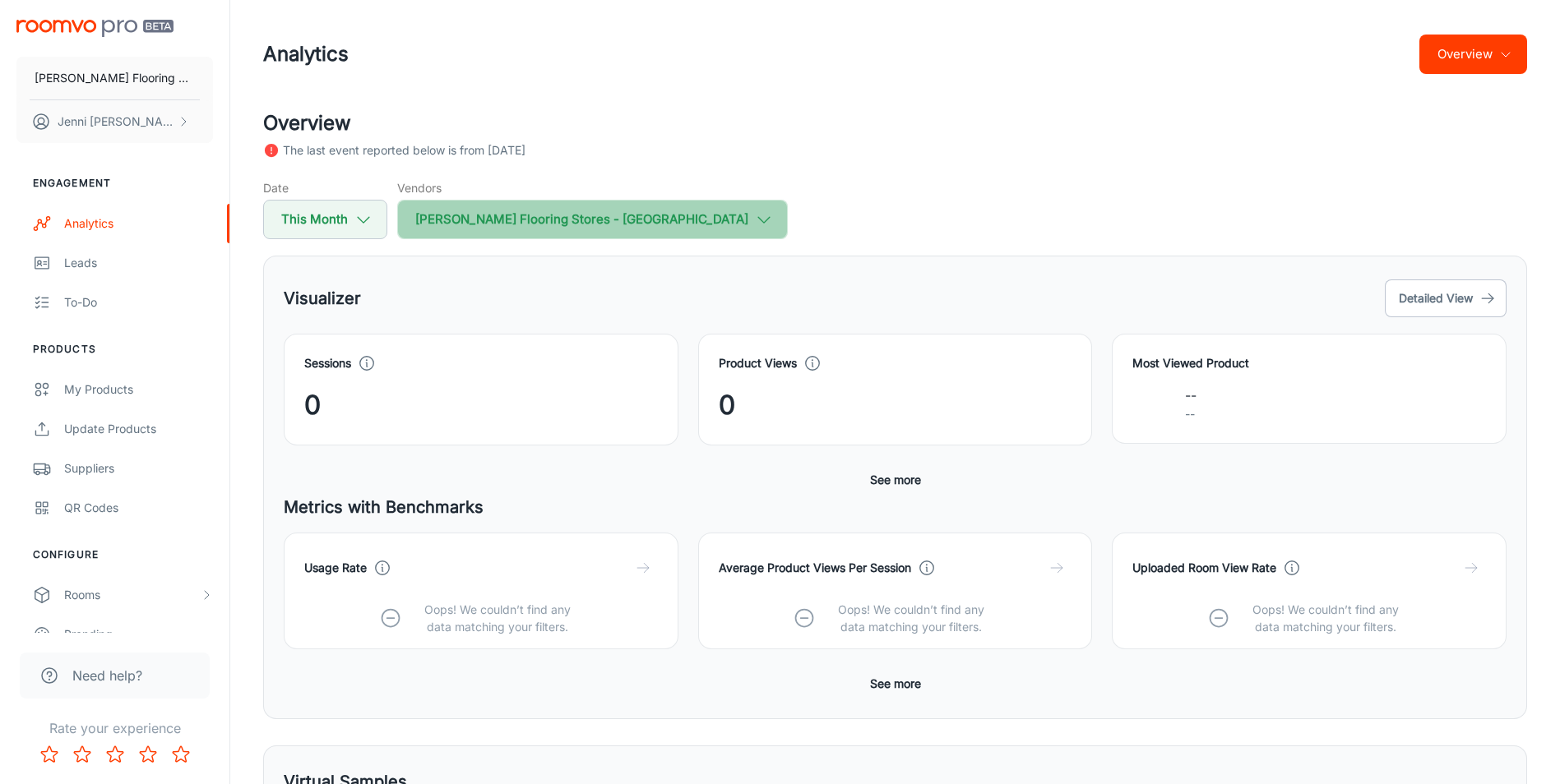
click at [754, 214] on icon "button" at bounding box center [763, 219] width 18 height 18
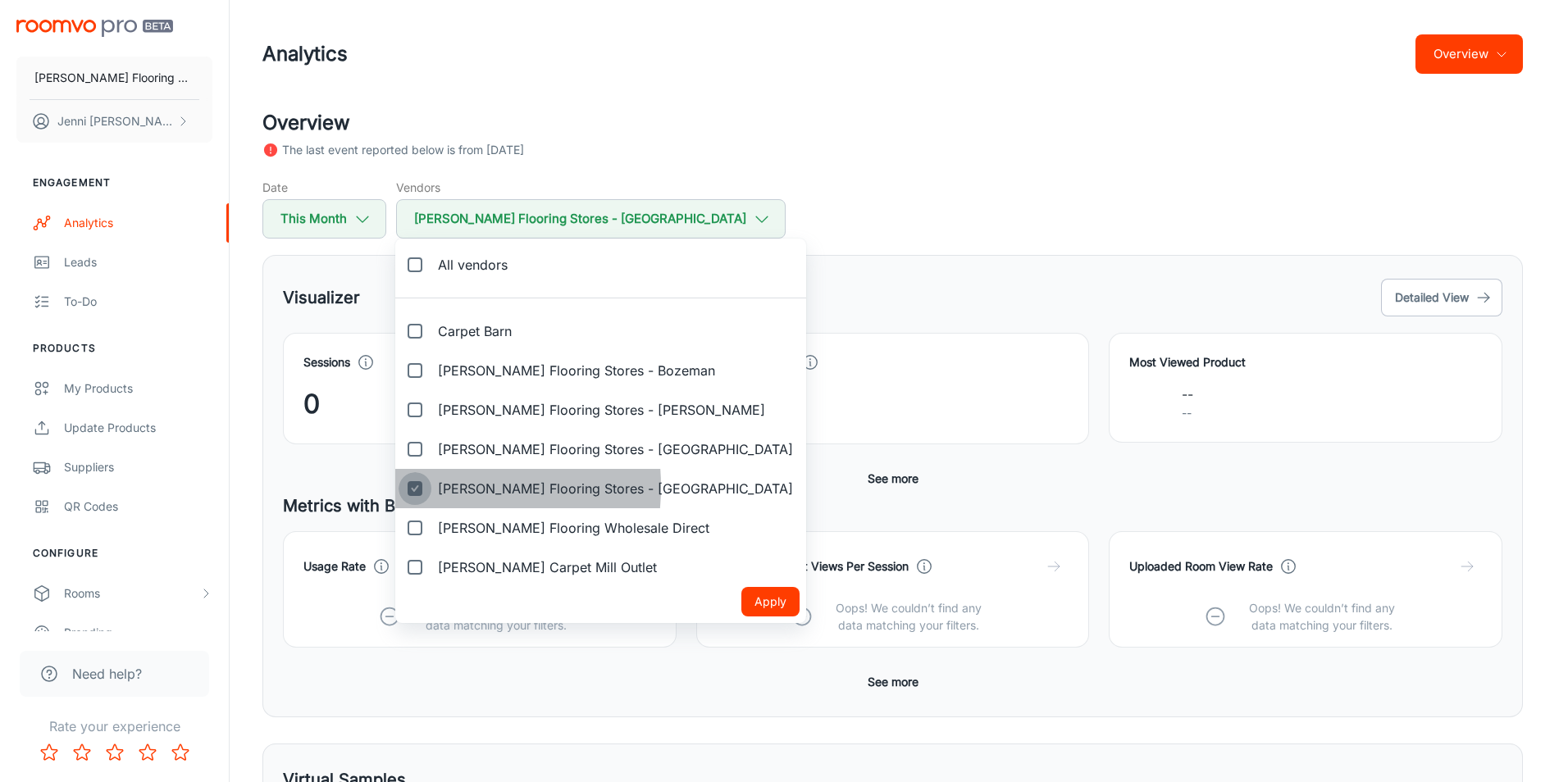
click at [413, 487] on input "[PERSON_NAME] Flooring Stores - [GEOGRAPHIC_DATA]" at bounding box center [414, 488] width 33 height 33
checkbox input "false"
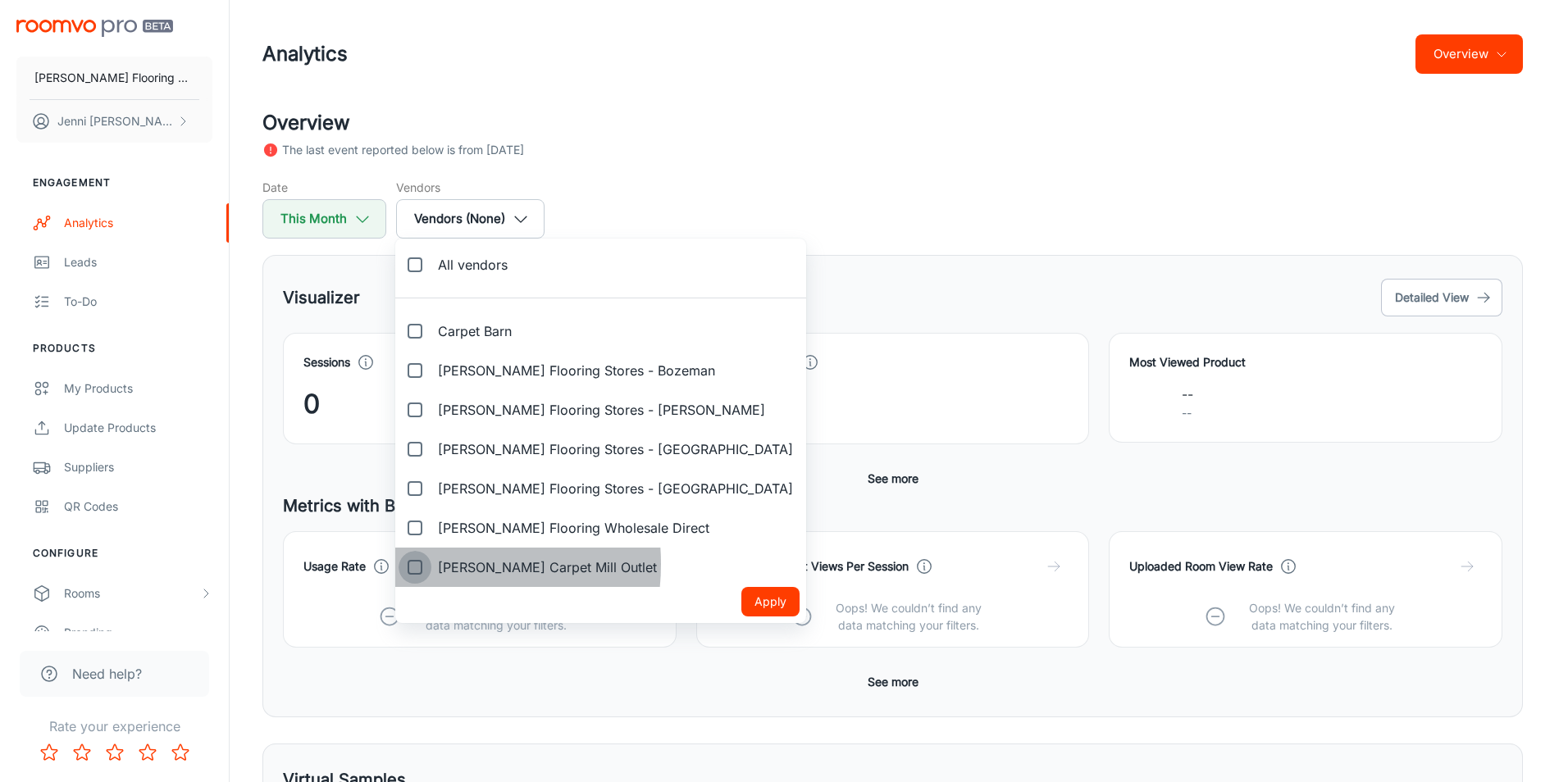
click at [418, 564] on input "[PERSON_NAME] Carpet Mill Outlet" at bounding box center [414, 567] width 33 height 33
checkbox input "true"
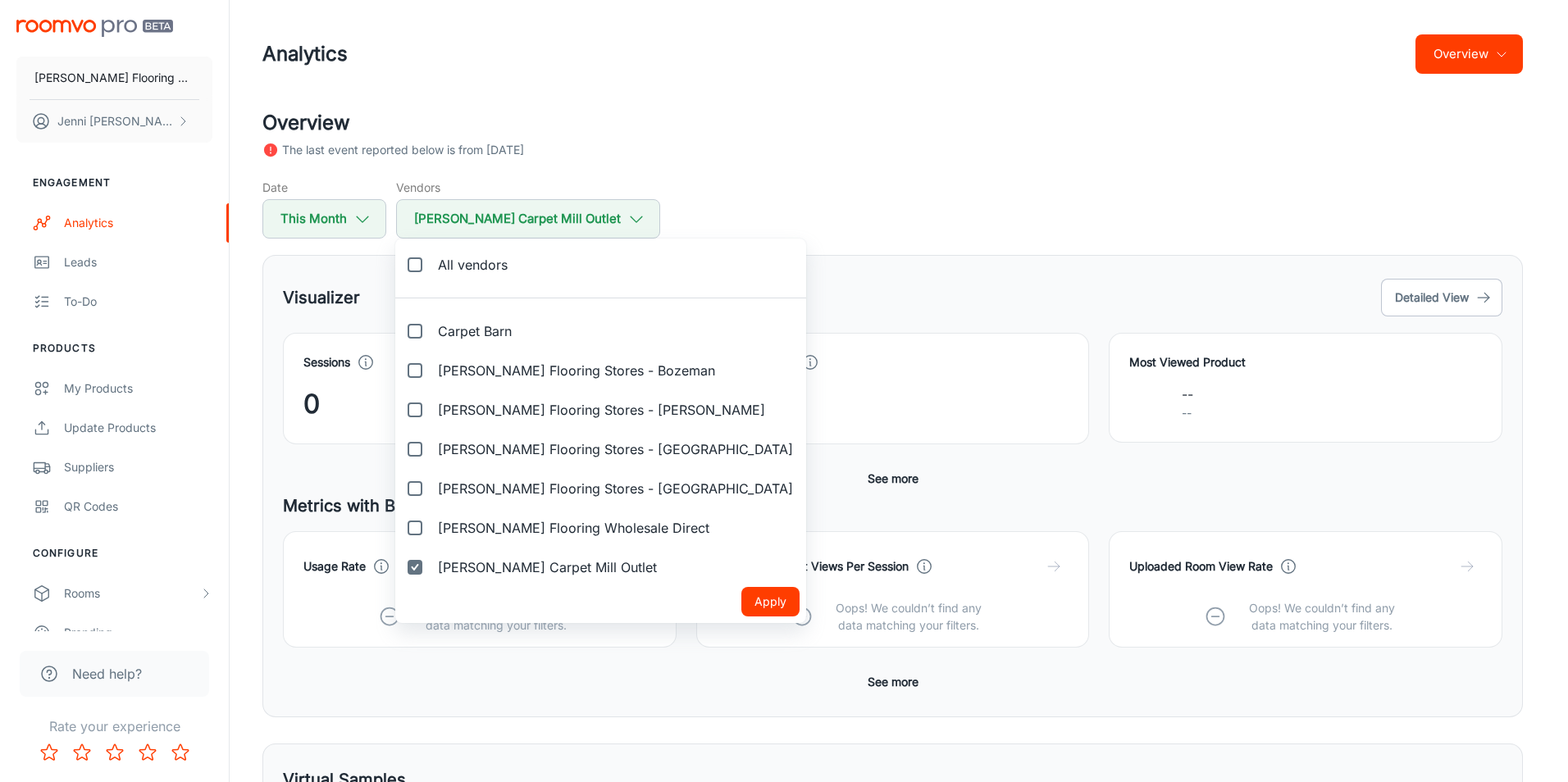
click at [741, 596] on button "Apply" at bounding box center [770, 602] width 58 height 30
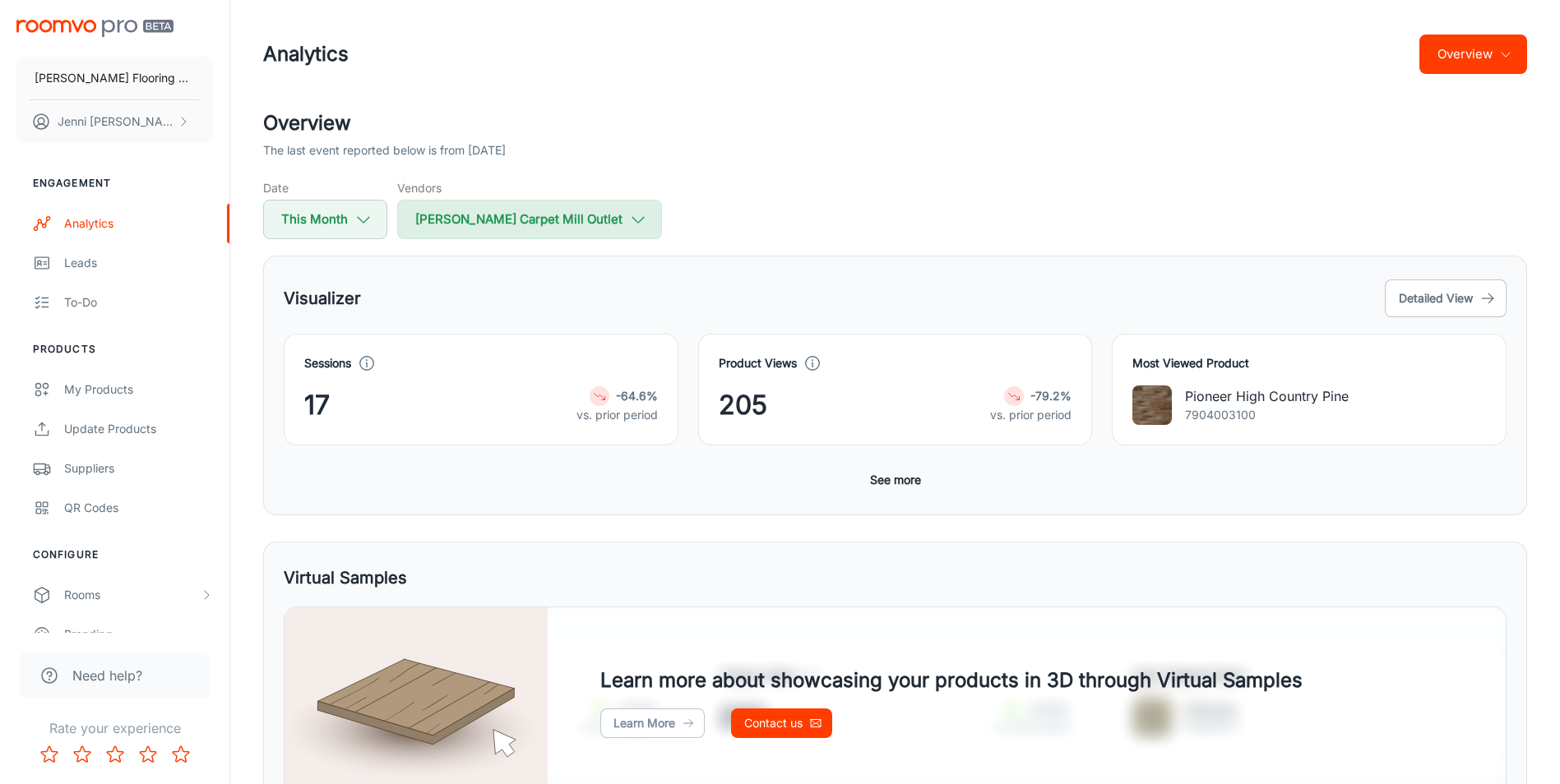
click at [629, 219] on icon "button" at bounding box center [637, 219] width 18 height 18
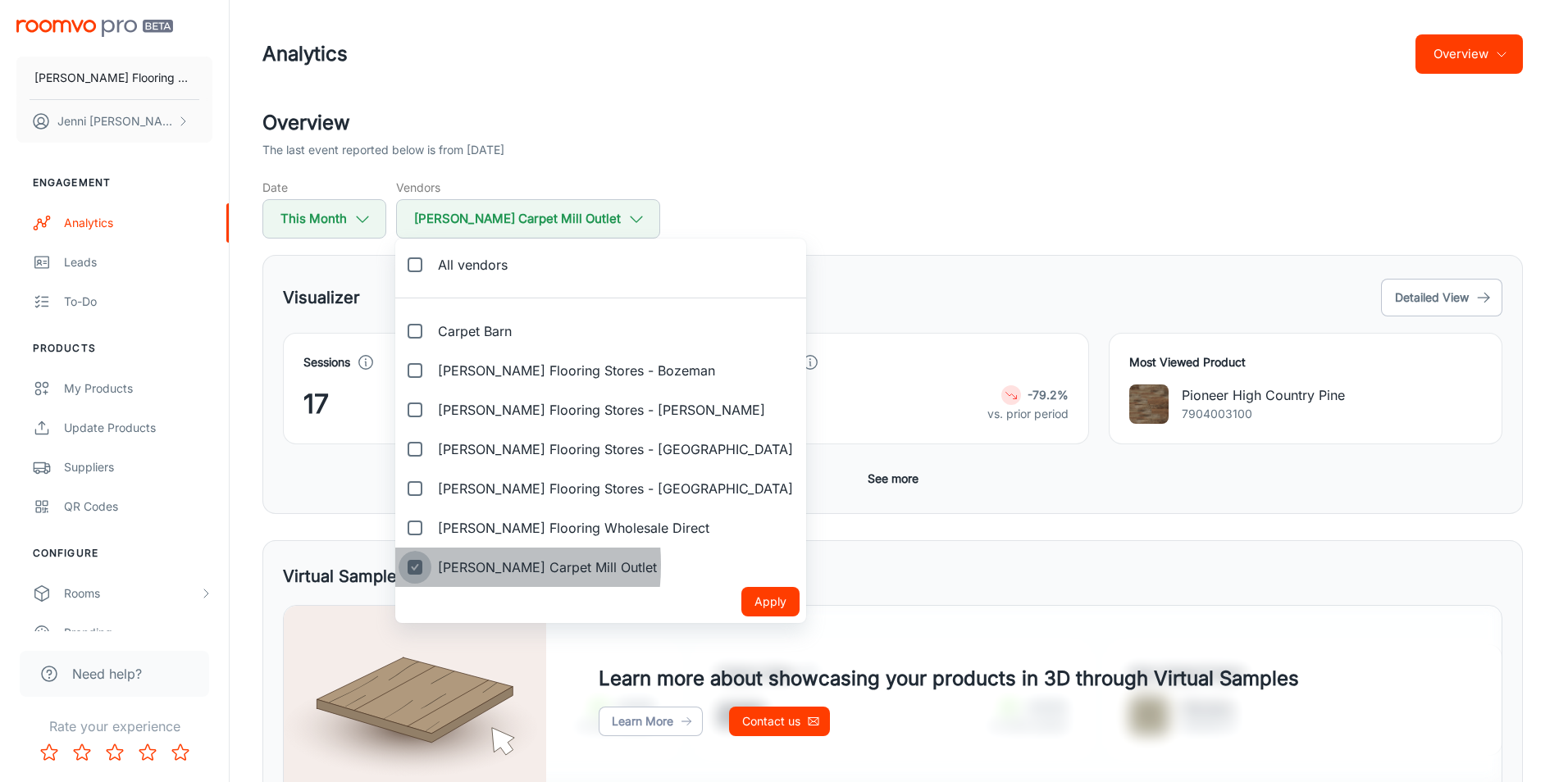
click at [418, 565] on input "[PERSON_NAME] Carpet Mill Outlet" at bounding box center [414, 567] width 33 height 33
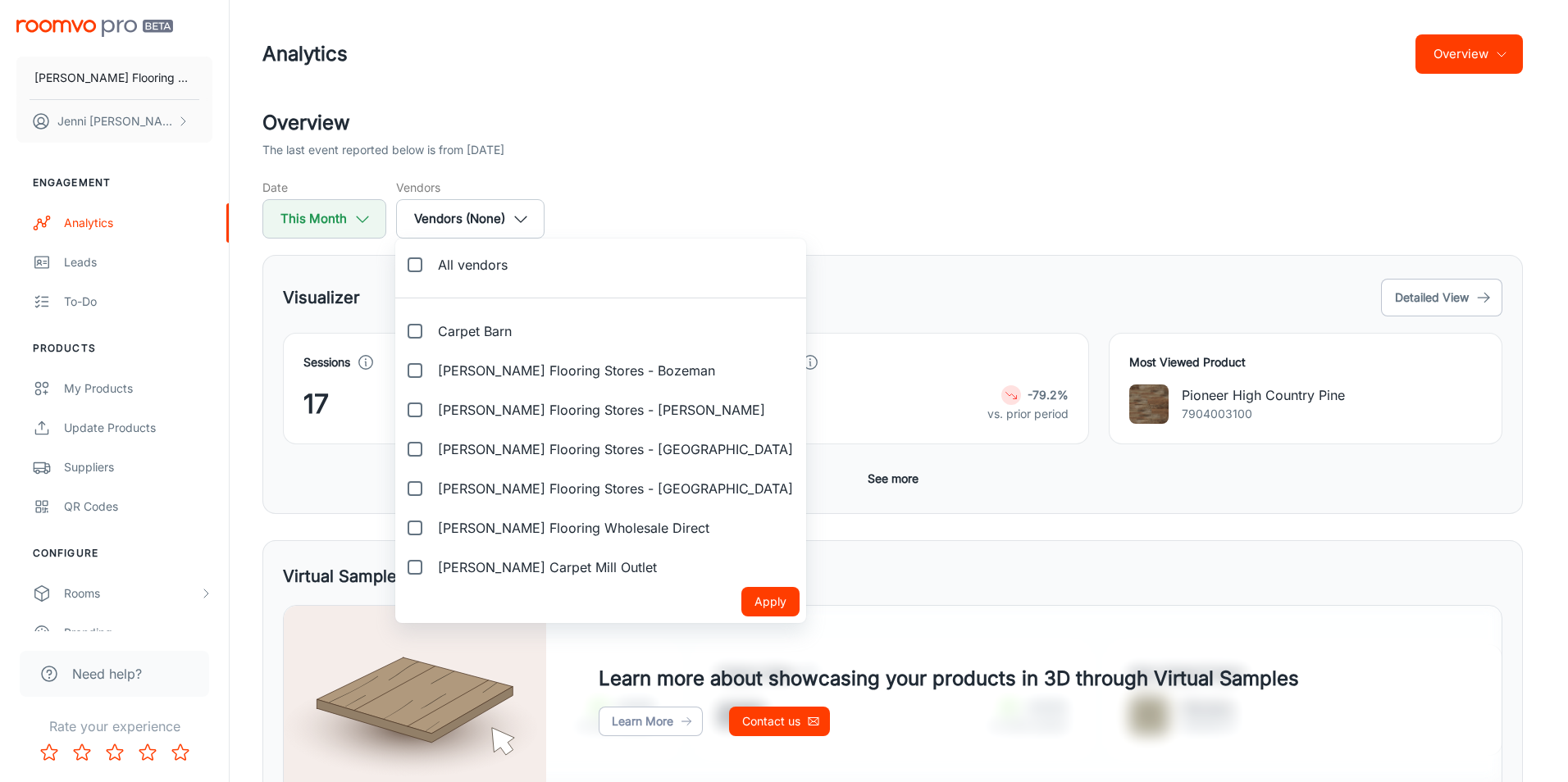
click at [416, 565] on input "[PERSON_NAME] Carpet Mill Outlet" at bounding box center [414, 567] width 33 height 33
checkbox input "true"
click at [741, 597] on button "Apply" at bounding box center [770, 602] width 58 height 30
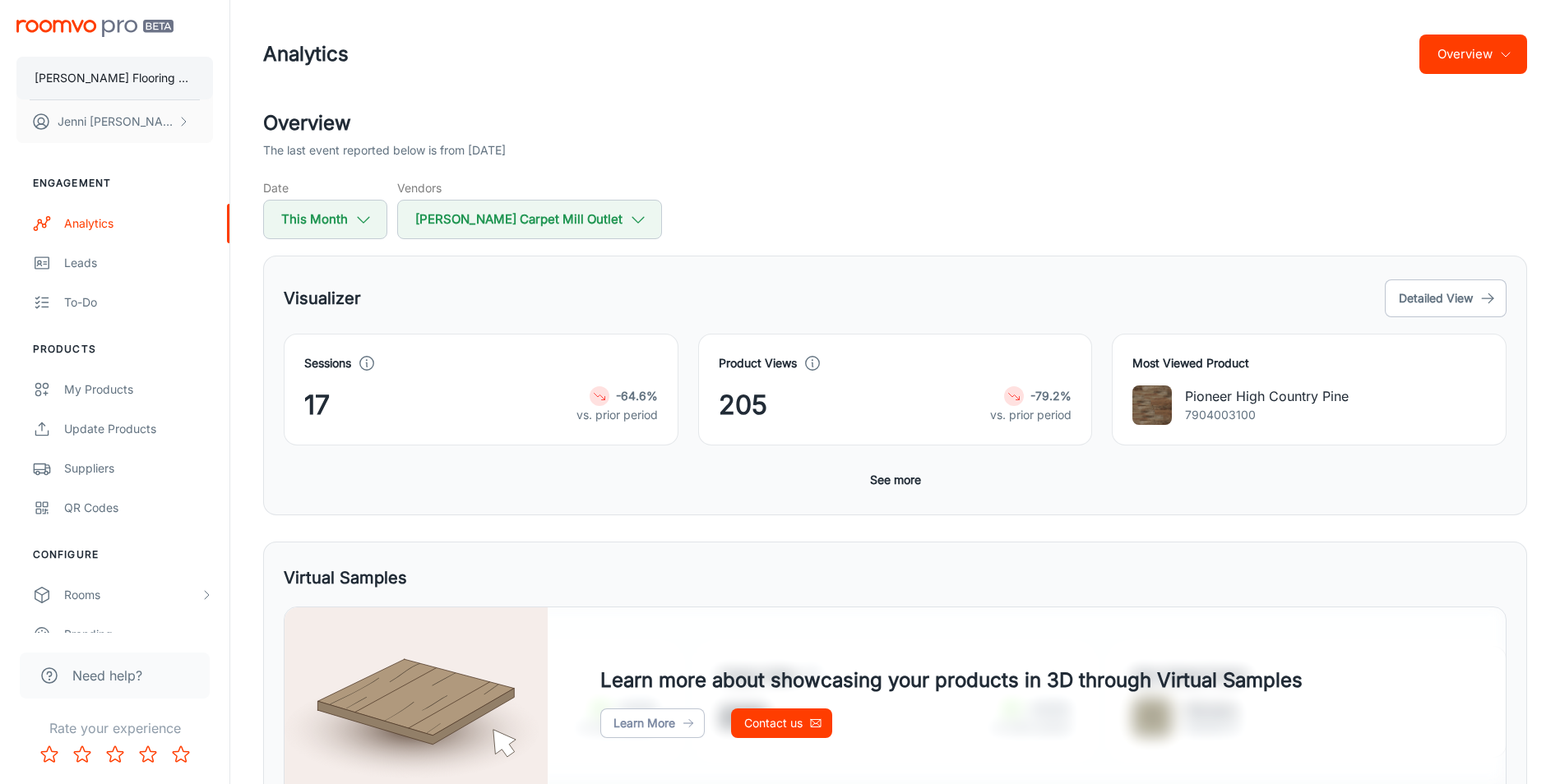
click at [171, 72] on p "[PERSON_NAME] Flooring Stores - [PERSON_NAME]" at bounding box center [115, 78] width 161 height 18
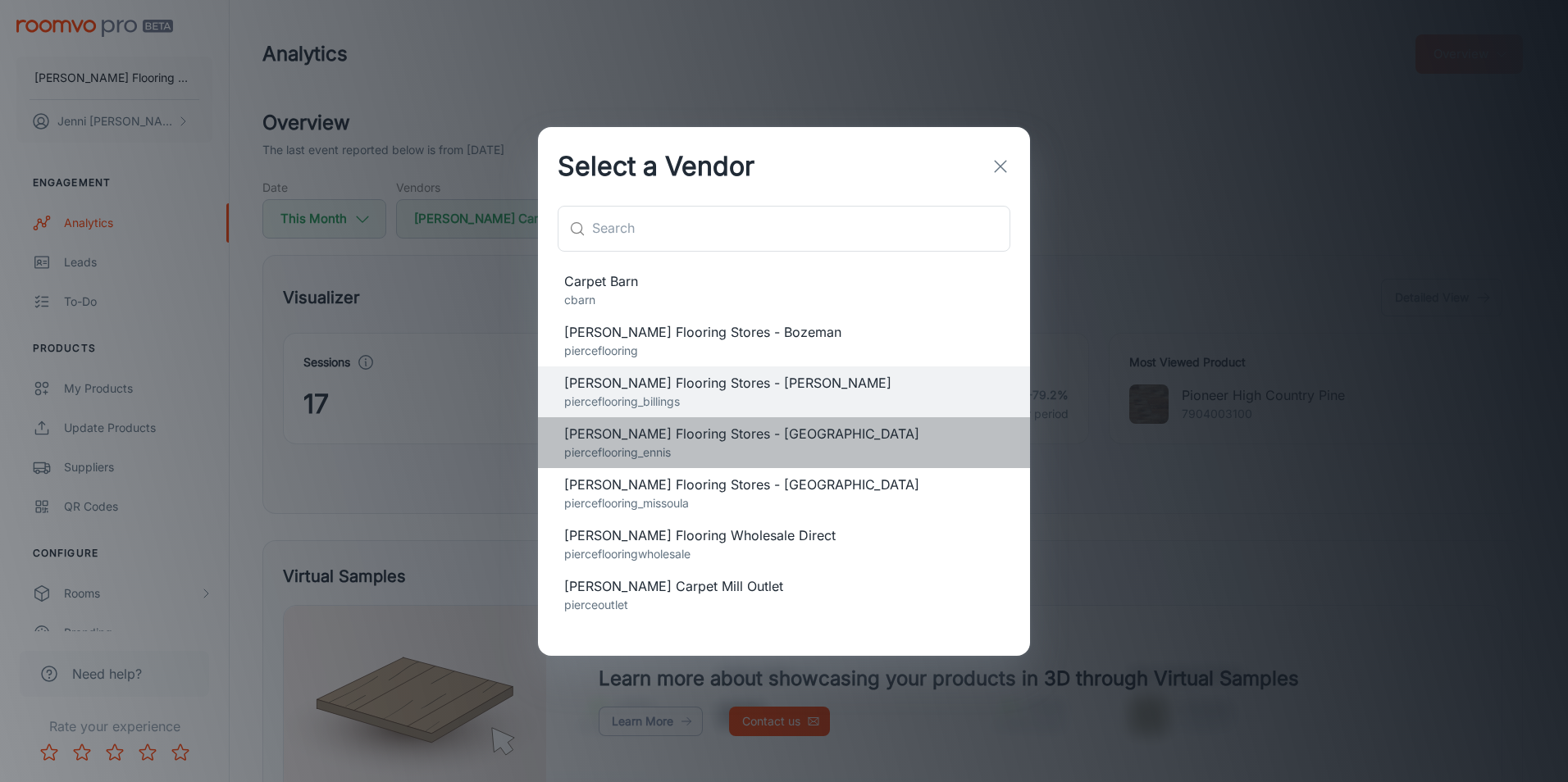
click at [682, 434] on span "[PERSON_NAME] Flooring Stores - [GEOGRAPHIC_DATA]" at bounding box center [783, 433] width 439 height 20
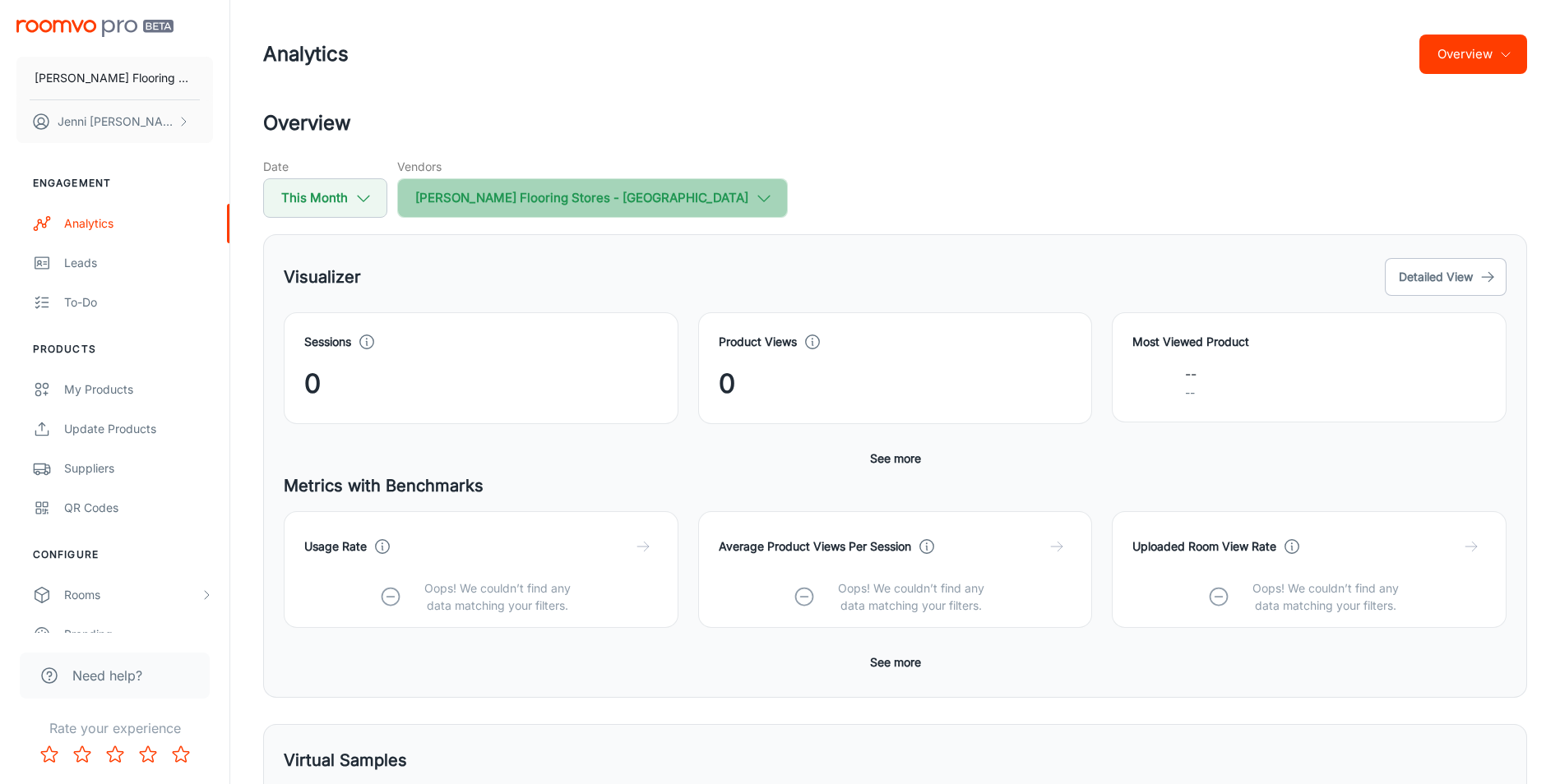
click at [603, 188] on button "[PERSON_NAME] Flooring Stores - [GEOGRAPHIC_DATA]" at bounding box center [593, 198] width 391 height 39
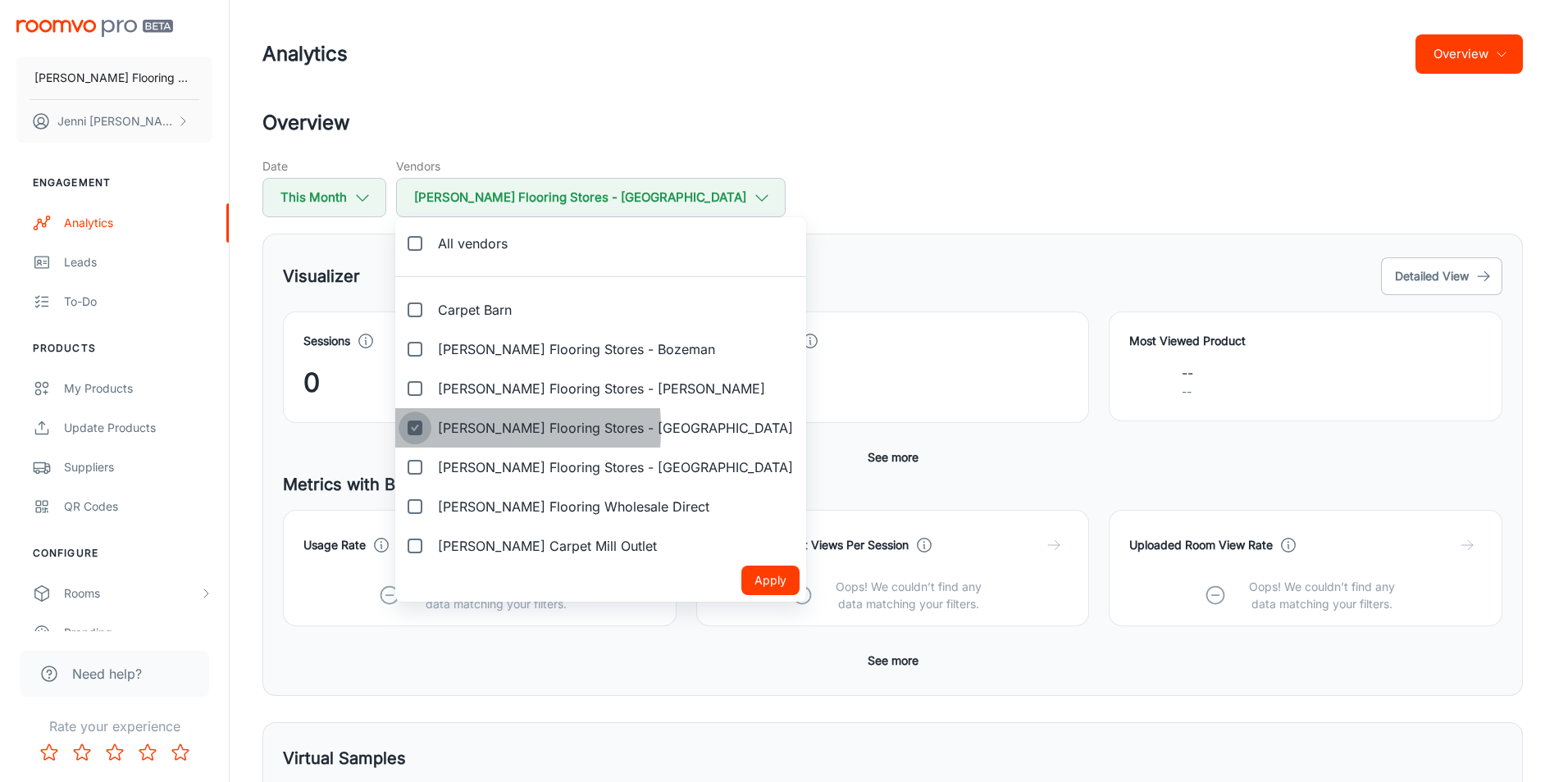
click at [416, 429] on input "[PERSON_NAME] Flooring Stores - [GEOGRAPHIC_DATA]" at bounding box center [414, 428] width 33 height 33
checkbox input "false"
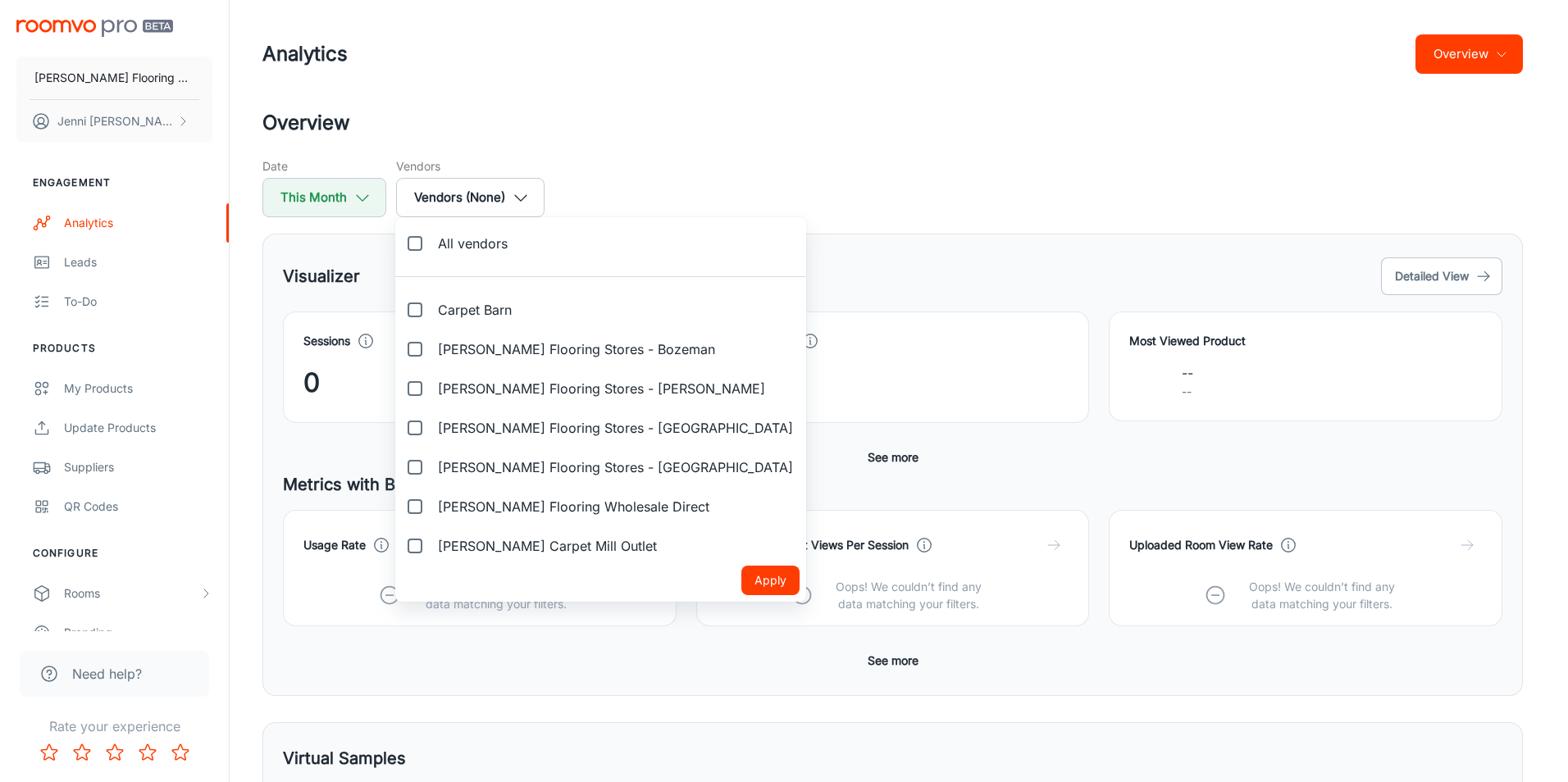
click at [415, 543] on input "[PERSON_NAME] Carpet Mill Outlet" at bounding box center [414, 545] width 33 height 33
checkbox input "true"
click at [741, 576] on button "Apply" at bounding box center [770, 581] width 58 height 30
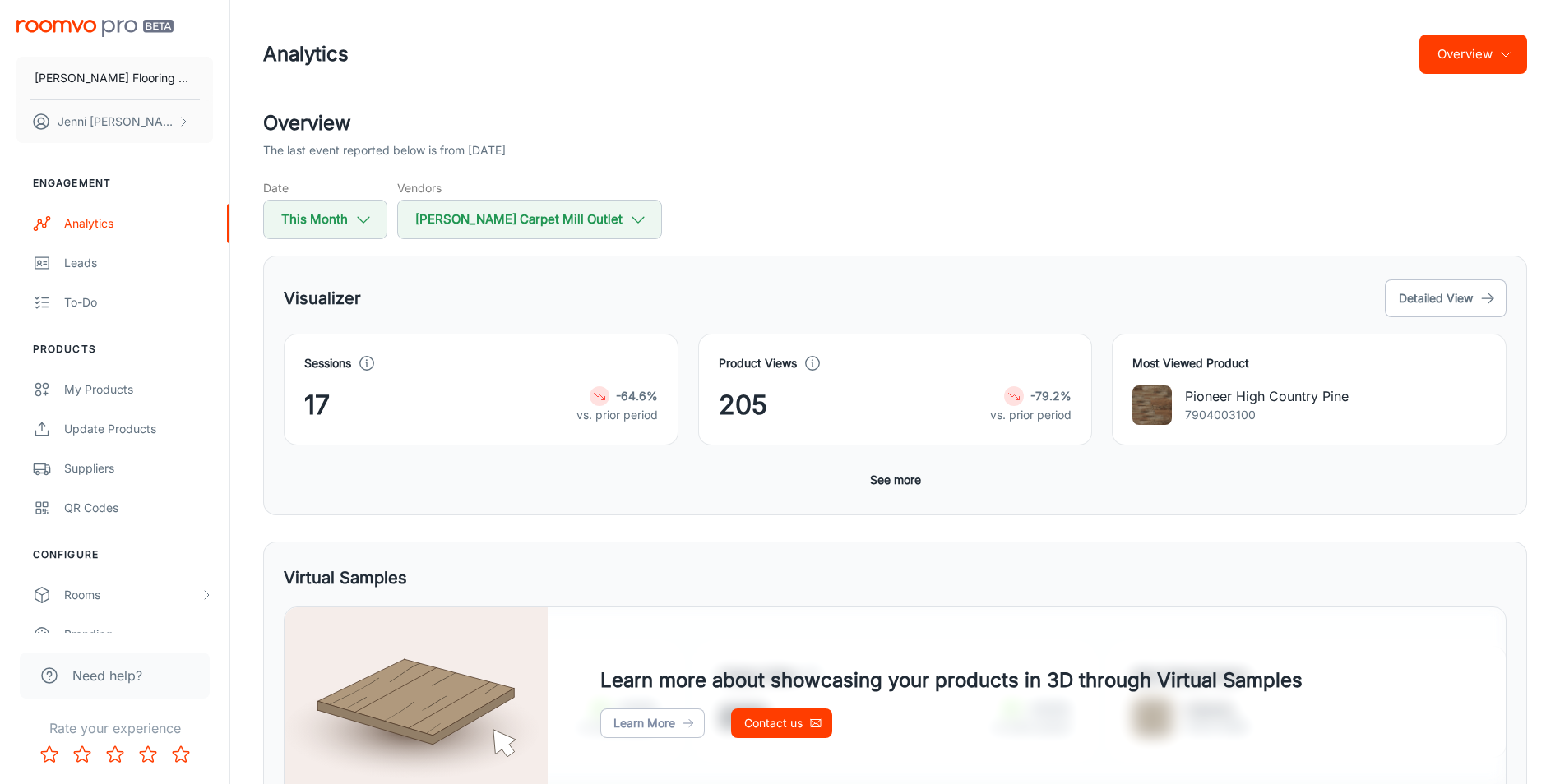
click at [67, 20] on img "scrollable content" at bounding box center [95, 28] width 157 height 17
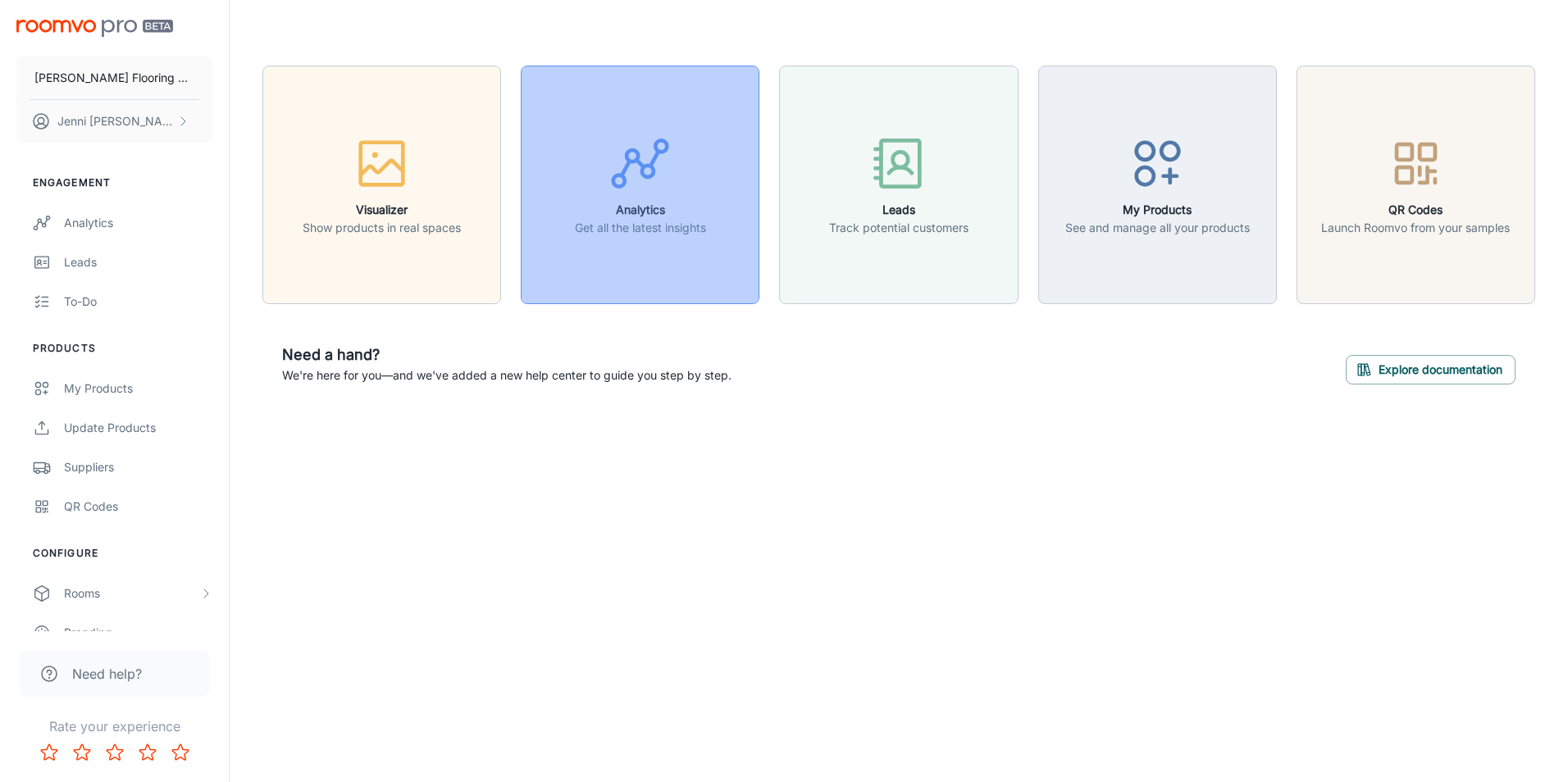
click at [662, 213] on h6 "Analytics" at bounding box center [640, 209] width 131 height 18
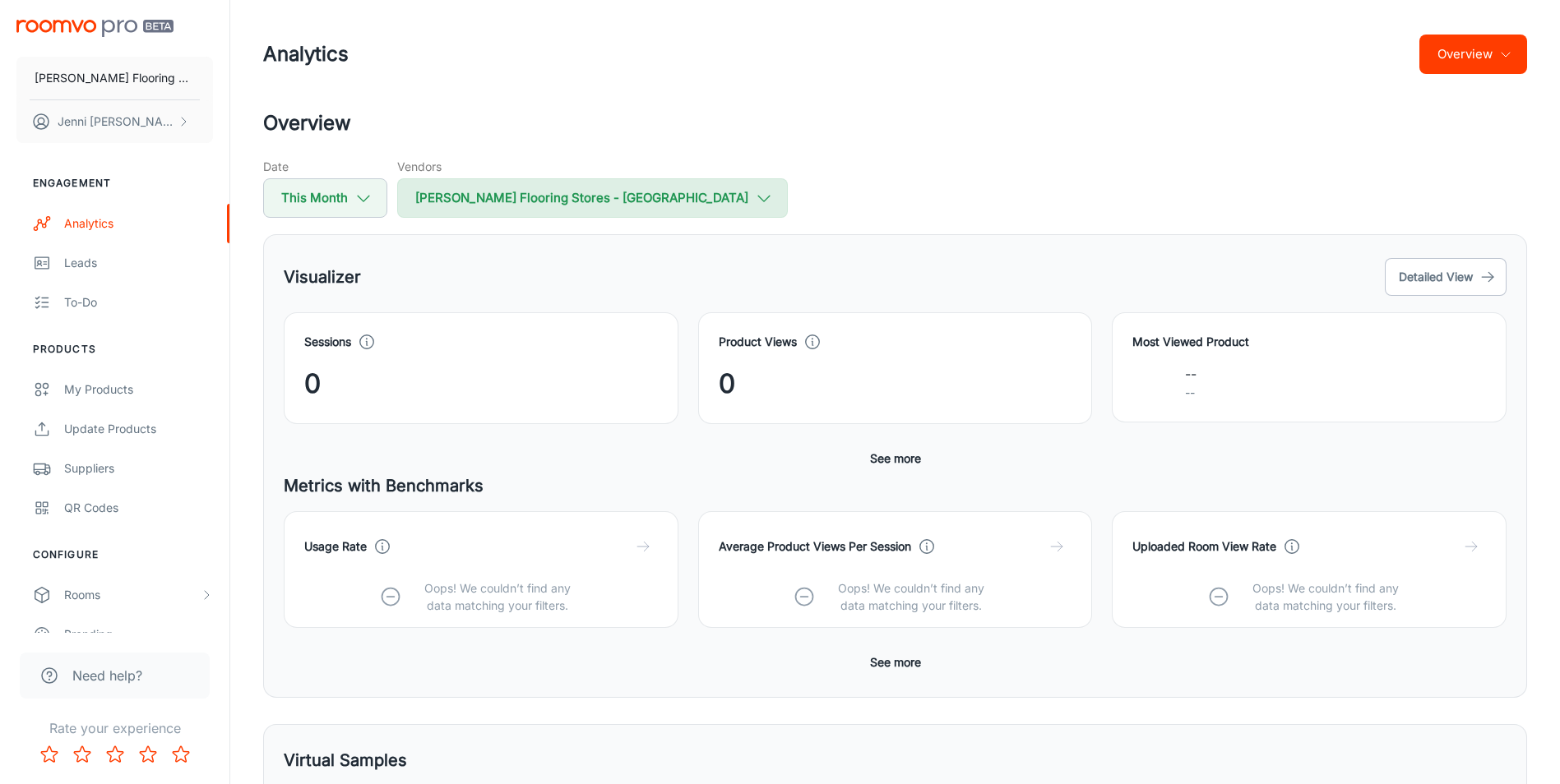
click at [754, 199] on icon "button" at bounding box center [763, 197] width 18 height 18
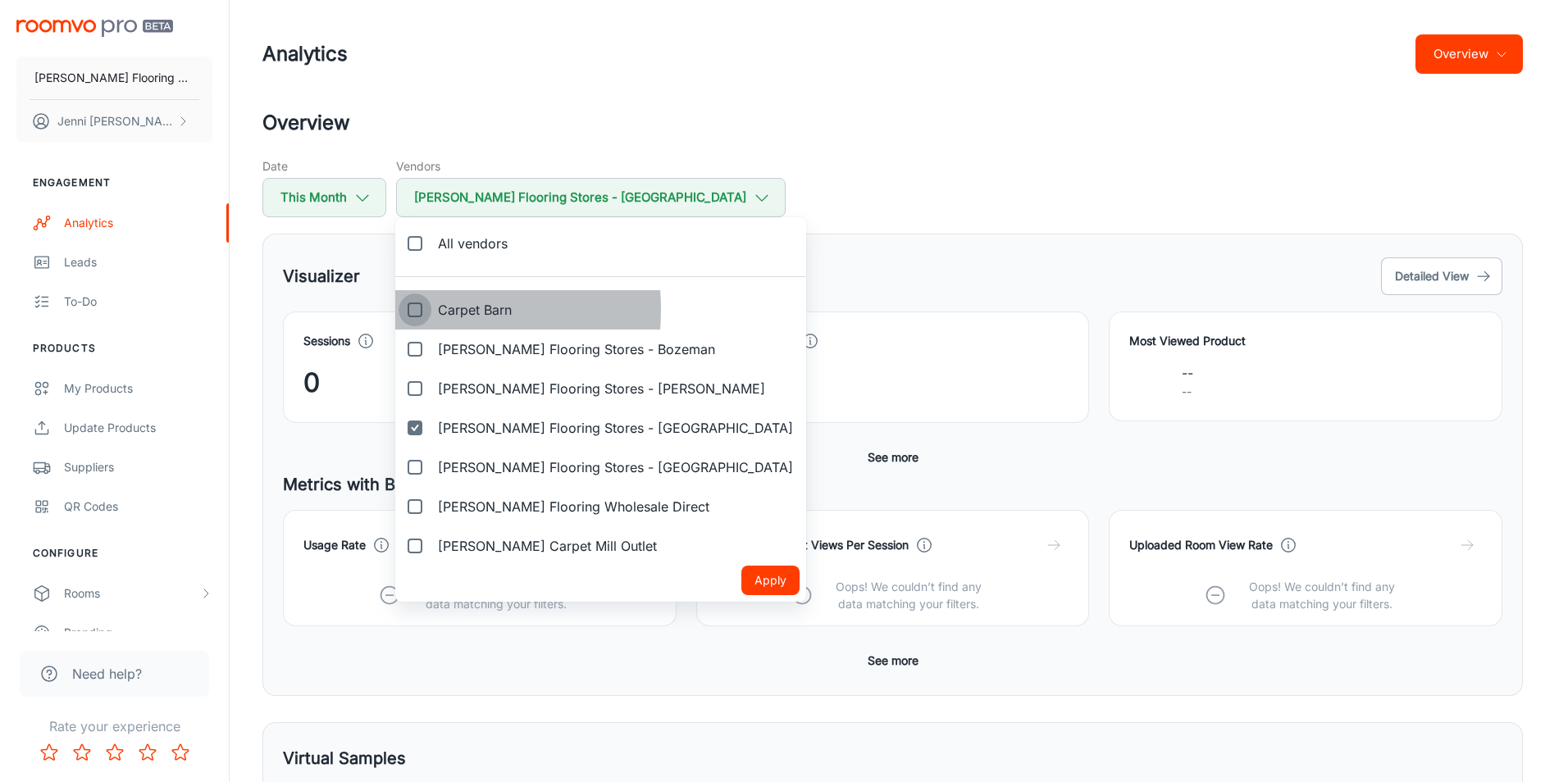
click at [412, 309] on input "Carpet Barn" at bounding box center [414, 309] width 33 height 33
checkbox input "true"
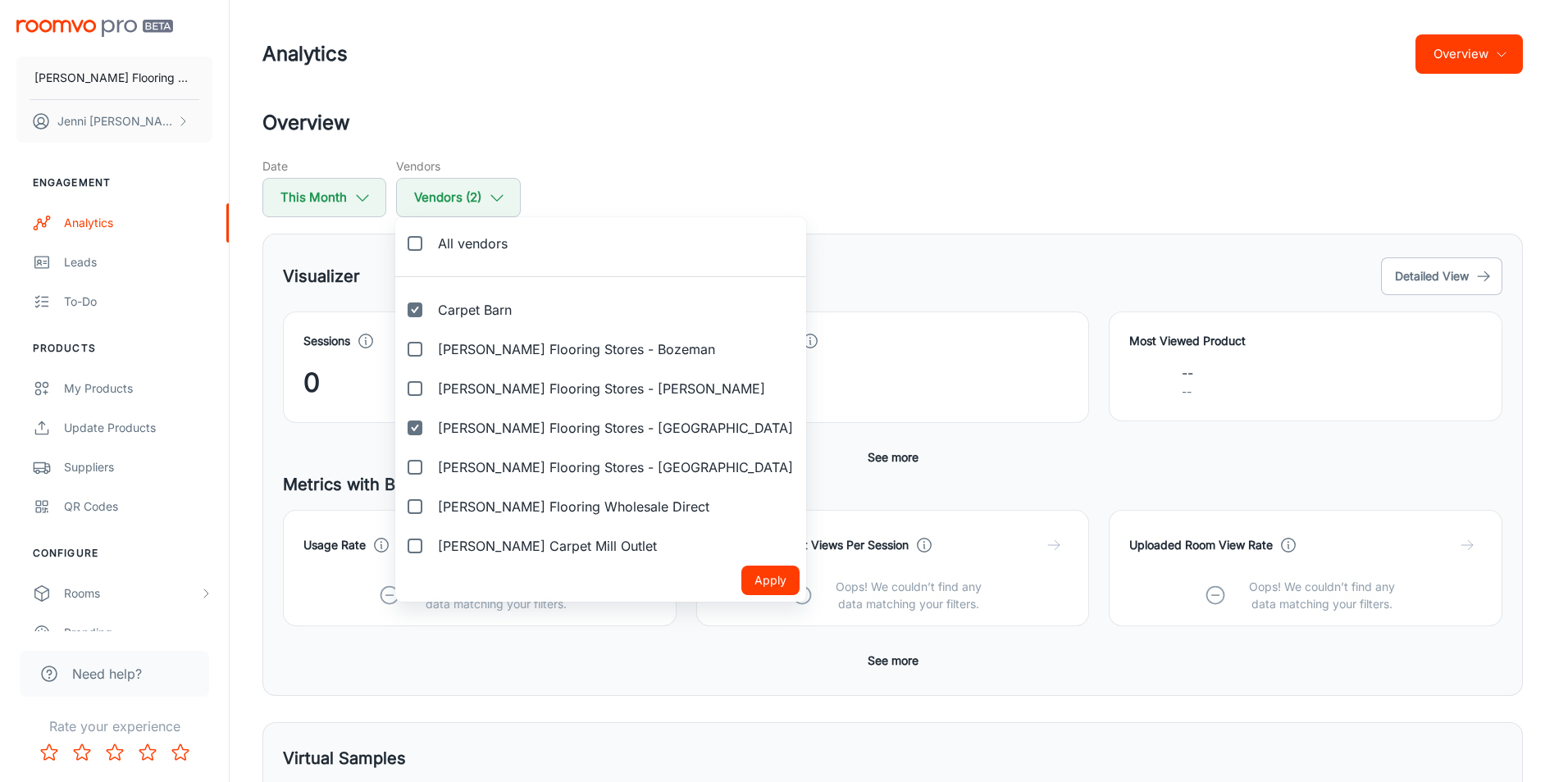
click at [418, 429] on input "[PERSON_NAME] Flooring Stores - [GEOGRAPHIC_DATA]" at bounding box center [414, 428] width 33 height 33
checkbox input "false"
click at [741, 584] on button "Apply" at bounding box center [770, 581] width 58 height 30
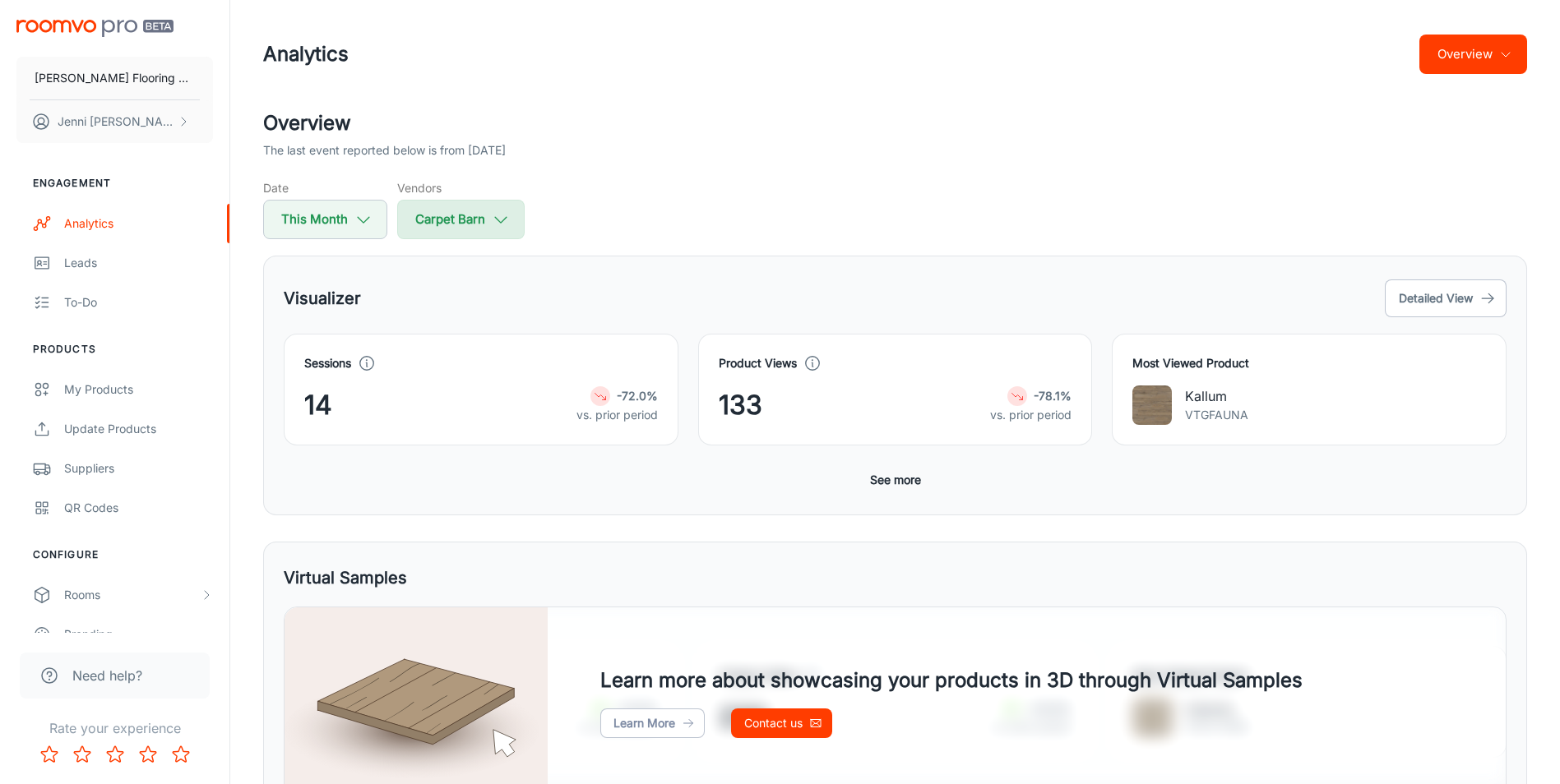
click at [496, 217] on icon "button" at bounding box center [500, 219] width 18 height 18
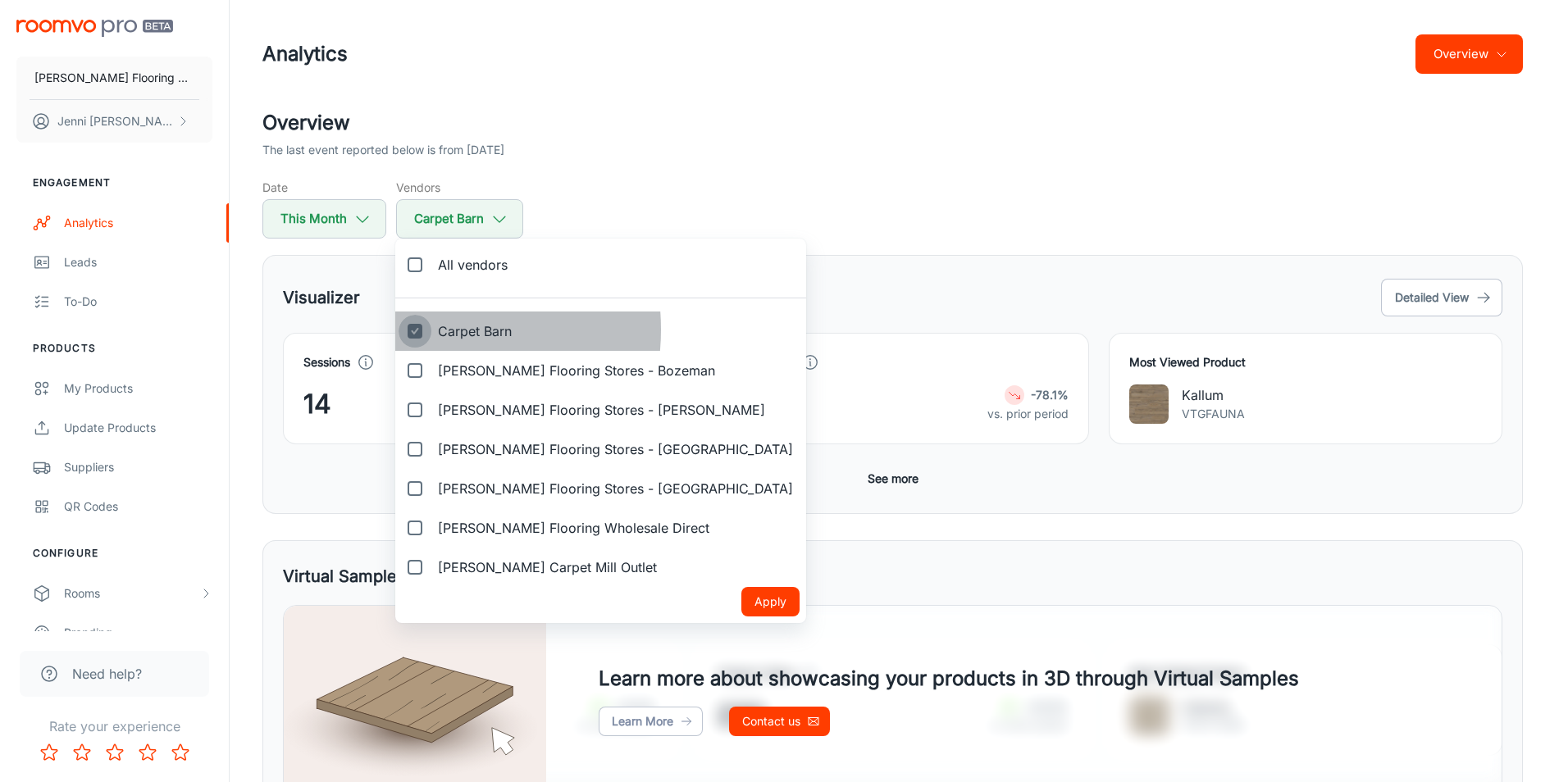
click at [412, 330] on input "Carpet Barn" at bounding box center [414, 331] width 33 height 33
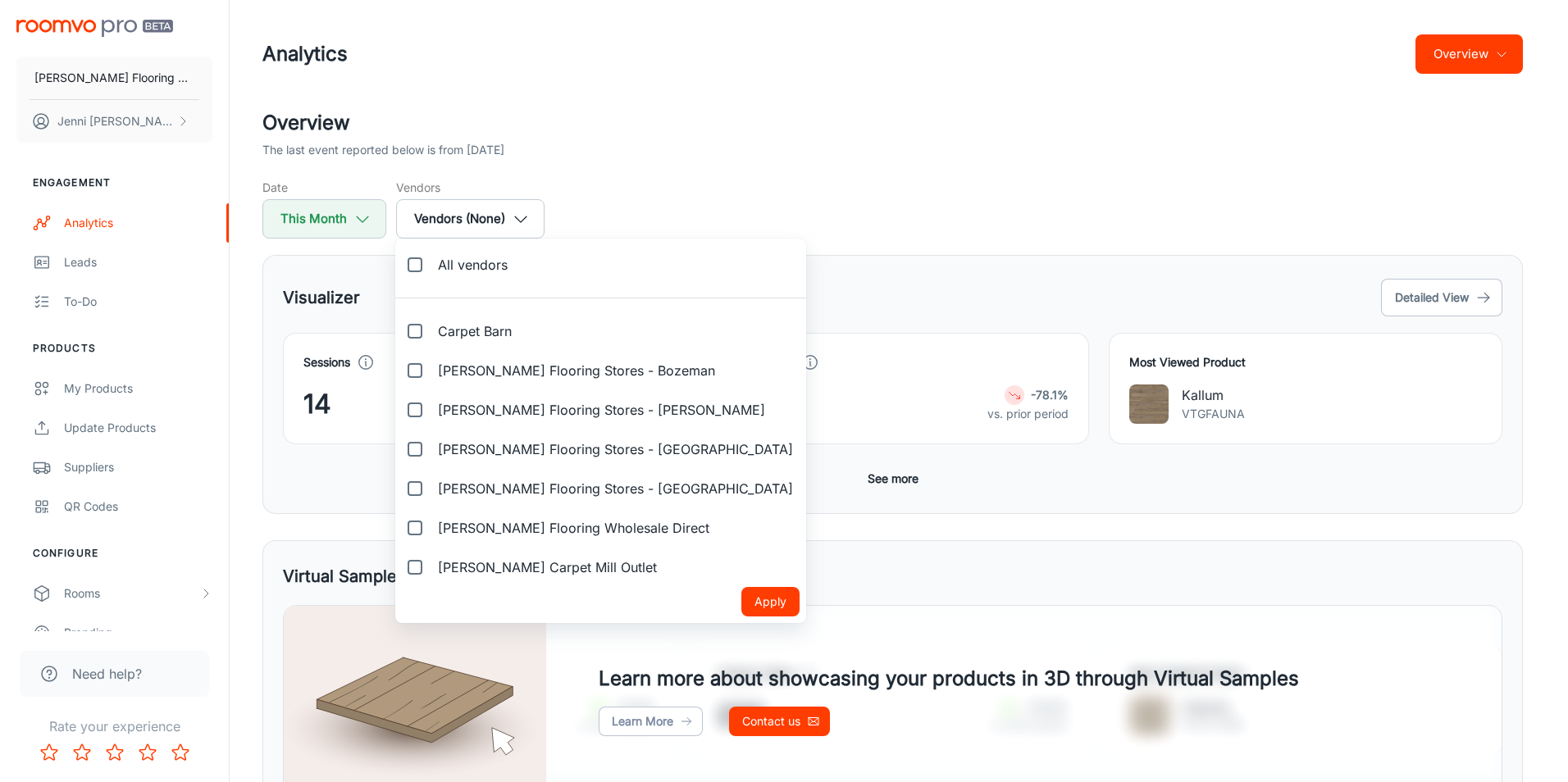
click at [700, 287] on div at bounding box center [784, 391] width 1568 height 782
checkbox input "true"
